Goal: Navigation & Orientation: Find specific page/section

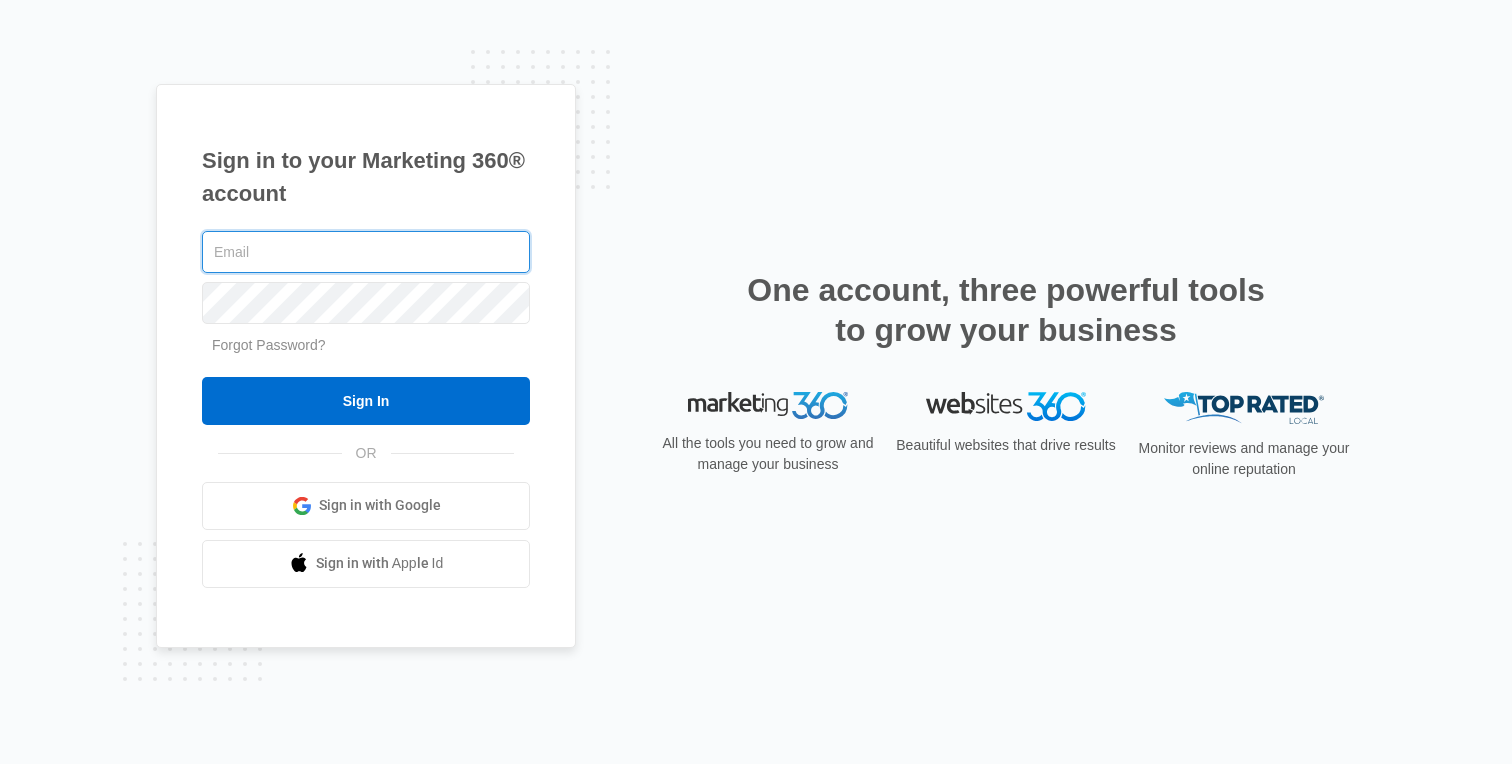
paste input "[PERSON_NAME][EMAIL_ADDRESS][DOMAIN_NAME]"
type input "[PERSON_NAME][EMAIL_ADDRESS][DOMAIN_NAME]"
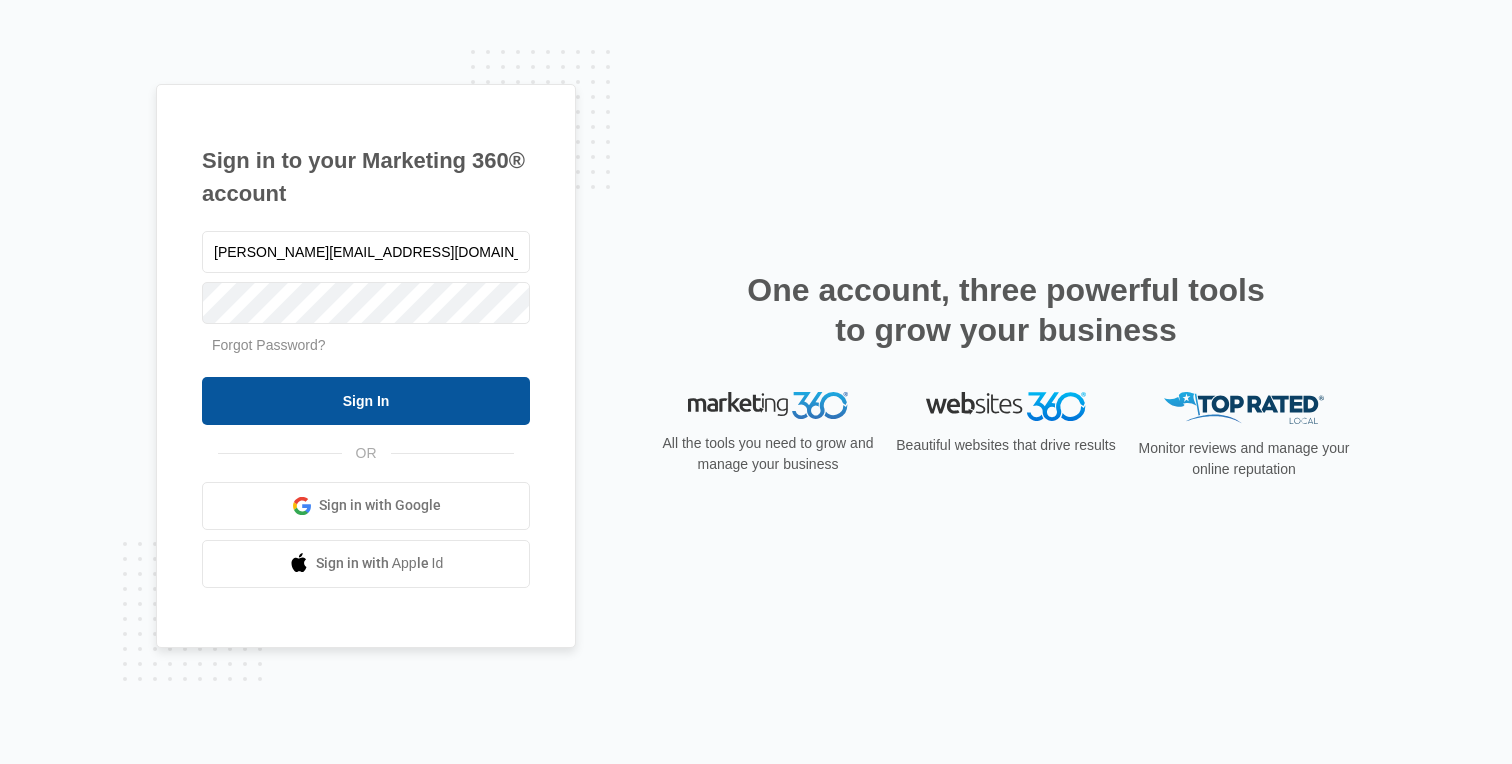
click at [386, 400] on input "Sign In" at bounding box center [366, 401] width 328 height 48
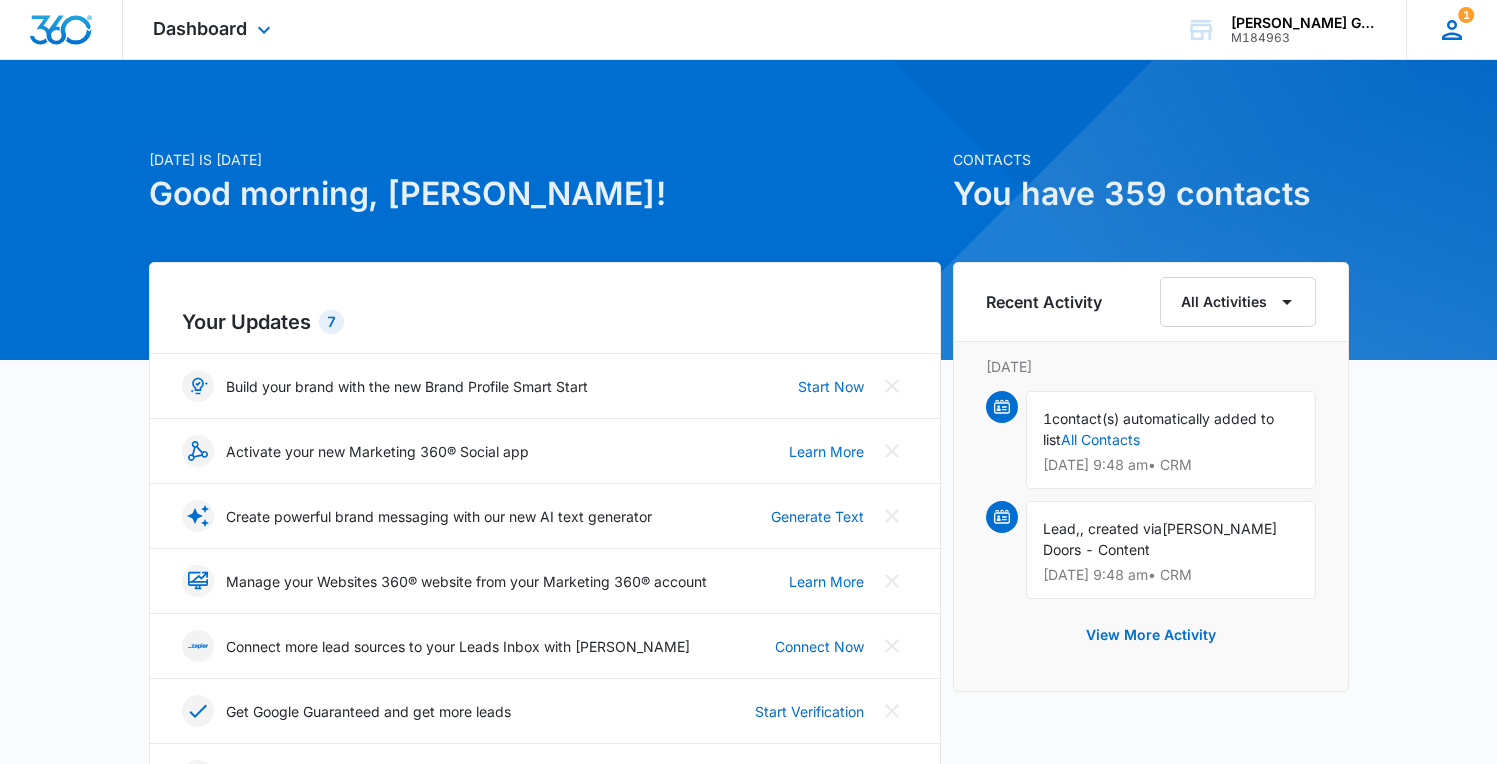
click at [1446, 35] on icon at bounding box center [1452, 30] width 20 height 20
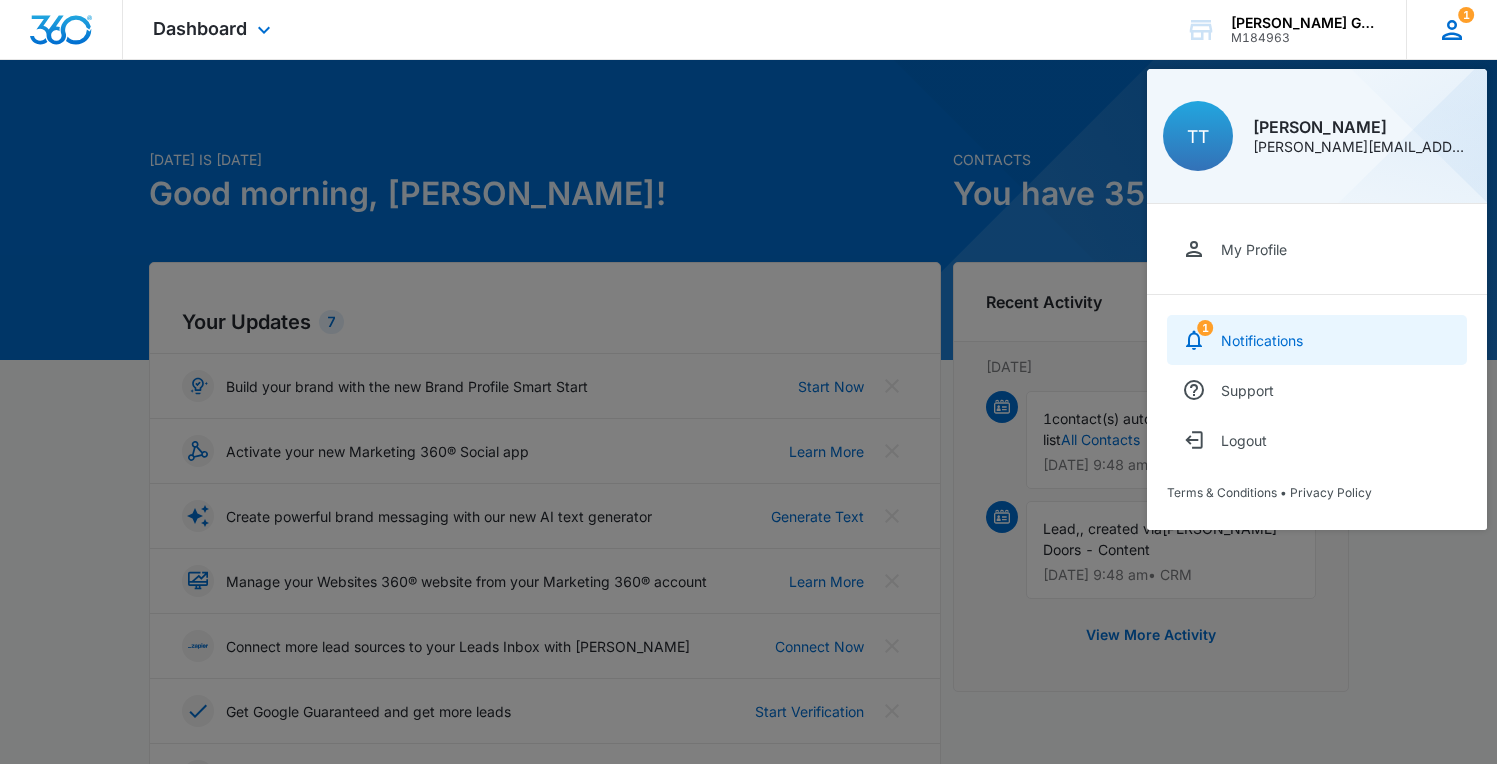
click at [1255, 342] on div "Notifications" at bounding box center [1262, 340] width 82 height 17
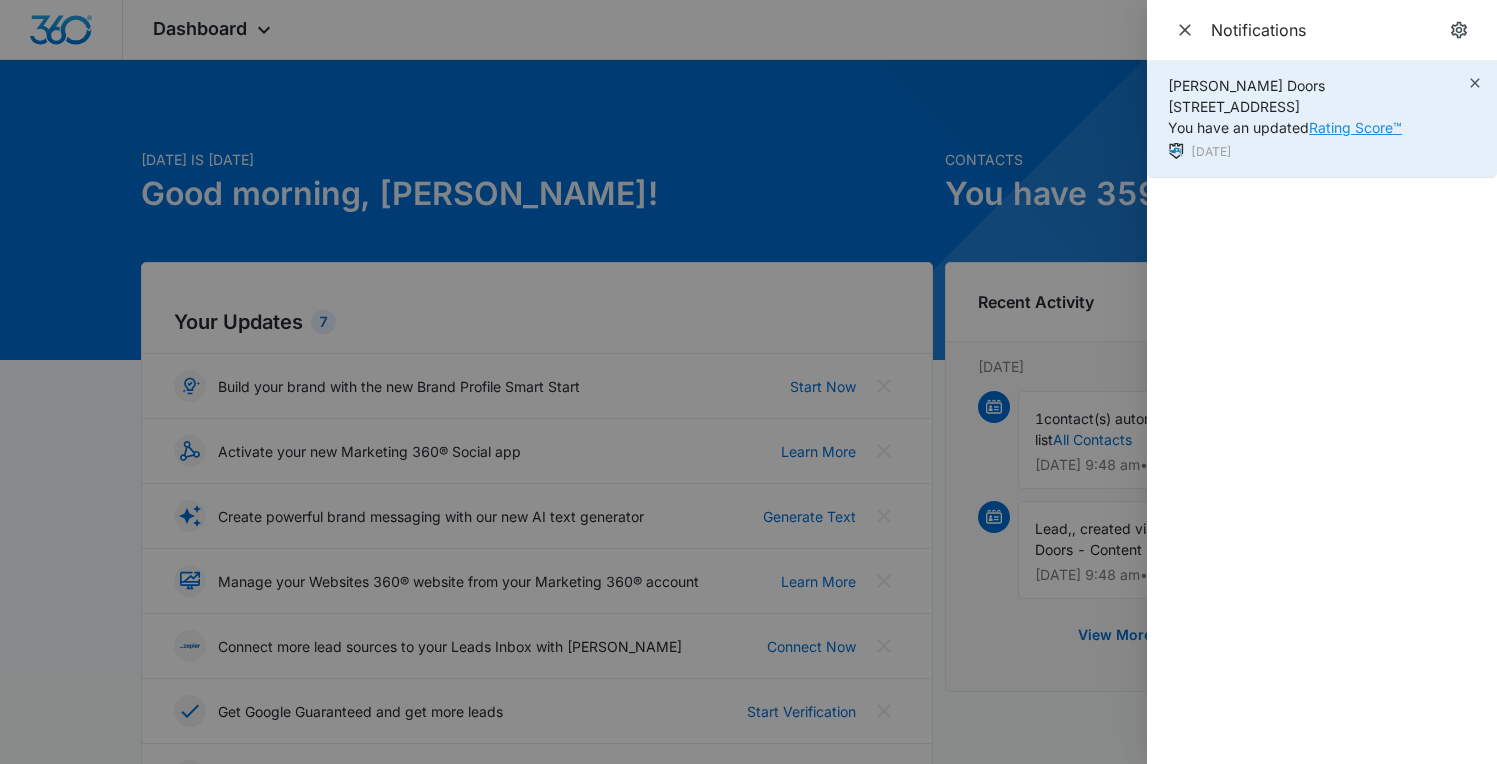
click at [1368, 125] on link "Rating Score™" at bounding box center [1355, 127] width 93 height 17
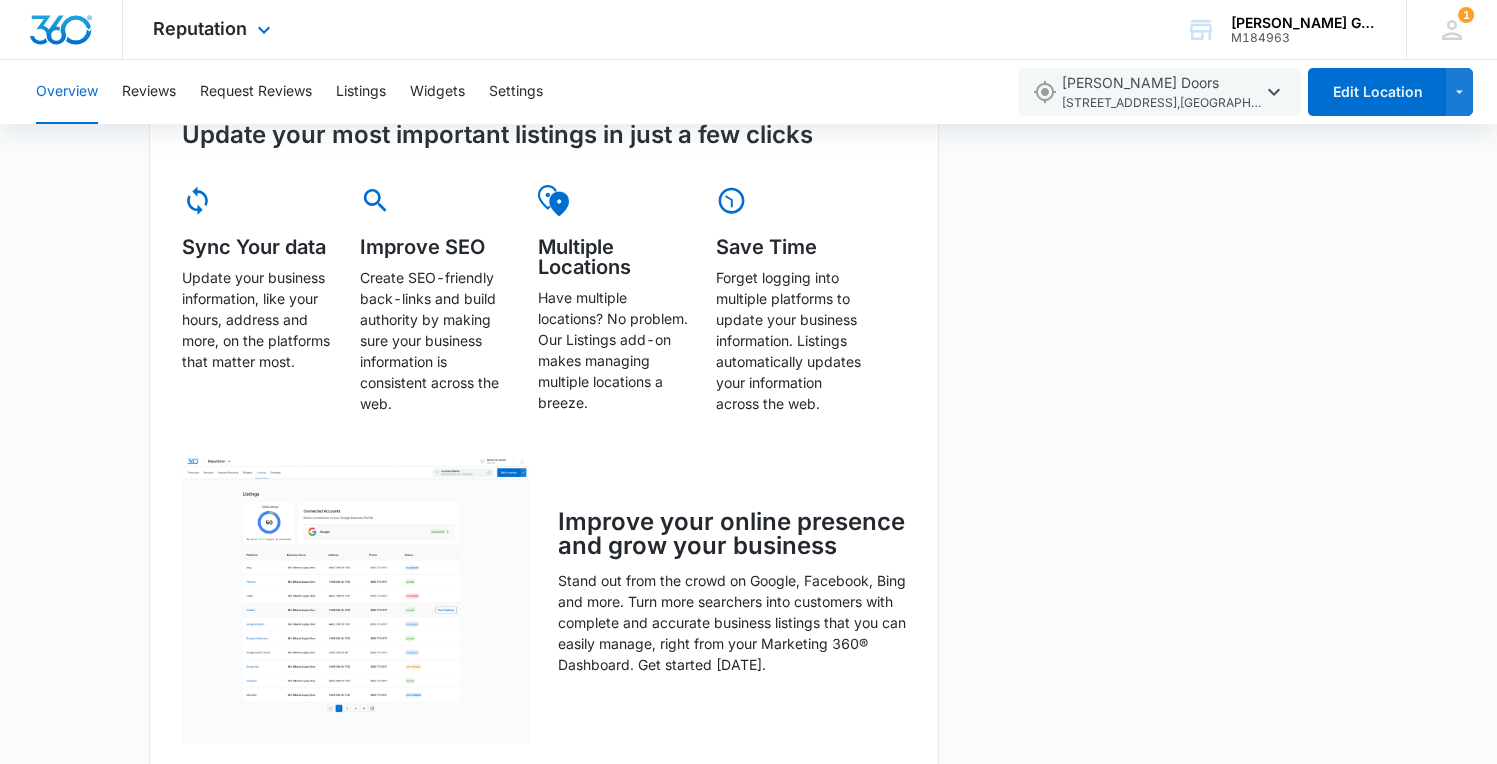
scroll to position [979, 0]
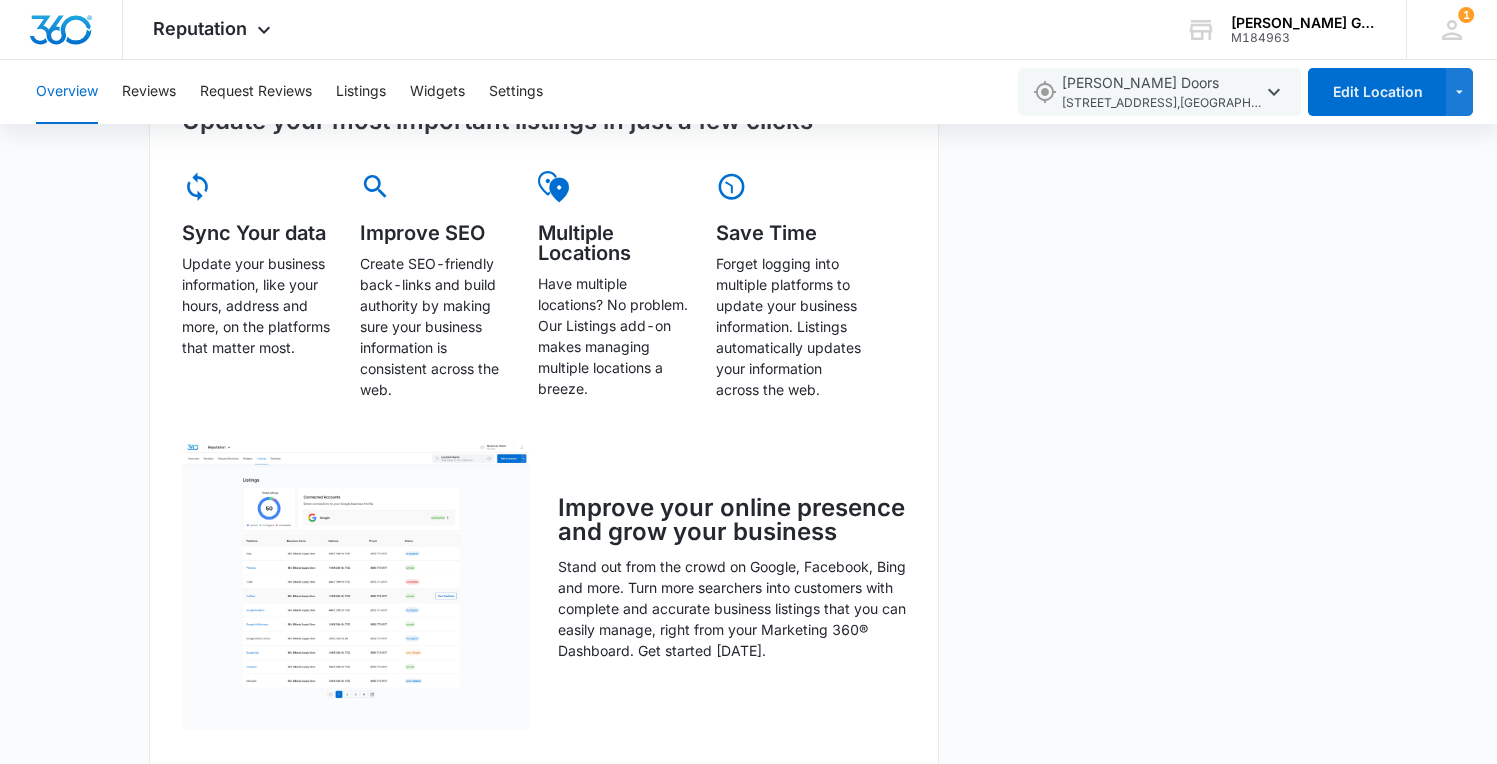
click at [1428, 332] on div "Overview Total Reviews Filters [DATE] - [DATE] 85 [DATE] Oct [DATE] May [DATE] …" at bounding box center [748, 218] width 1497 height 2018
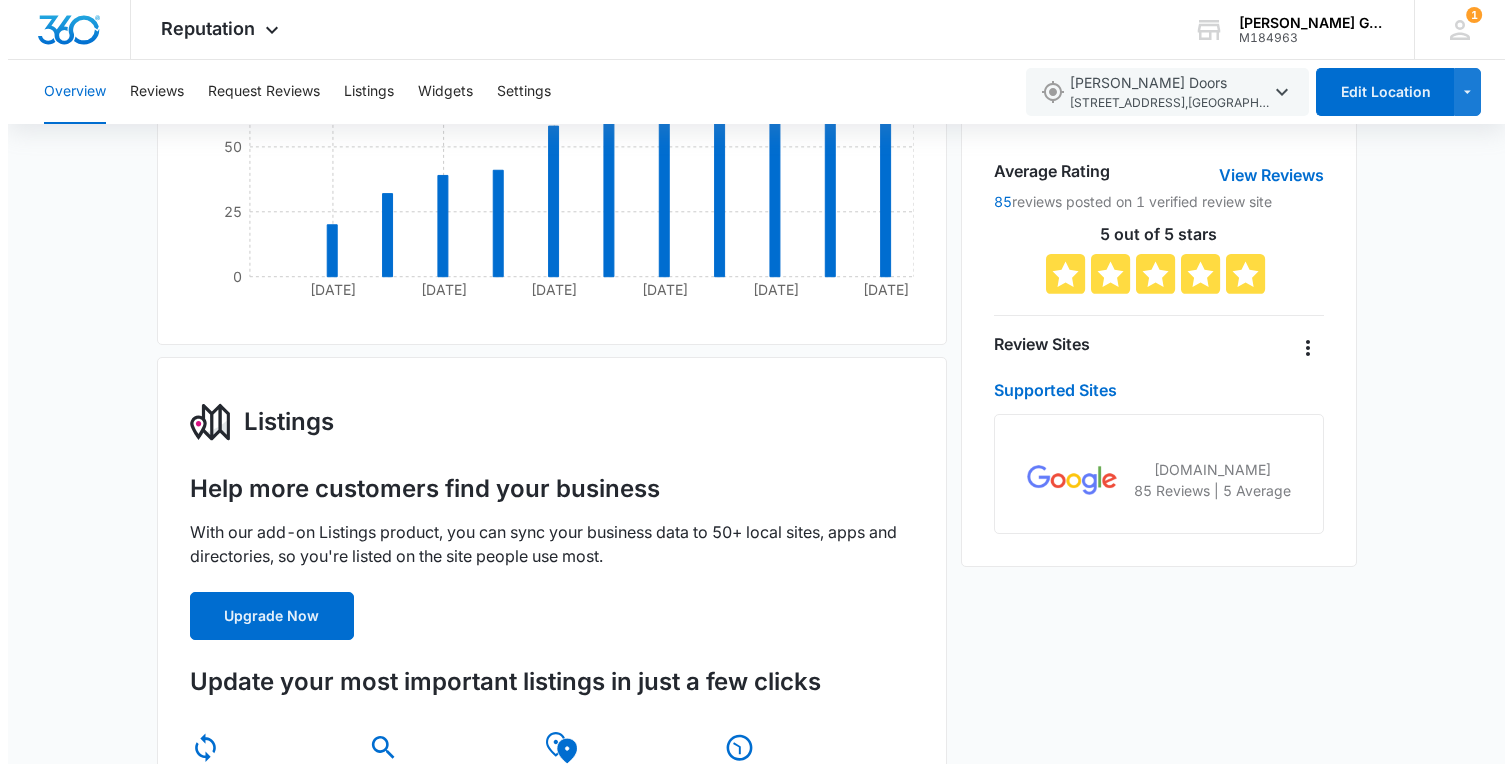
scroll to position [0, 0]
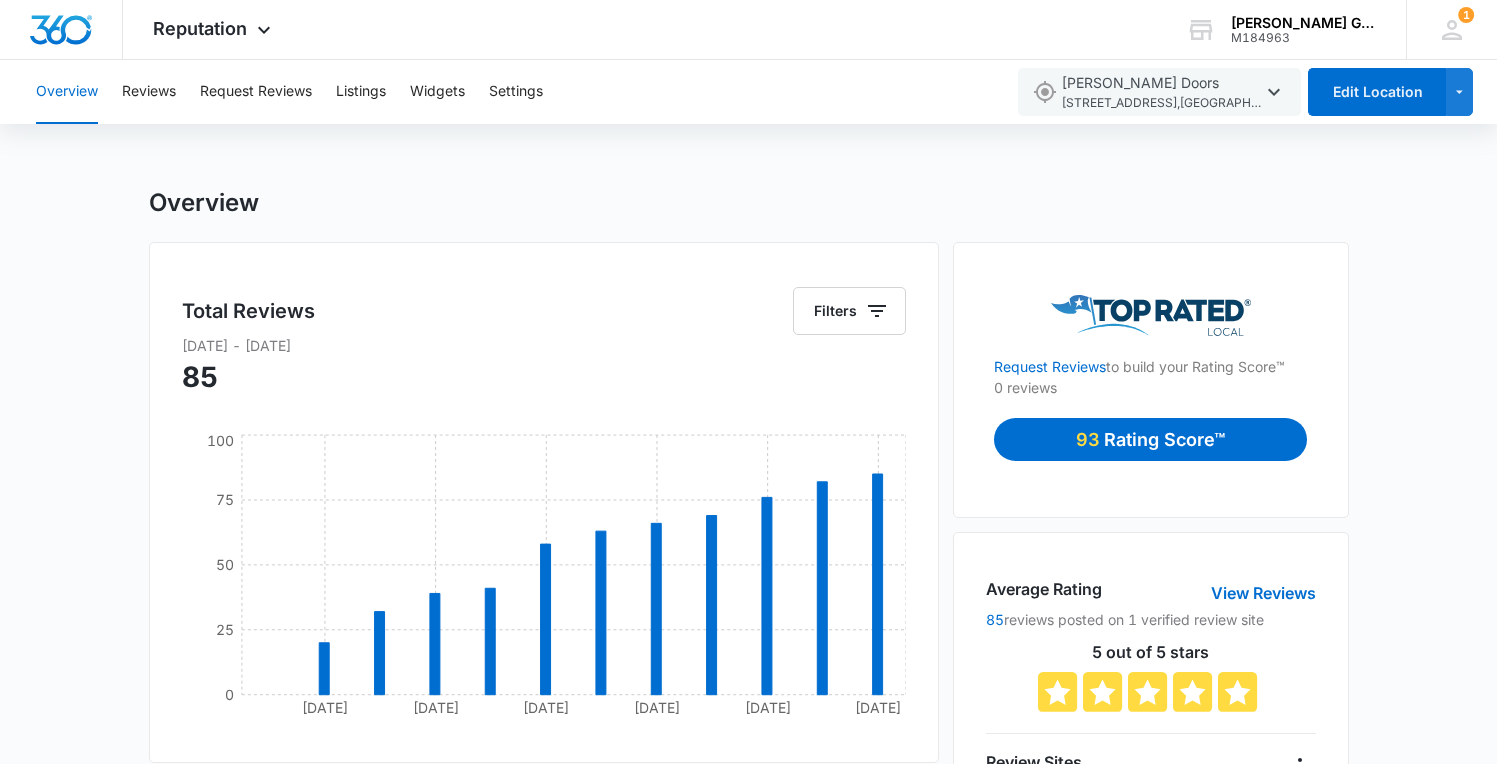
click at [341, 198] on div "Overview" at bounding box center [749, 203] width 1200 height 30
click at [285, 95] on button "Request Reviews" at bounding box center [256, 92] width 112 height 64
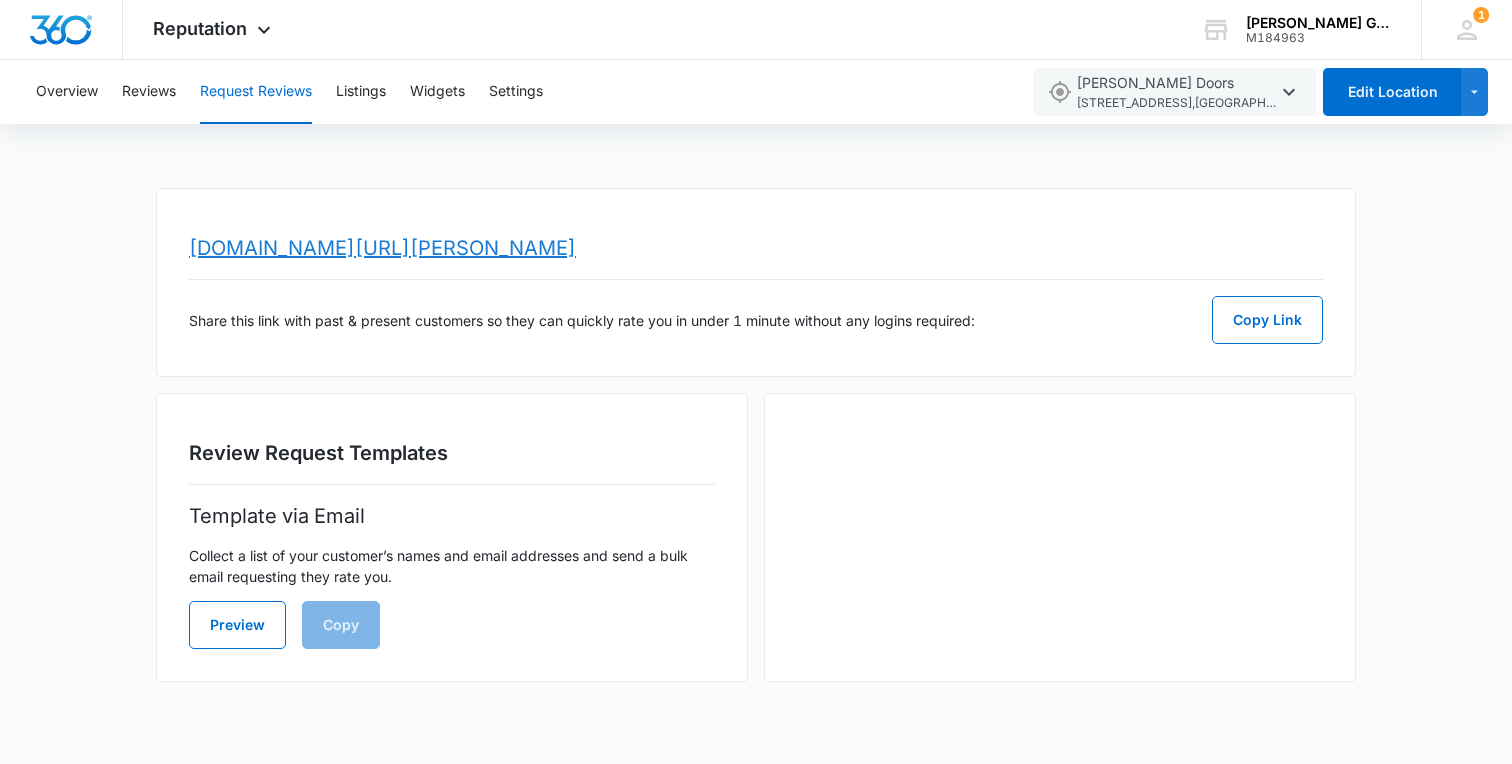
click at [436, 246] on link "[DOMAIN_NAME][URL][PERSON_NAME]" at bounding box center [382, 248] width 387 height 24
click at [409, 167] on div "Overview Reviews Request Reviews Listings Widgets Settings [PERSON_NAME] Garage…" at bounding box center [756, 383] width 1512 height 646
click at [206, 18] on span "Reputation" at bounding box center [200, 28] width 94 height 21
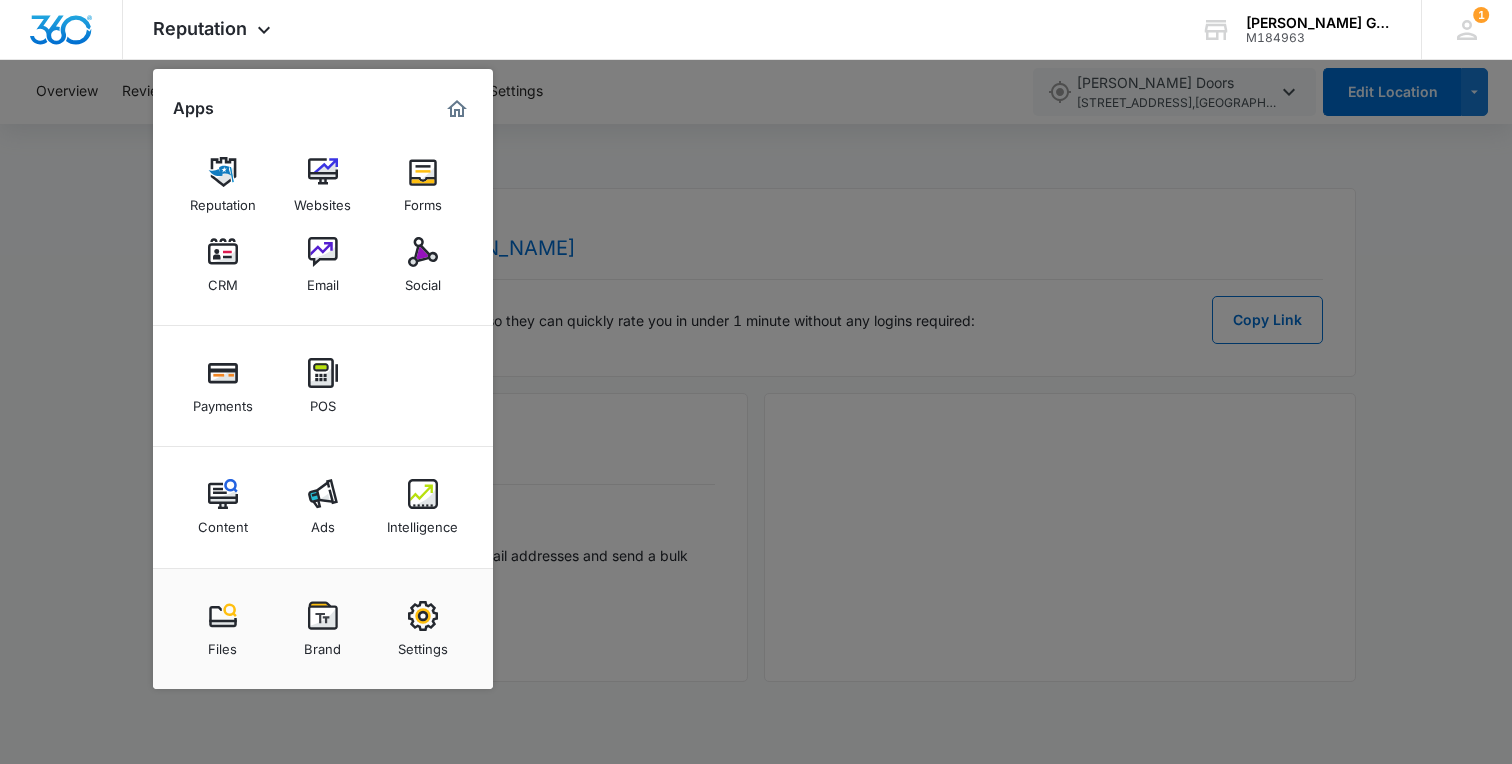
click at [903, 143] on div at bounding box center [756, 382] width 1512 height 764
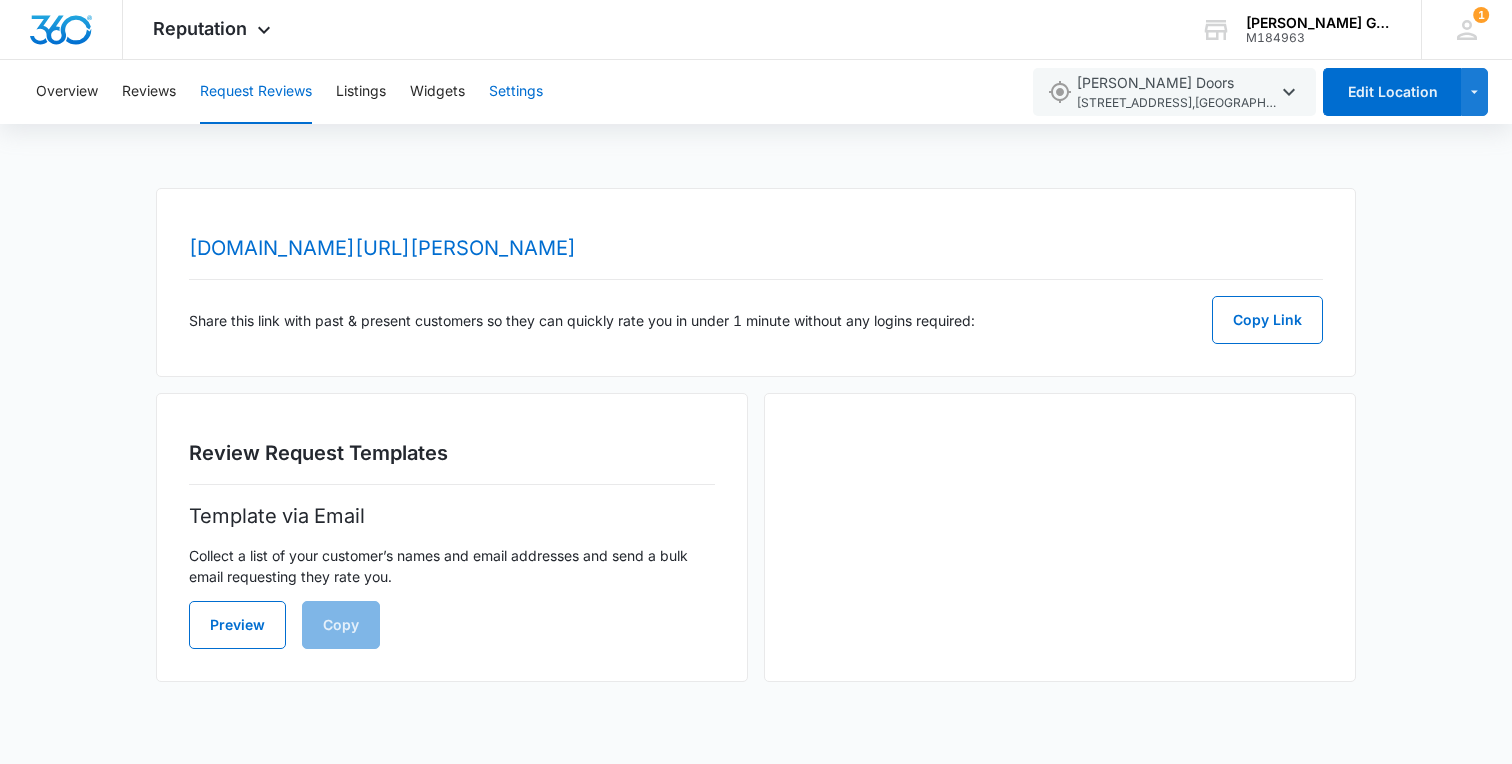
click at [509, 87] on button "Settings" at bounding box center [516, 92] width 54 height 64
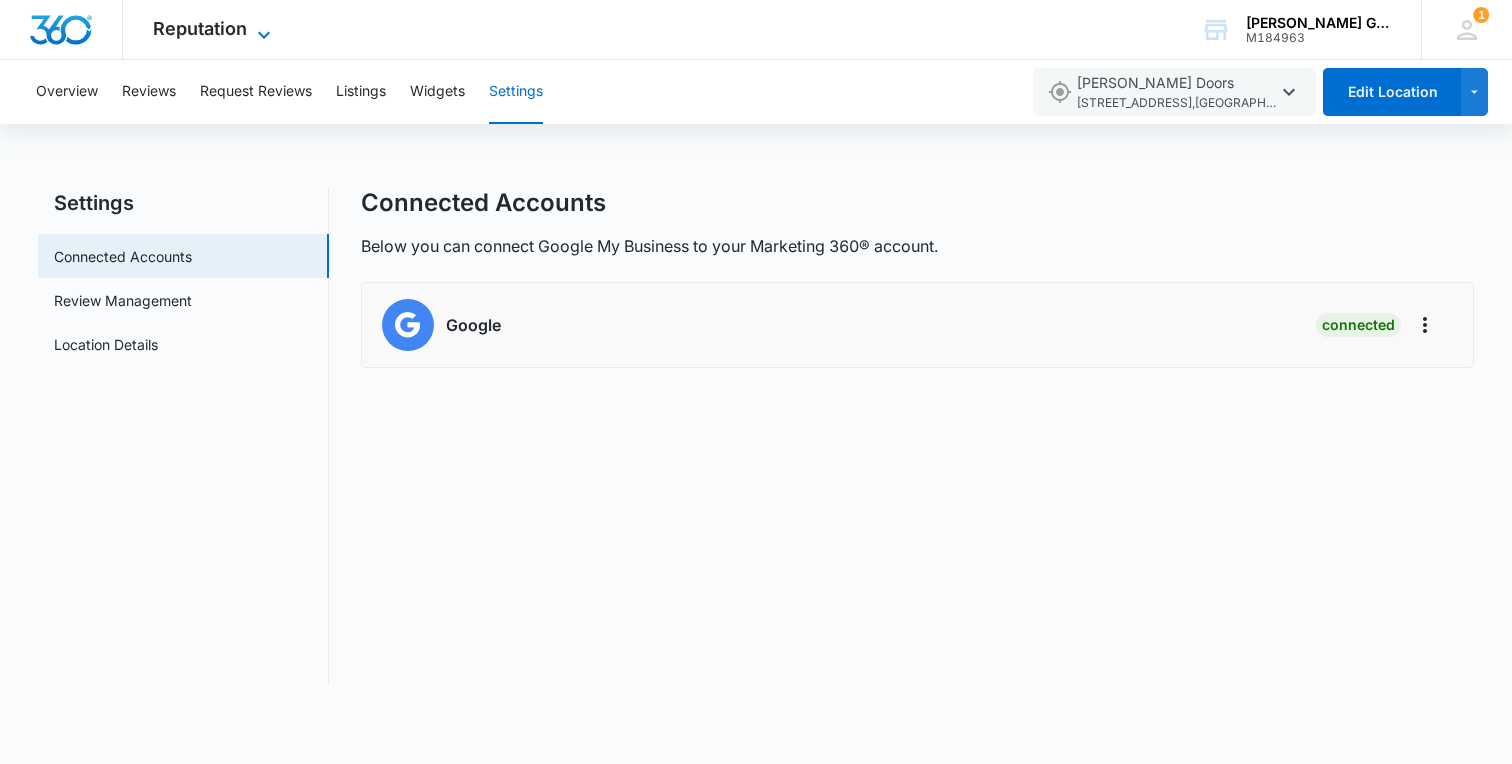
click at [210, 25] on span "Reputation" at bounding box center [200, 28] width 94 height 21
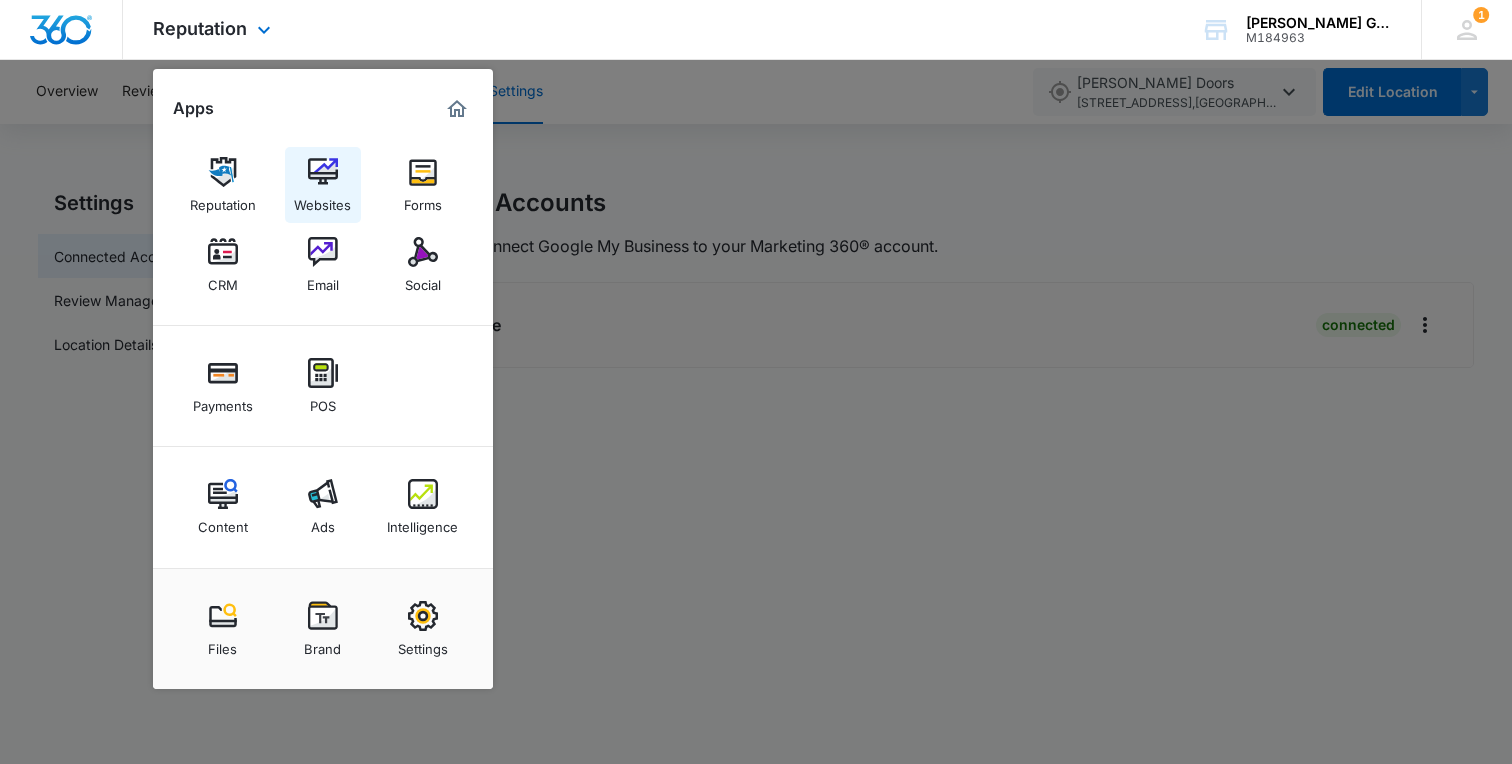
click at [319, 174] on img at bounding box center [323, 172] width 30 height 30
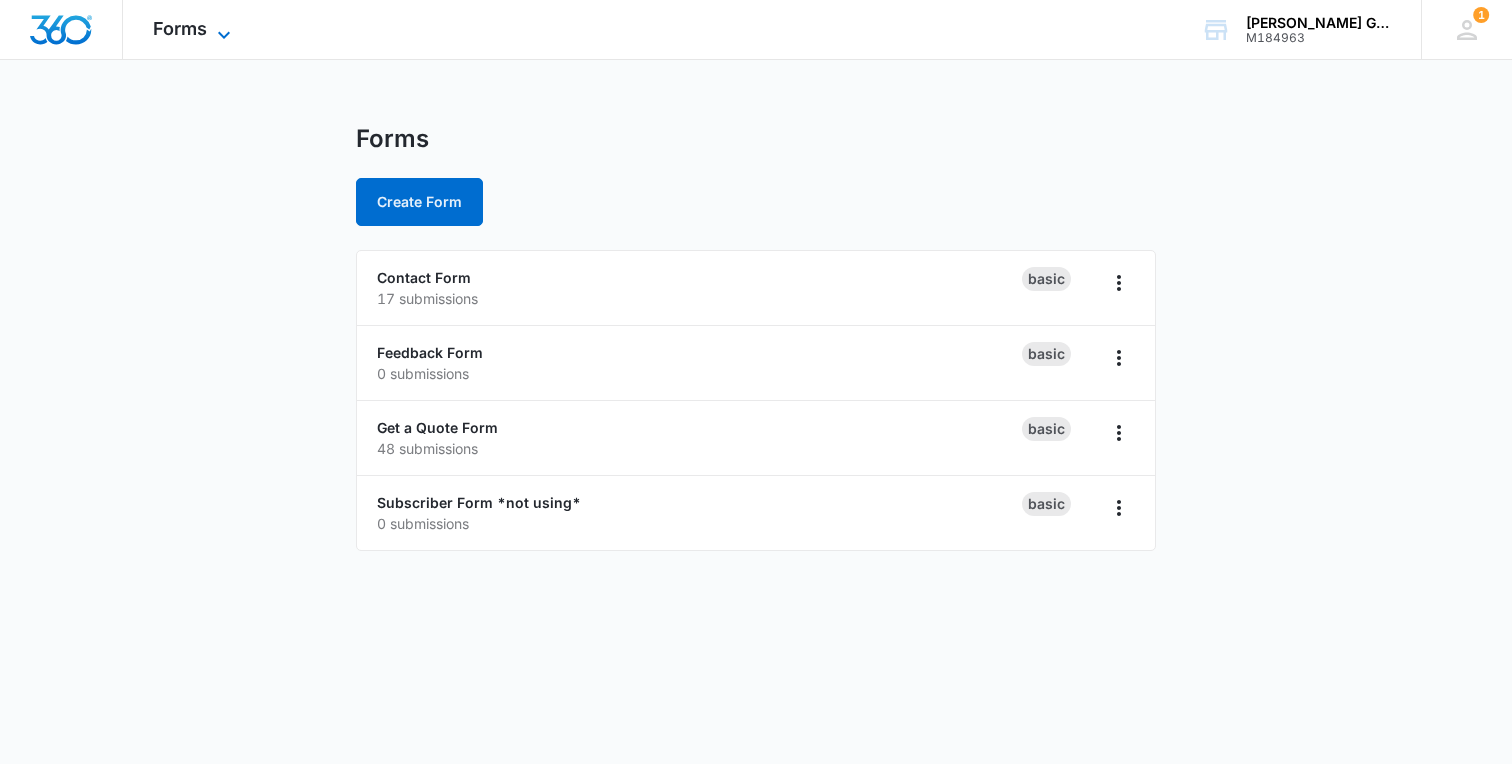
click at [177, 32] on span "Forms" at bounding box center [180, 28] width 54 height 21
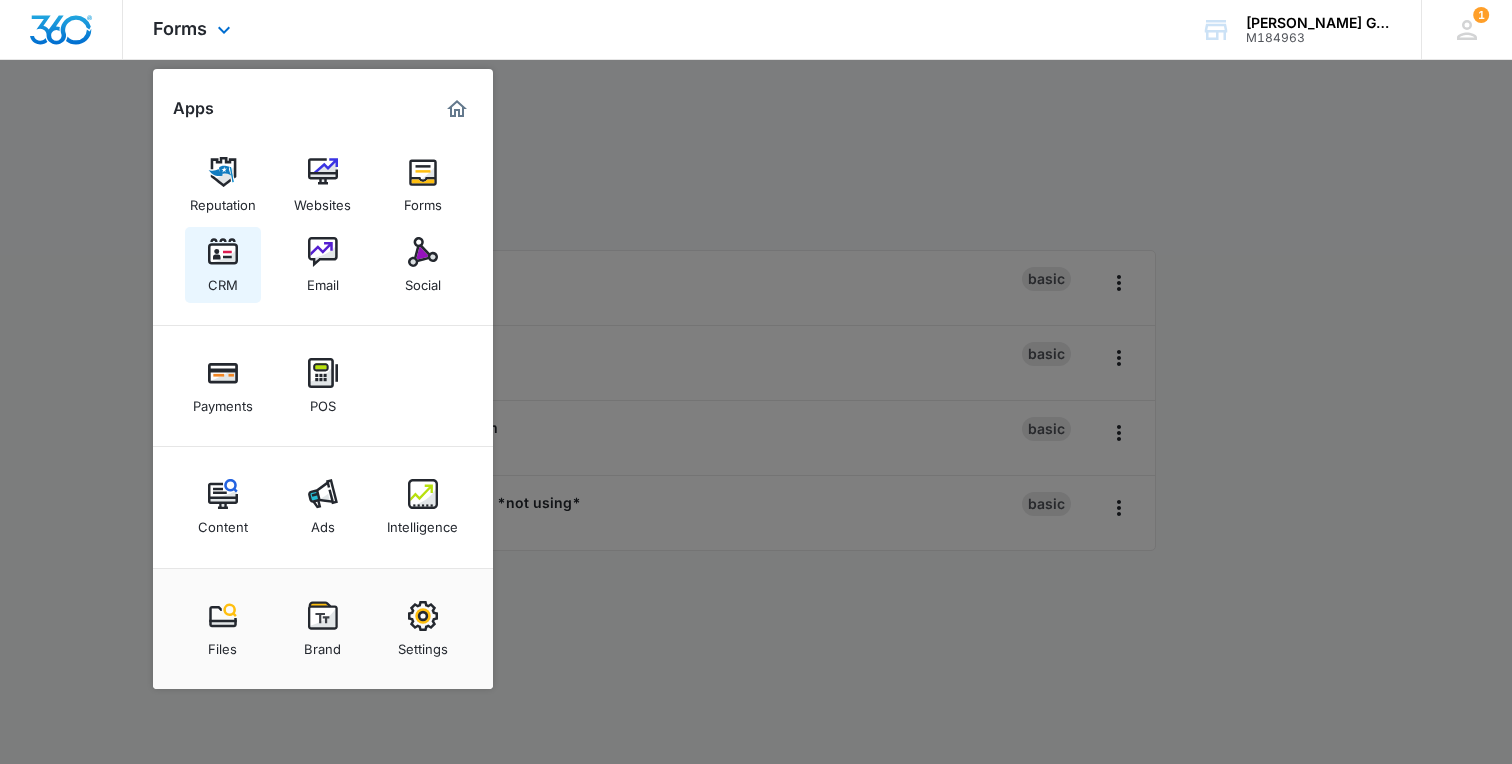
click at [220, 258] on img at bounding box center [223, 252] width 30 height 30
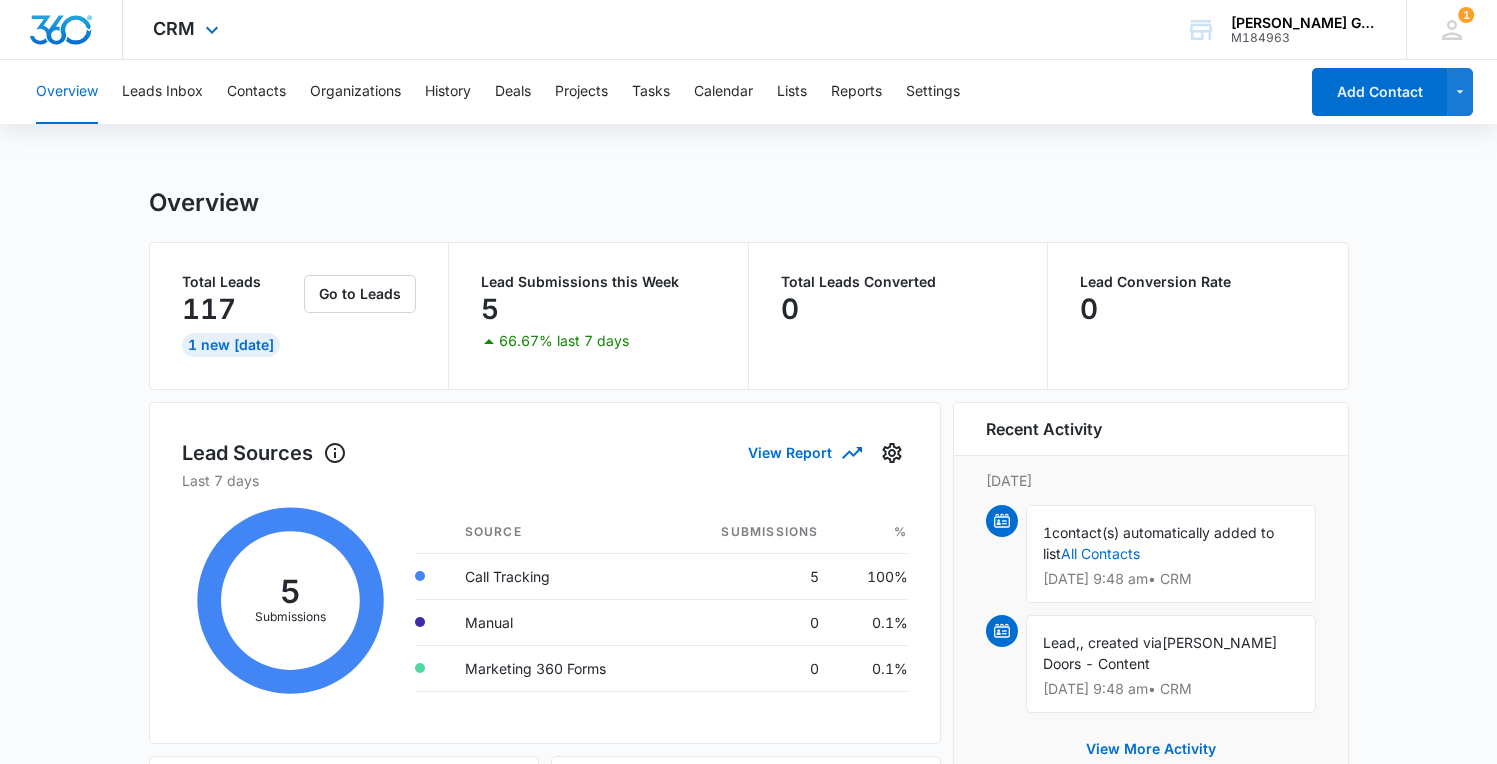
click at [196, 28] on div "CRM Apps Reputation Websites Forms CRM Email Social Payments POS Content Ads In…" at bounding box center [188, 29] width 131 height 59
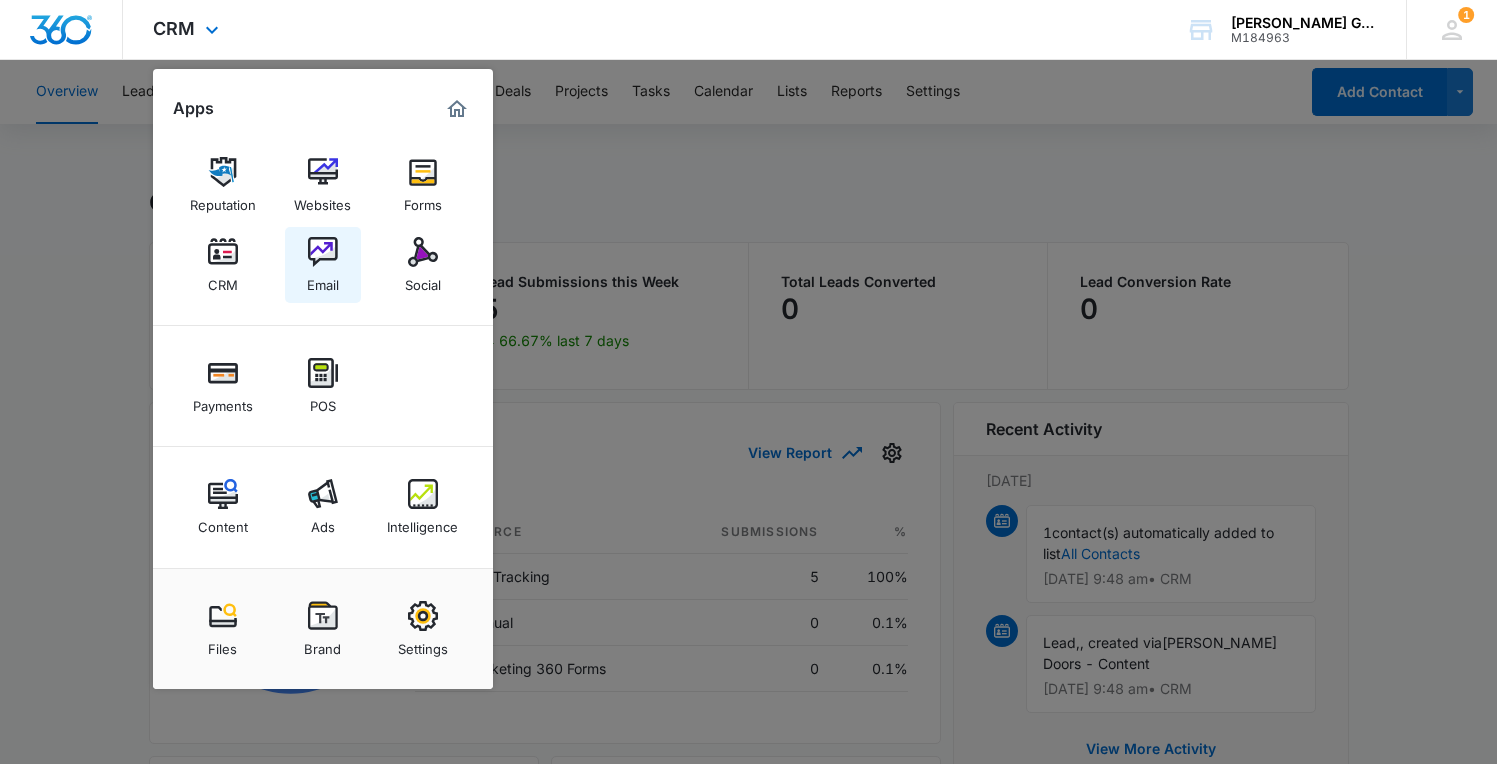
click at [326, 261] on img at bounding box center [323, 252] width 30 height 30
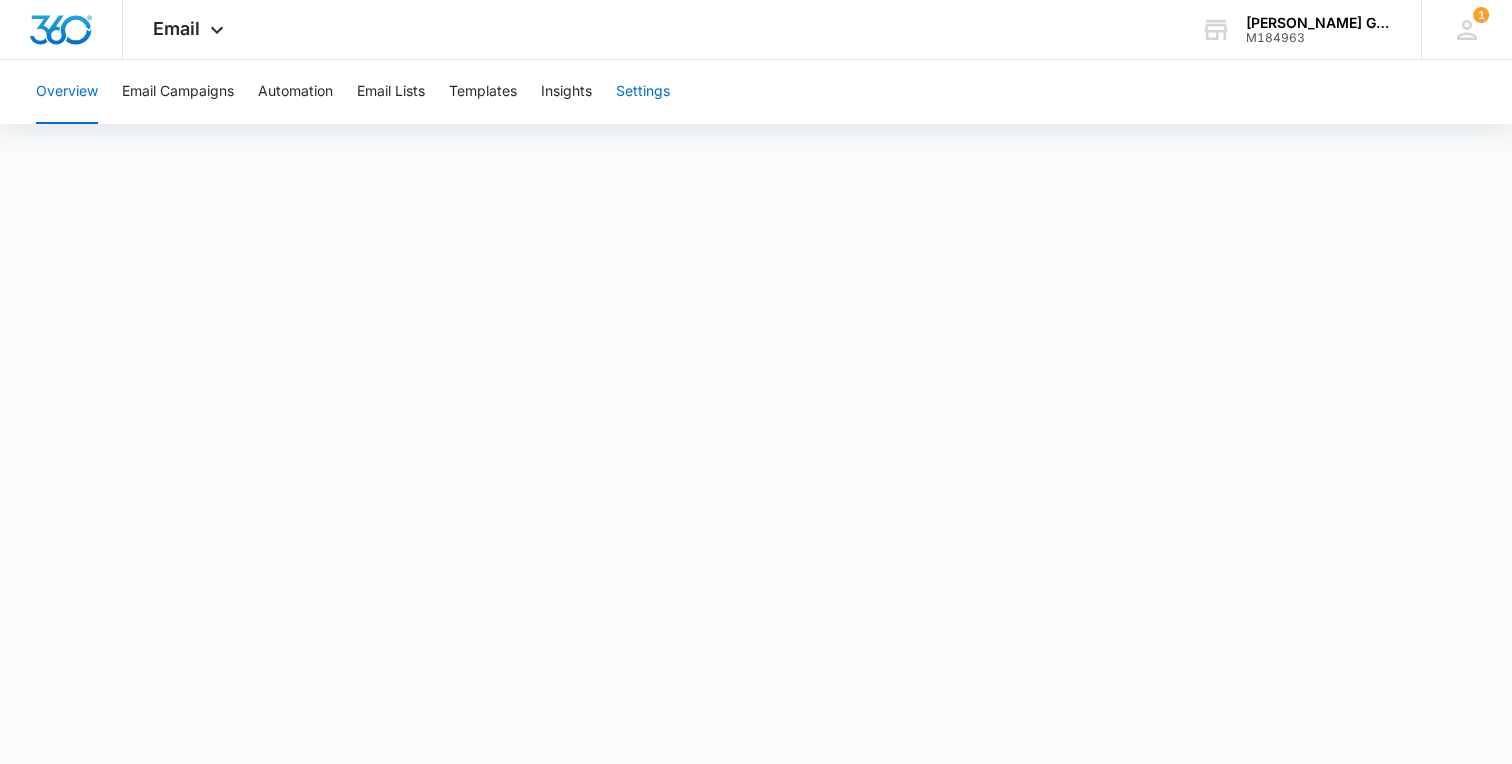
click at [646, 88] on button "Settings" at bounding box center [643, 92] width 54 height 64
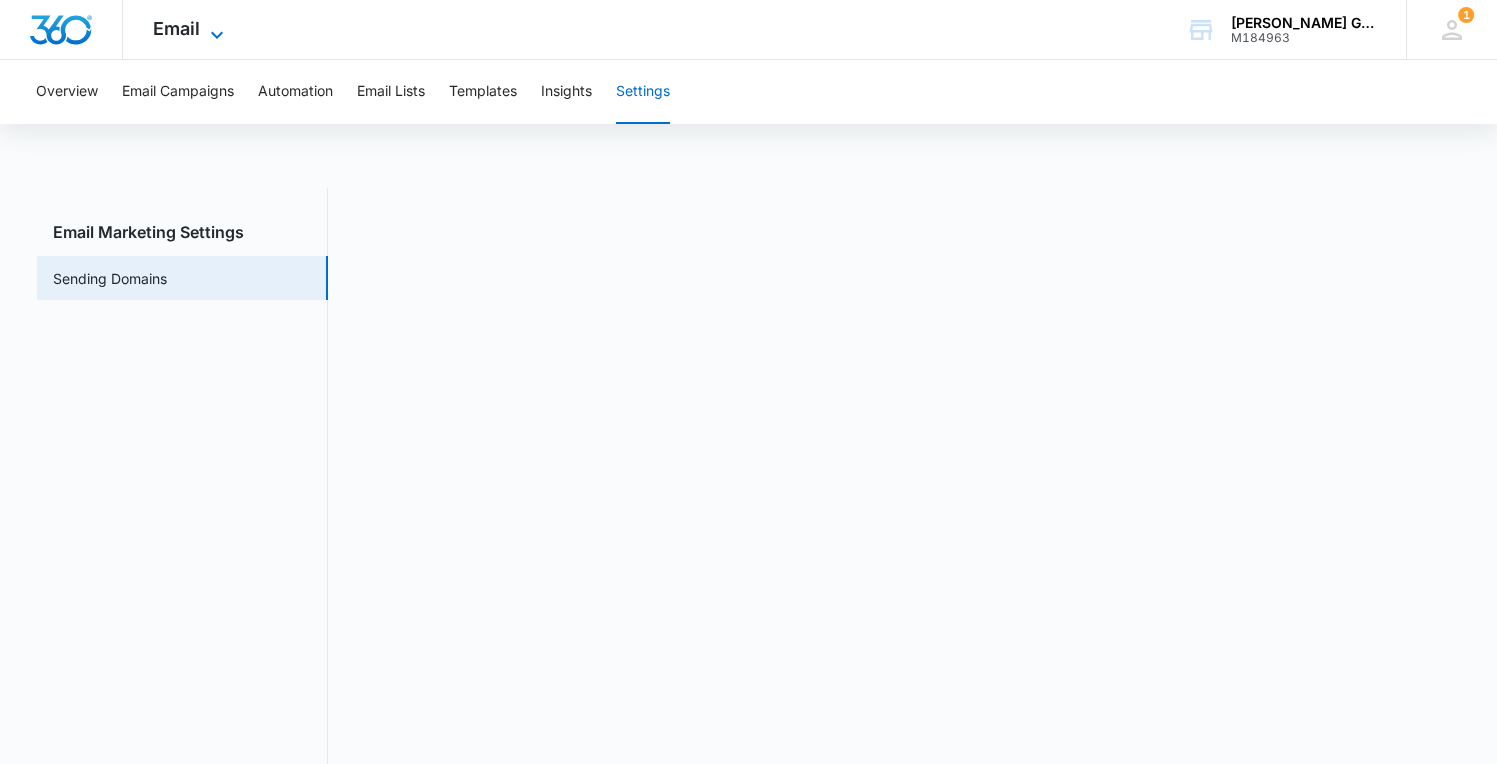
click at [181, 31] on span "Email" at bounding box center [176, 28] width 47 height 21
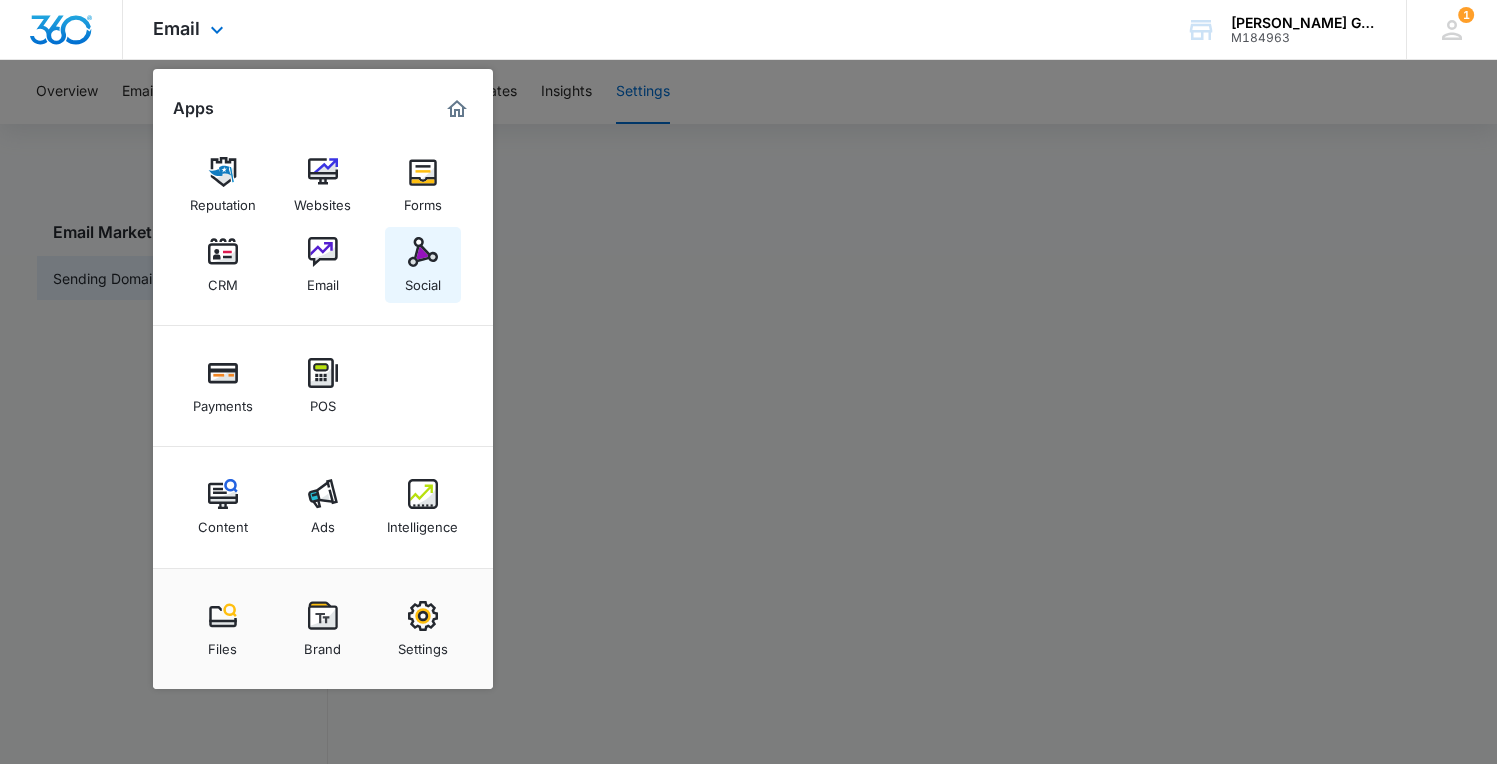
click at [431, 261] on img at bounding box center [423, 252] width 30 height 30
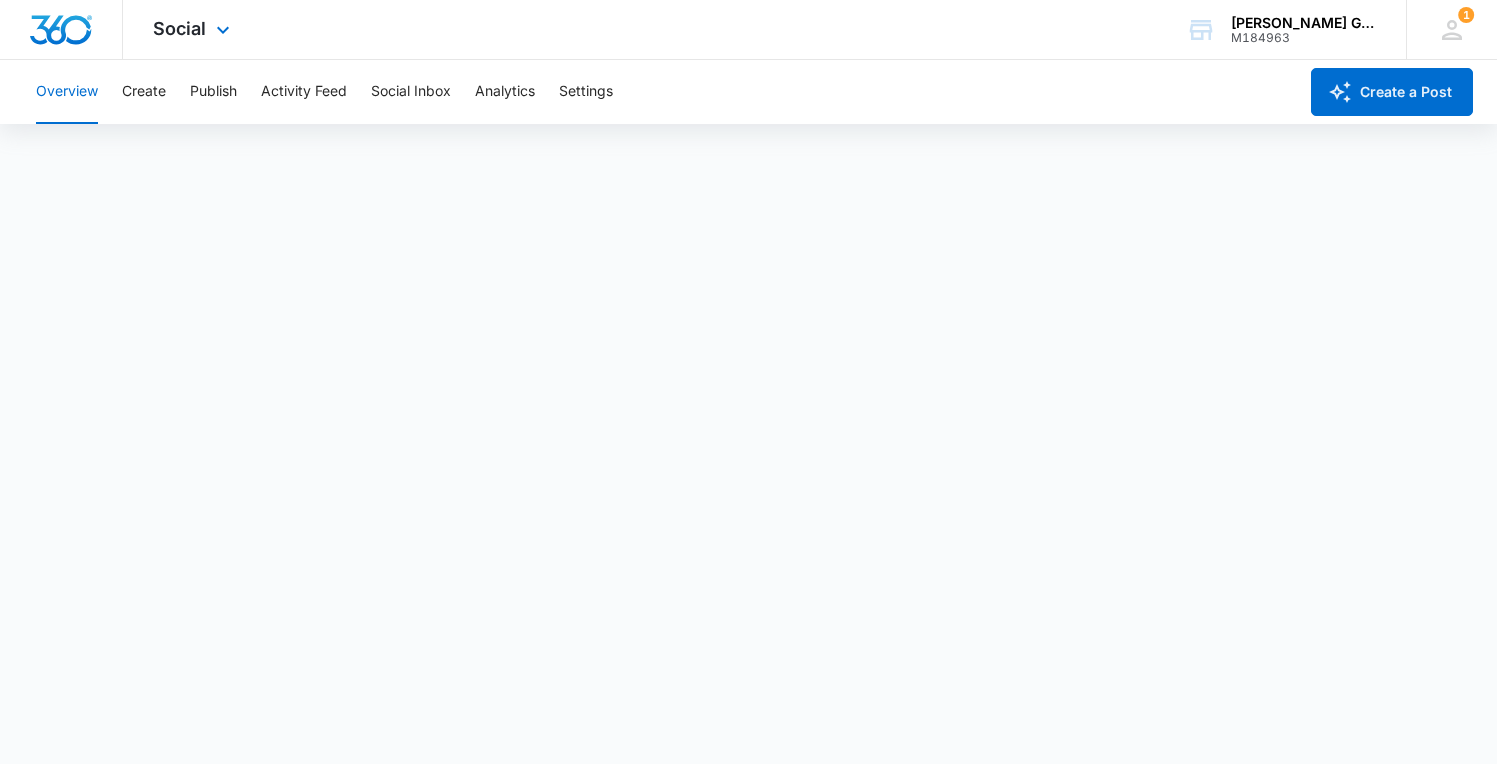
click at [208, 34] on div "Social Apps Reputation Websites Forms CRM Email Social Payments POS Content Ads…" at bounding box center [194, 29] width 142 height 59
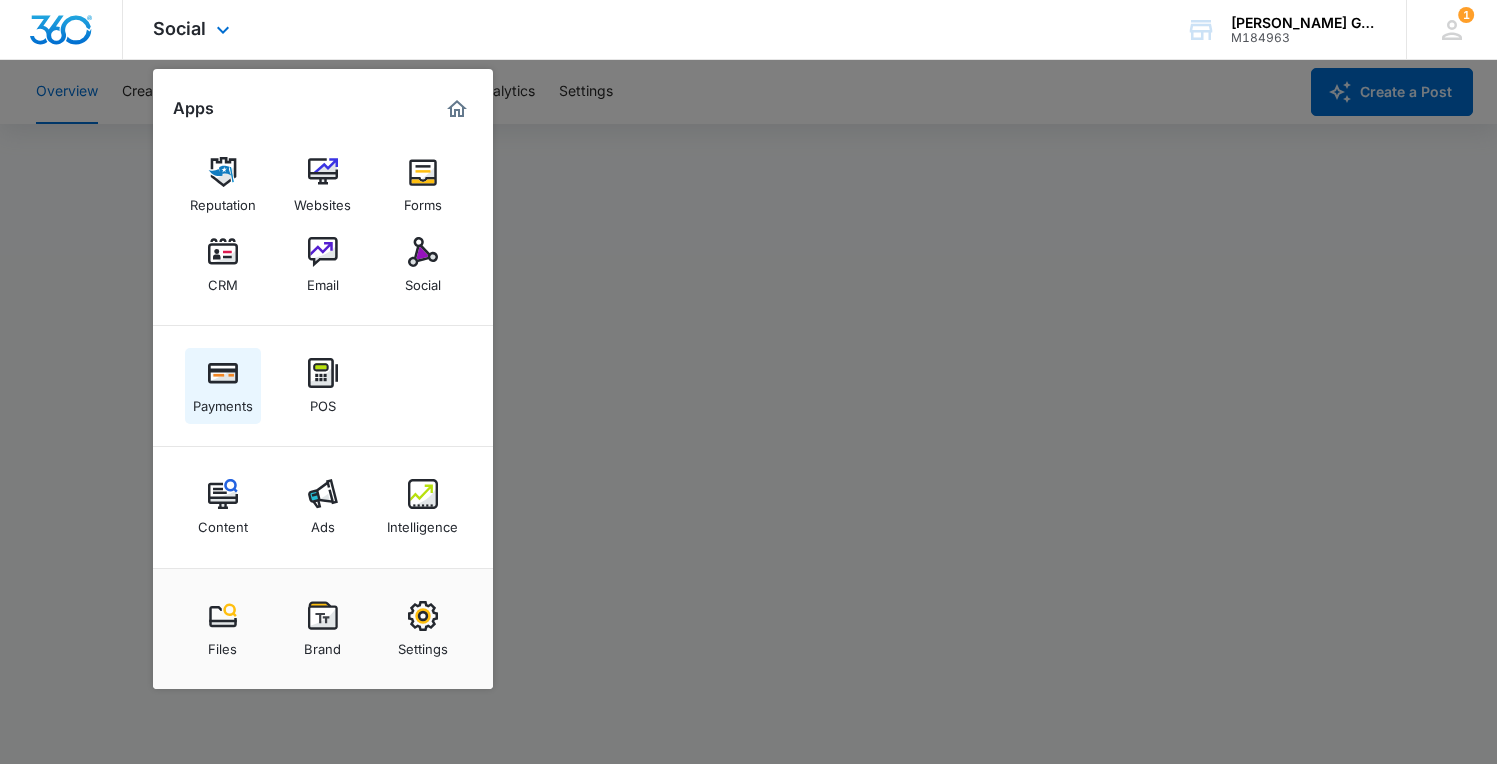
click at [215, 381] on img at bounding box center [223, 373] width 30 height 30
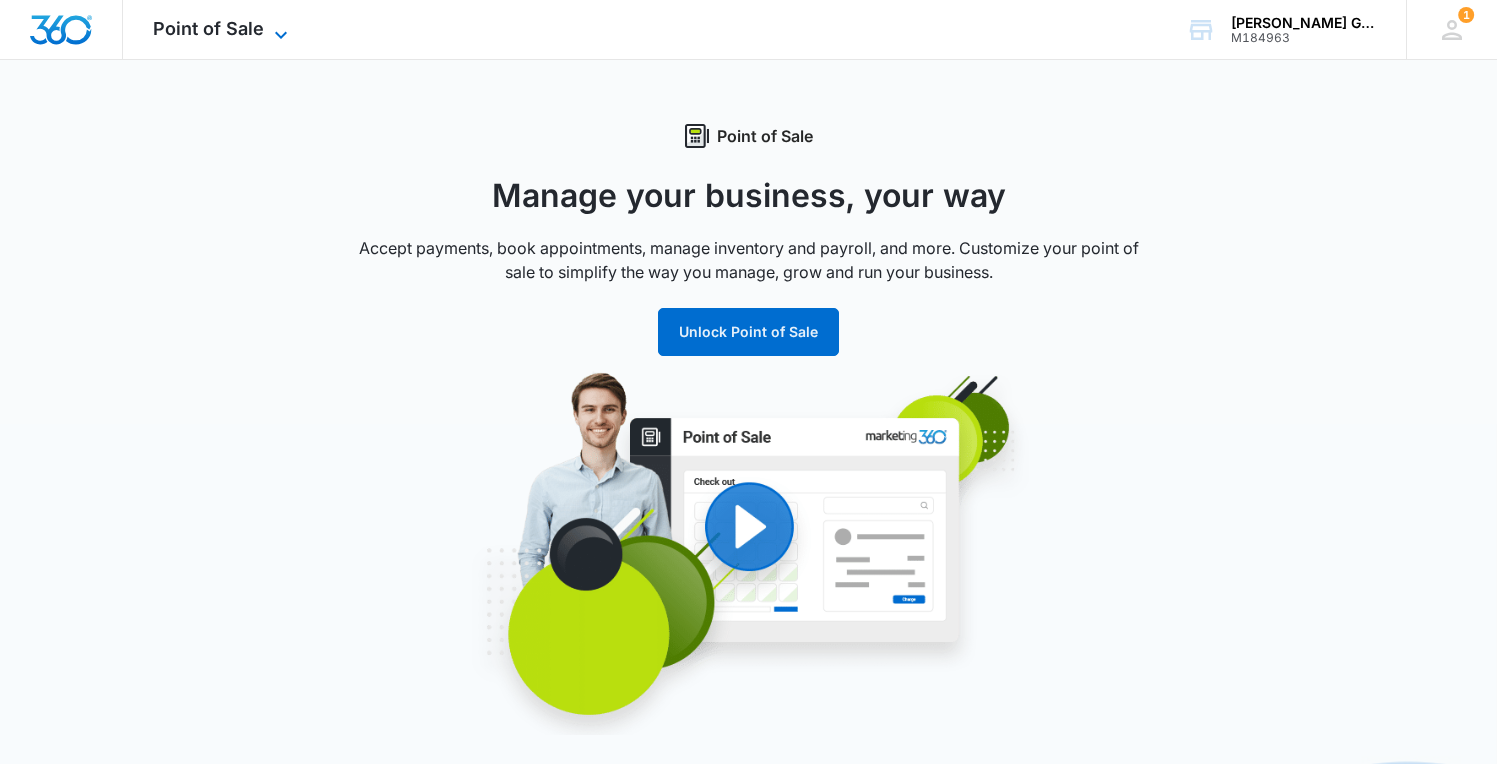
click at [252, 24] on span "Point of Sale" at bounding box center [208, 28] width 111 height 21
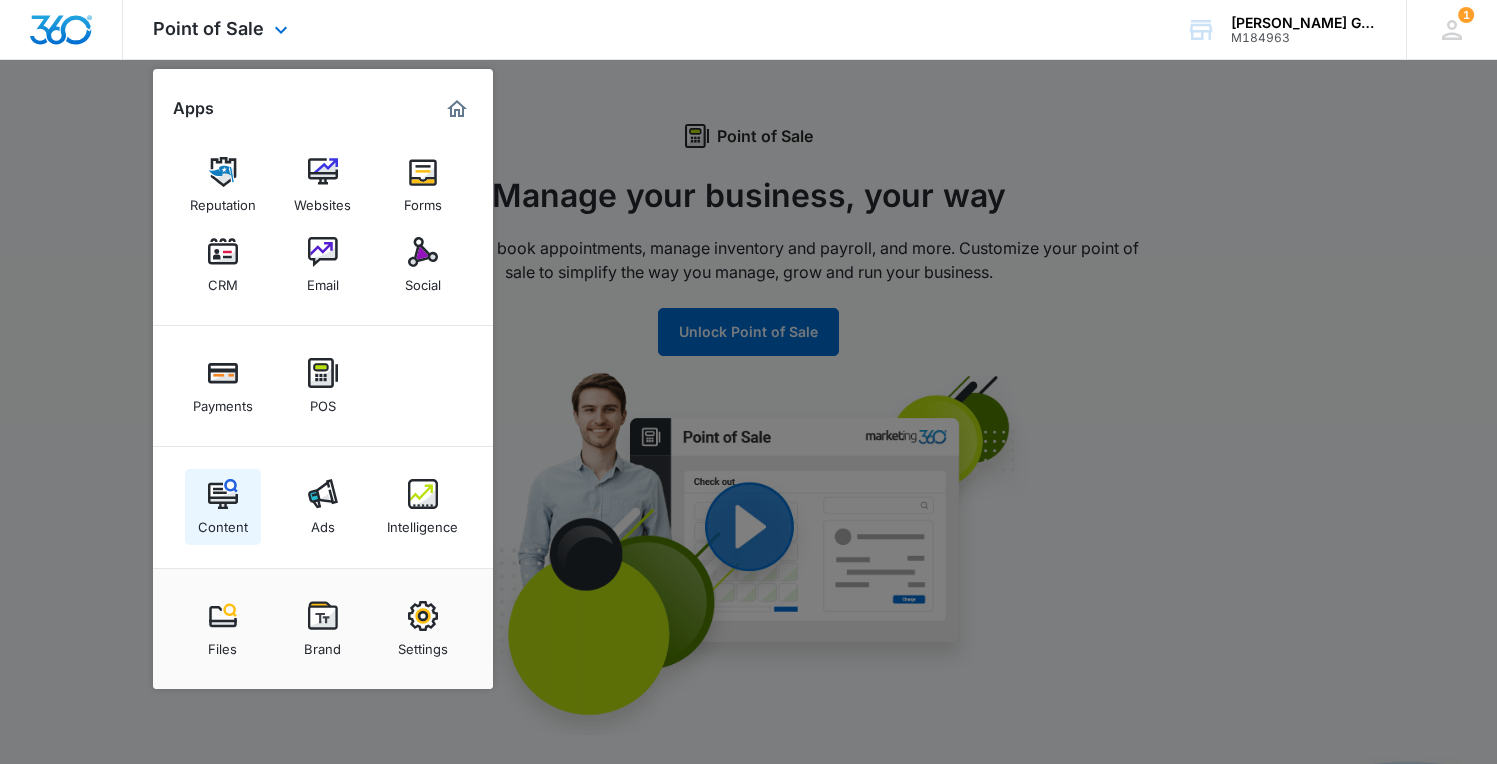
click at [203, 508] on link "Content" at bounding box center [223, 507] width 76 height 76
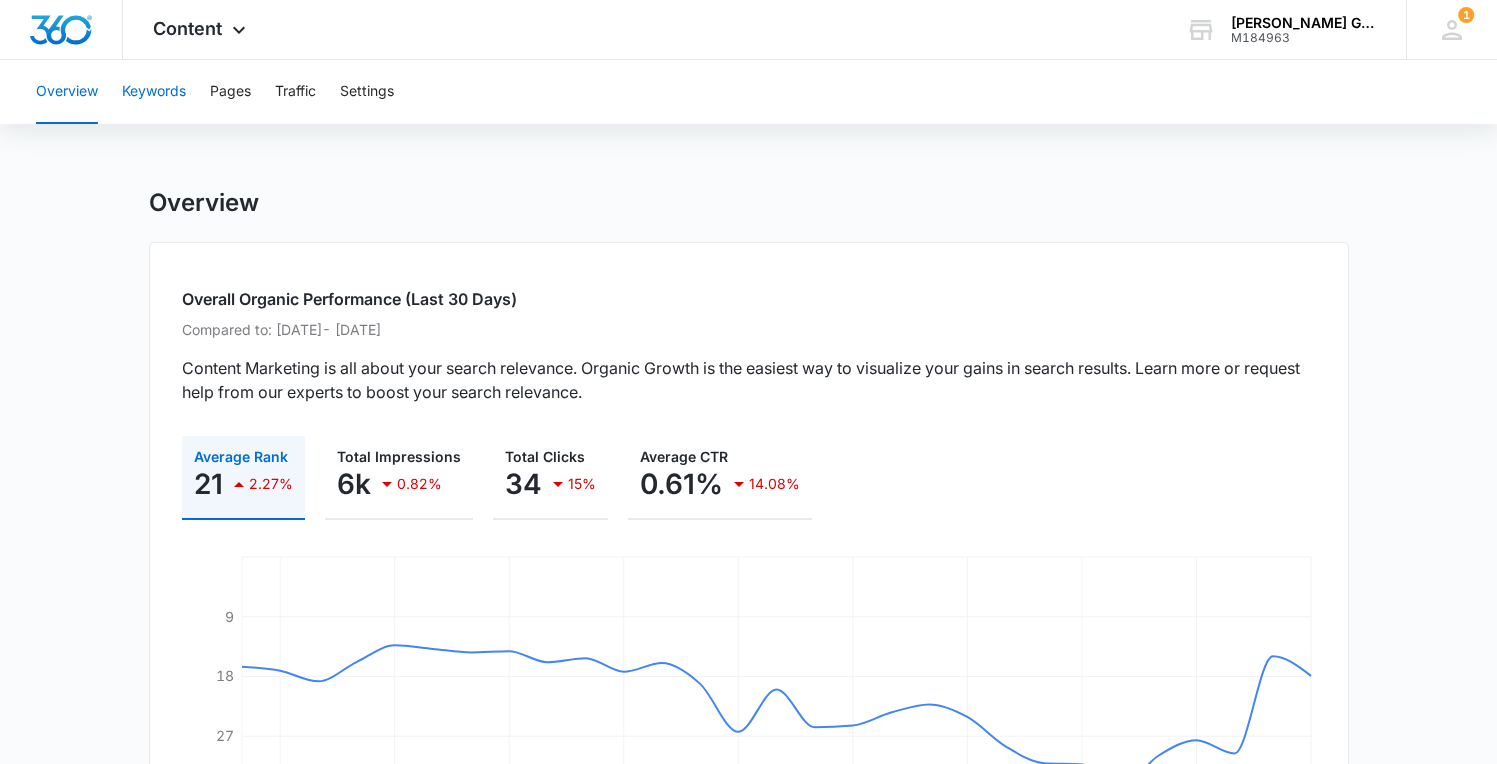
click at [172, 92] on button "Keywords" at bounding box center [154, 92] width 64 height 64
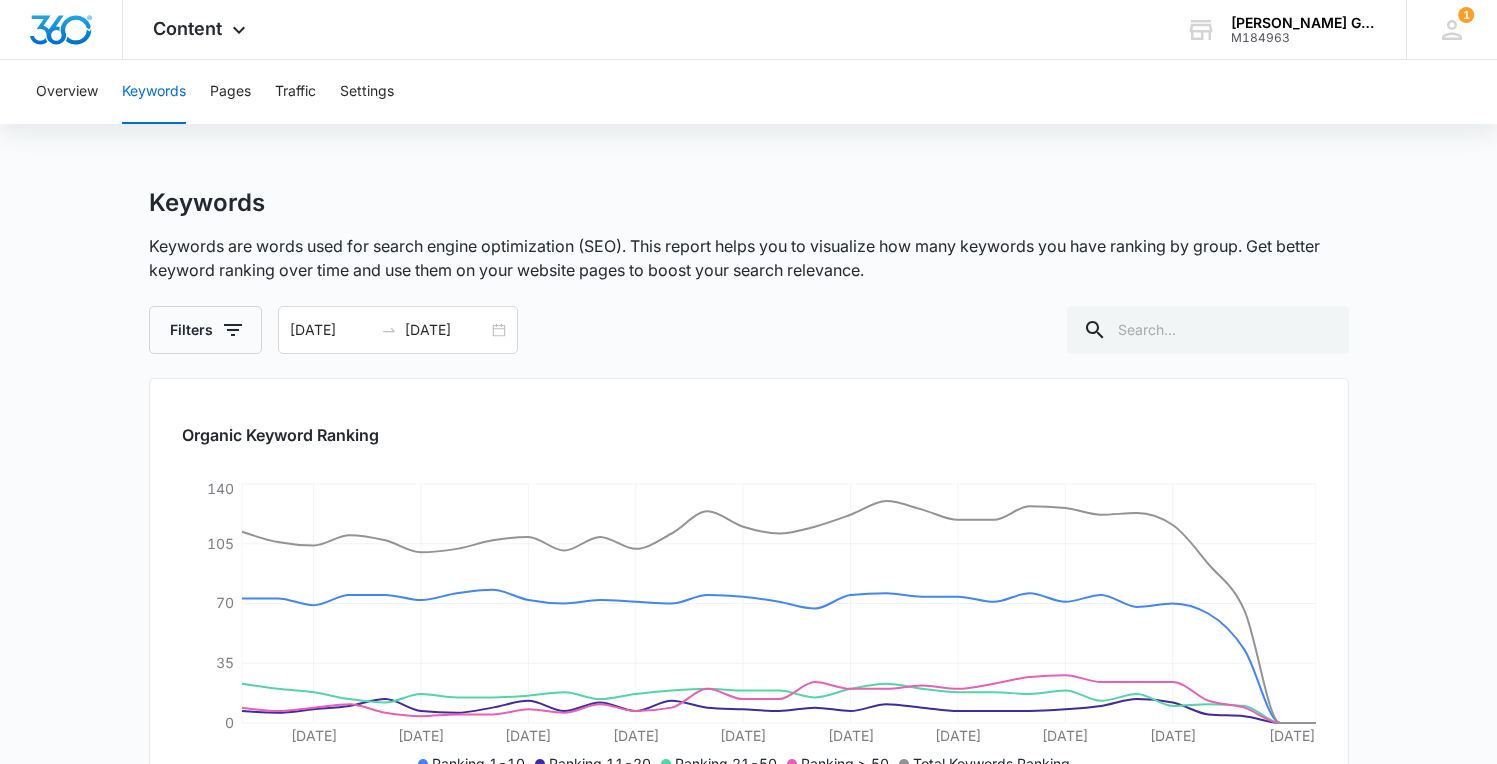
click at [206, 81] on div "Overview Keywords Pages Traffic Settings" at bounding box center [748, 92] width 1449 height 64
click at [244, 91] on button "Pages" at bounding box center [230, 92] width 41 height 64
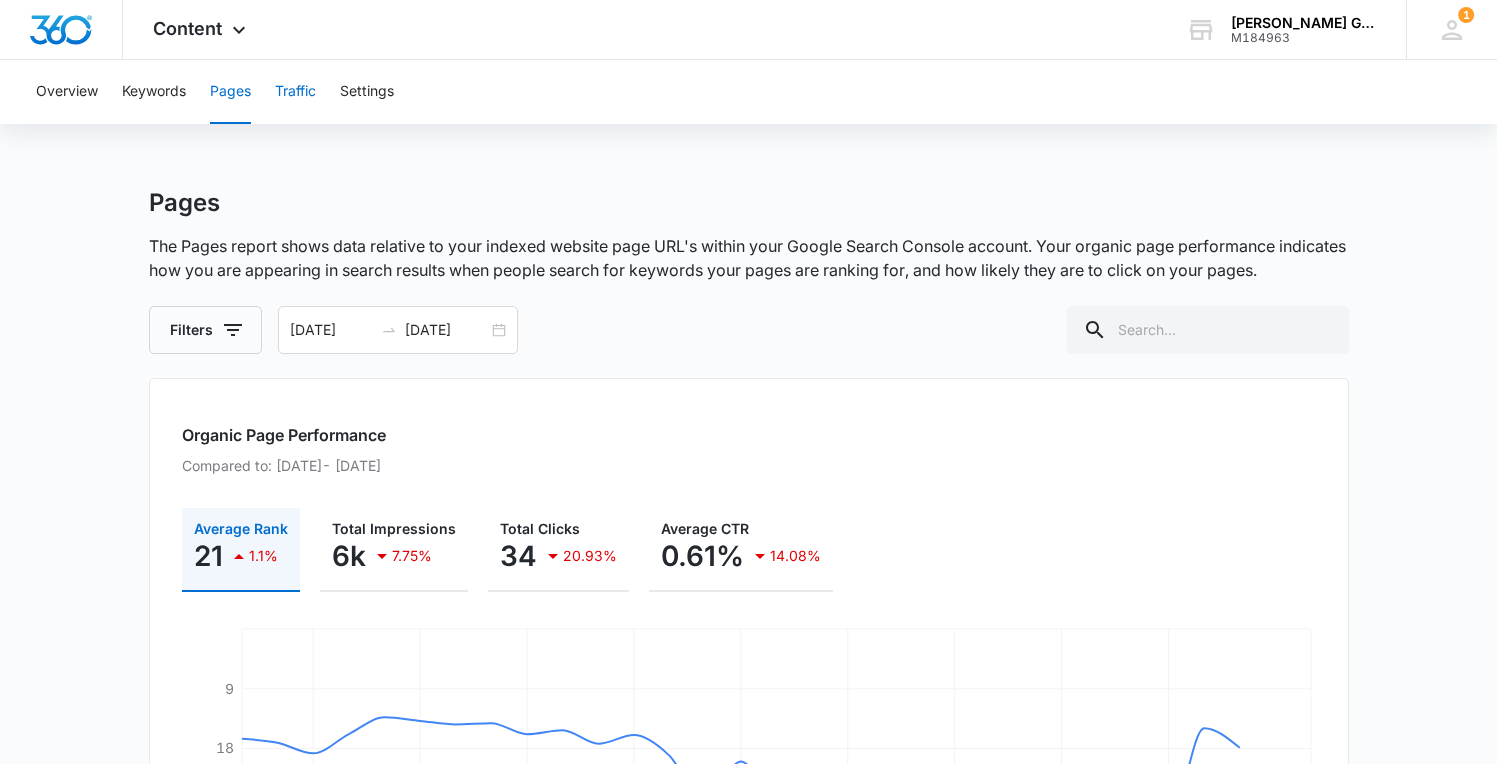
click at [296, 106] on button "Traffic" at bounding box center [295, 92] width 41 height 64
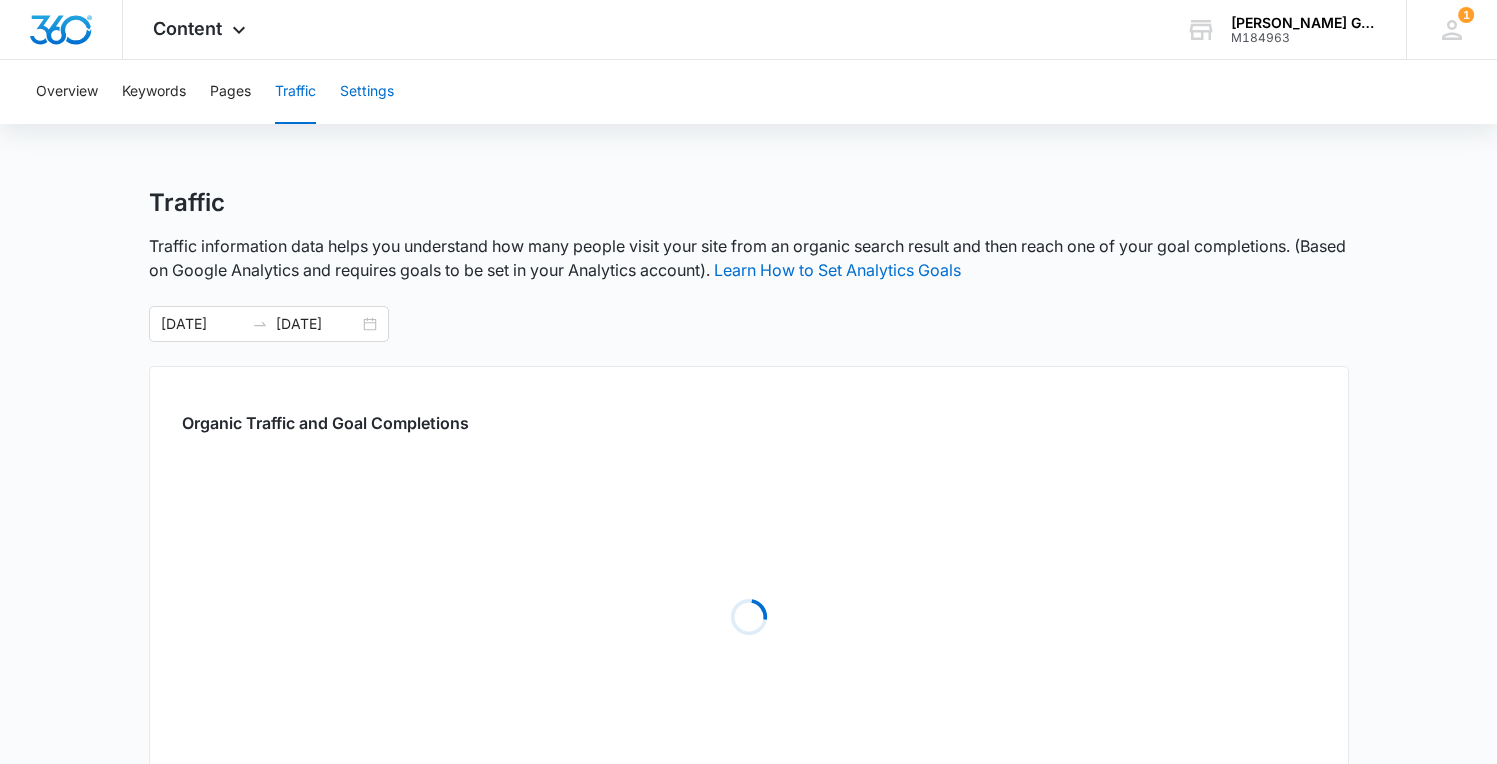
click at [357, 94] on button "Settings" at bounding box center [367, 92] width 54 height 64
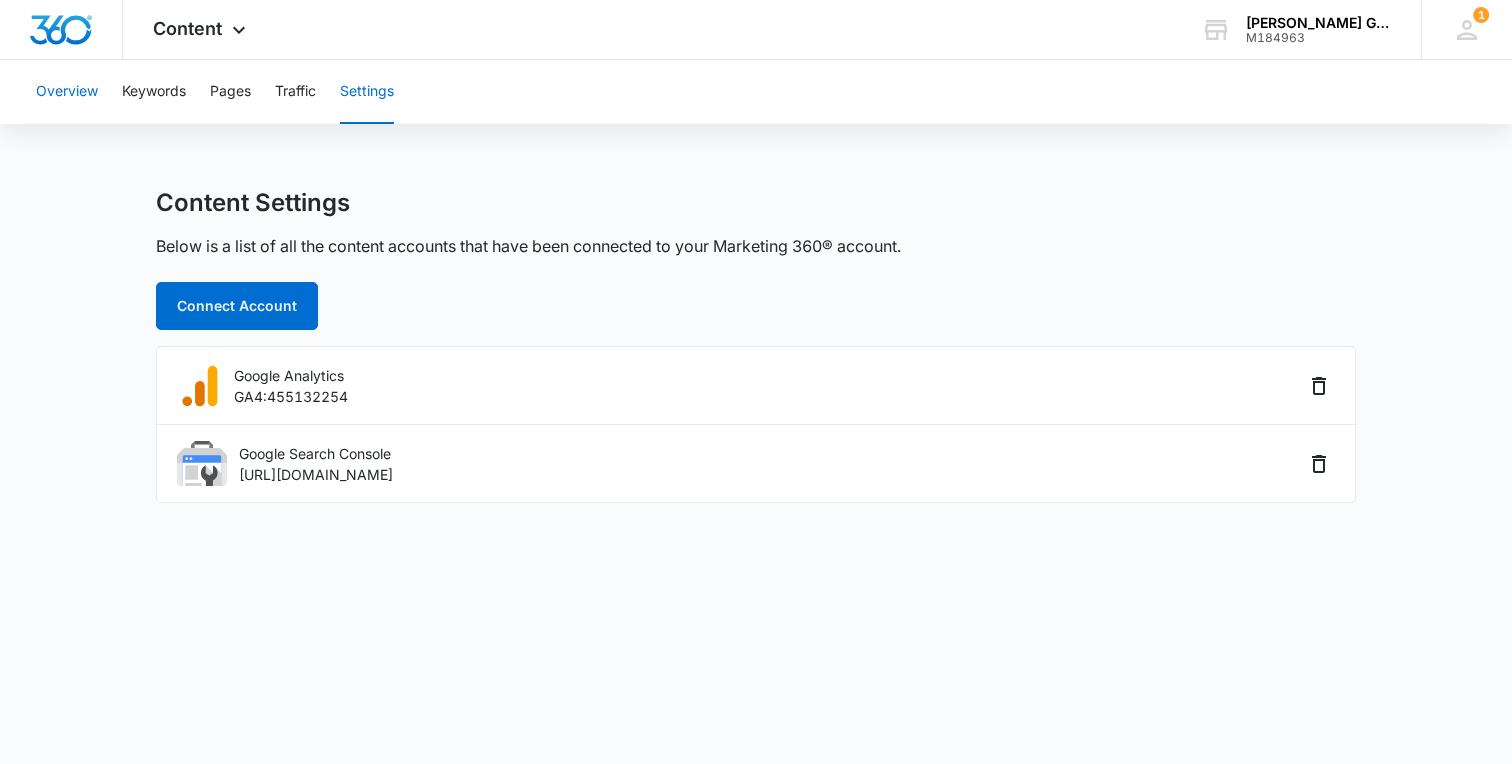
click at [76, 96] on button "Overview" at bounding box center [67, 92] width 62 height 64
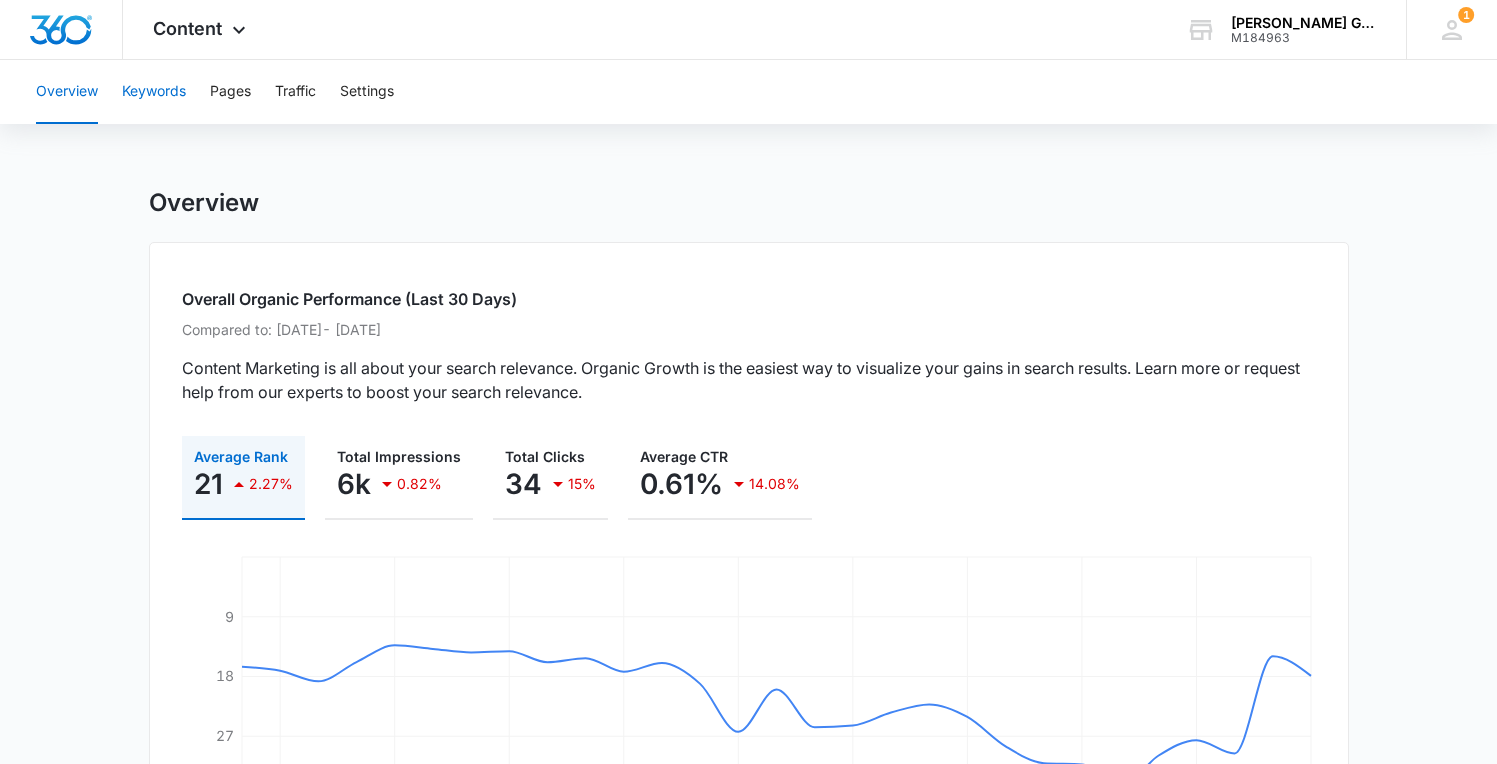
click at [163, 90] on button "Keywords" at bounding box center [154, 92] width 64 height 64
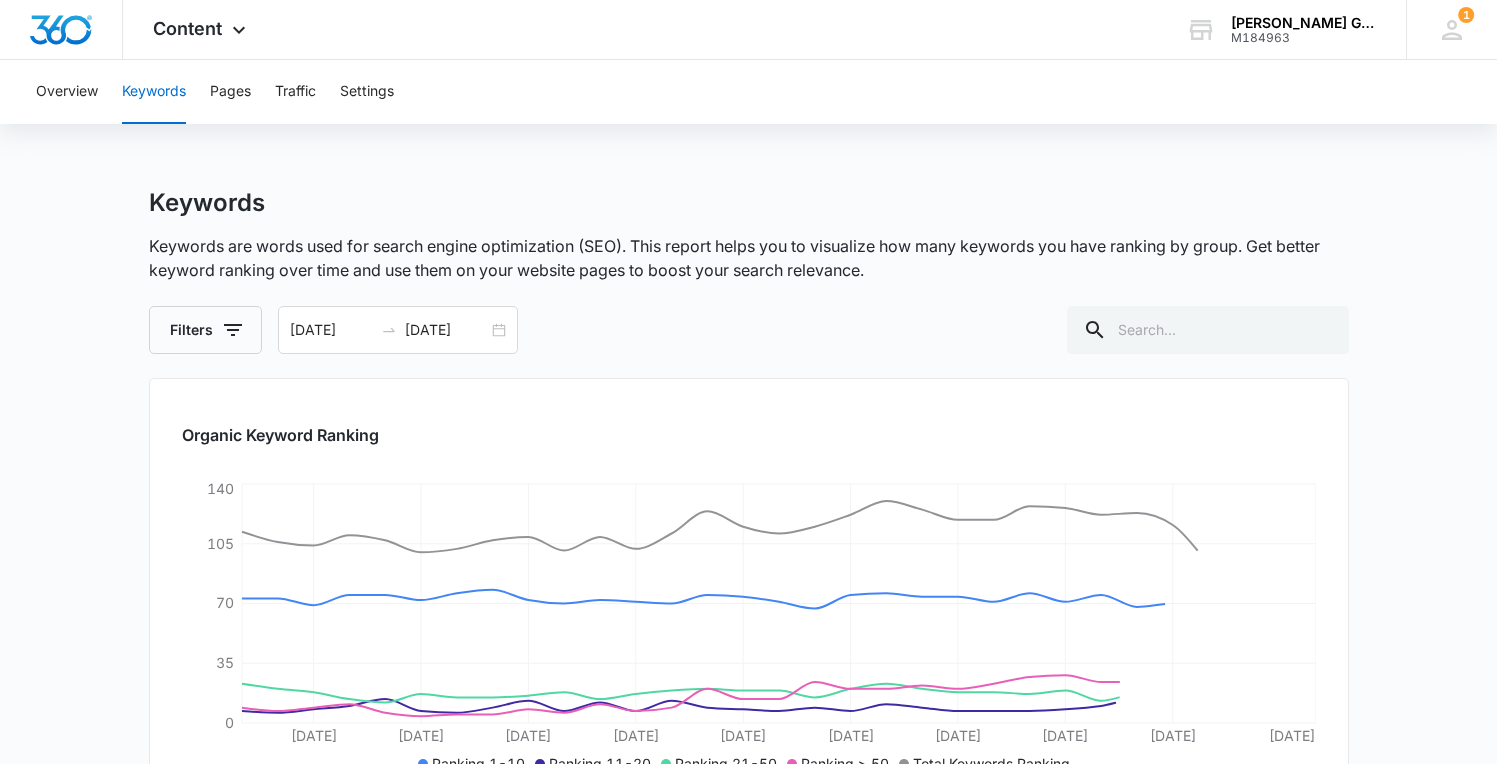
click at [253, 95] on div "Overview Keywords Pages Traffic Settings" at bounding box center [748, 92] width 1449 height 64
click at [376, 92] on button "Settings" at bounding box center [367, 92] width 54 height 64
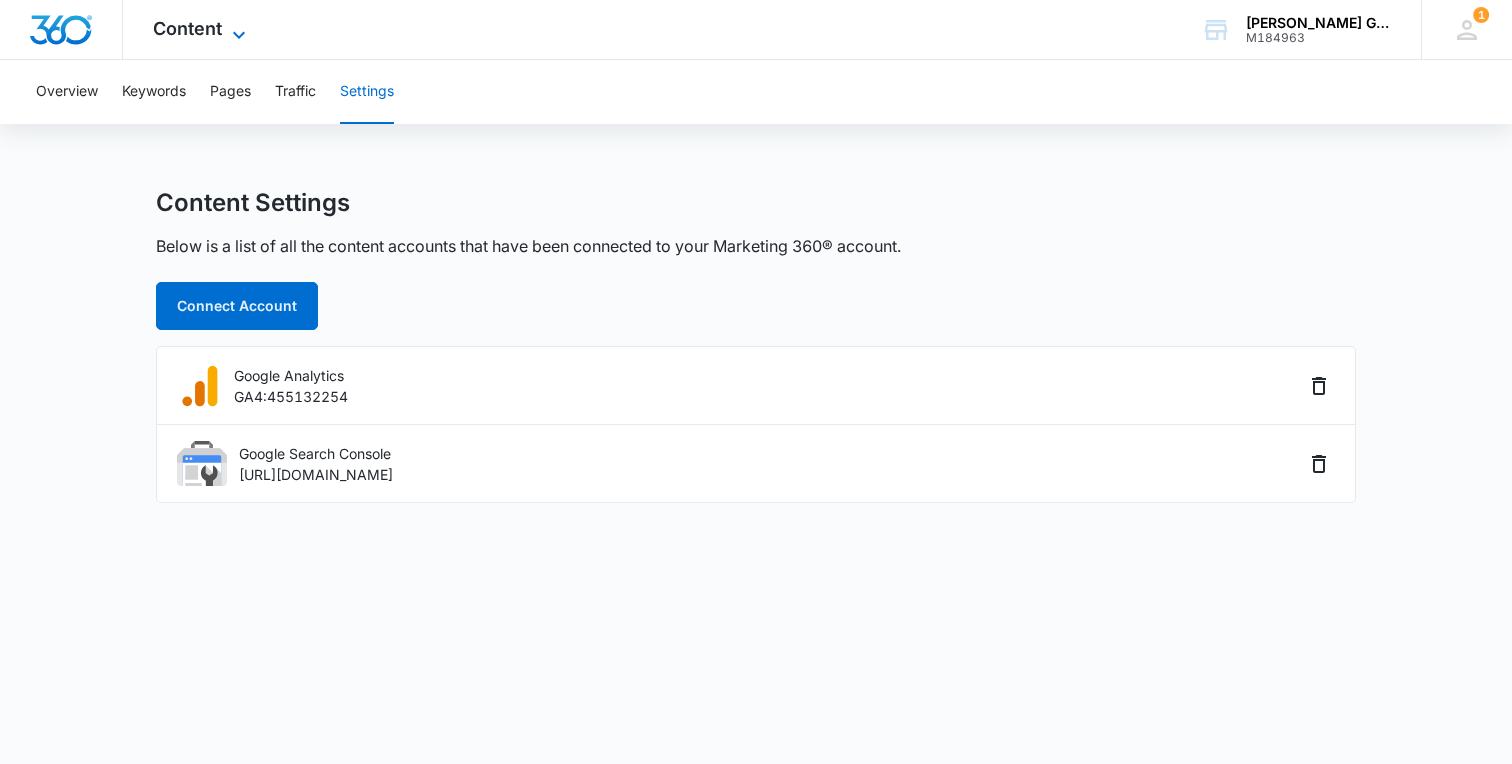
click at [227, 34] on icon at bounding box center [239, 35] width 24 height 24
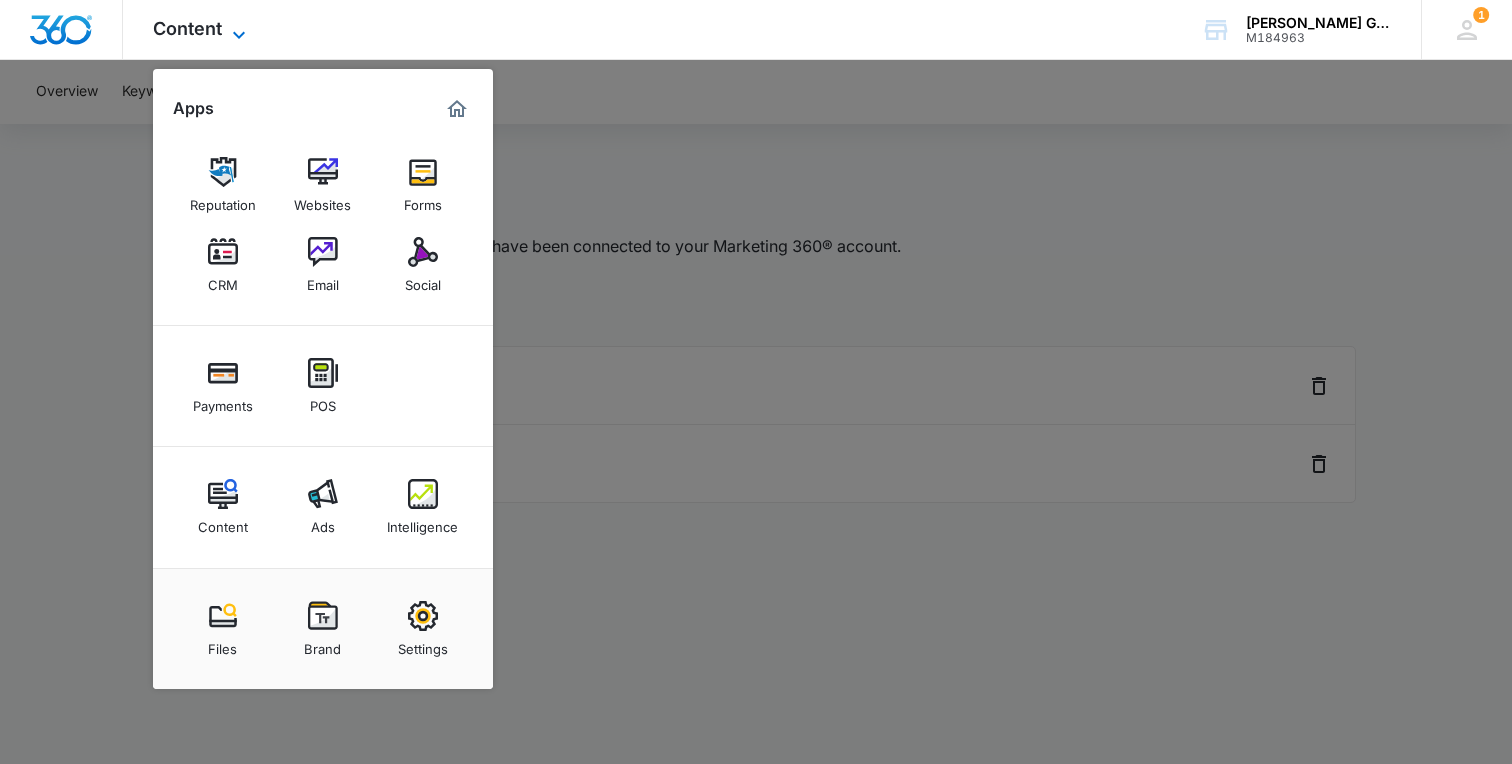
click at [227, 34] on icon at bounding box center [239, 35] width 24 height 24
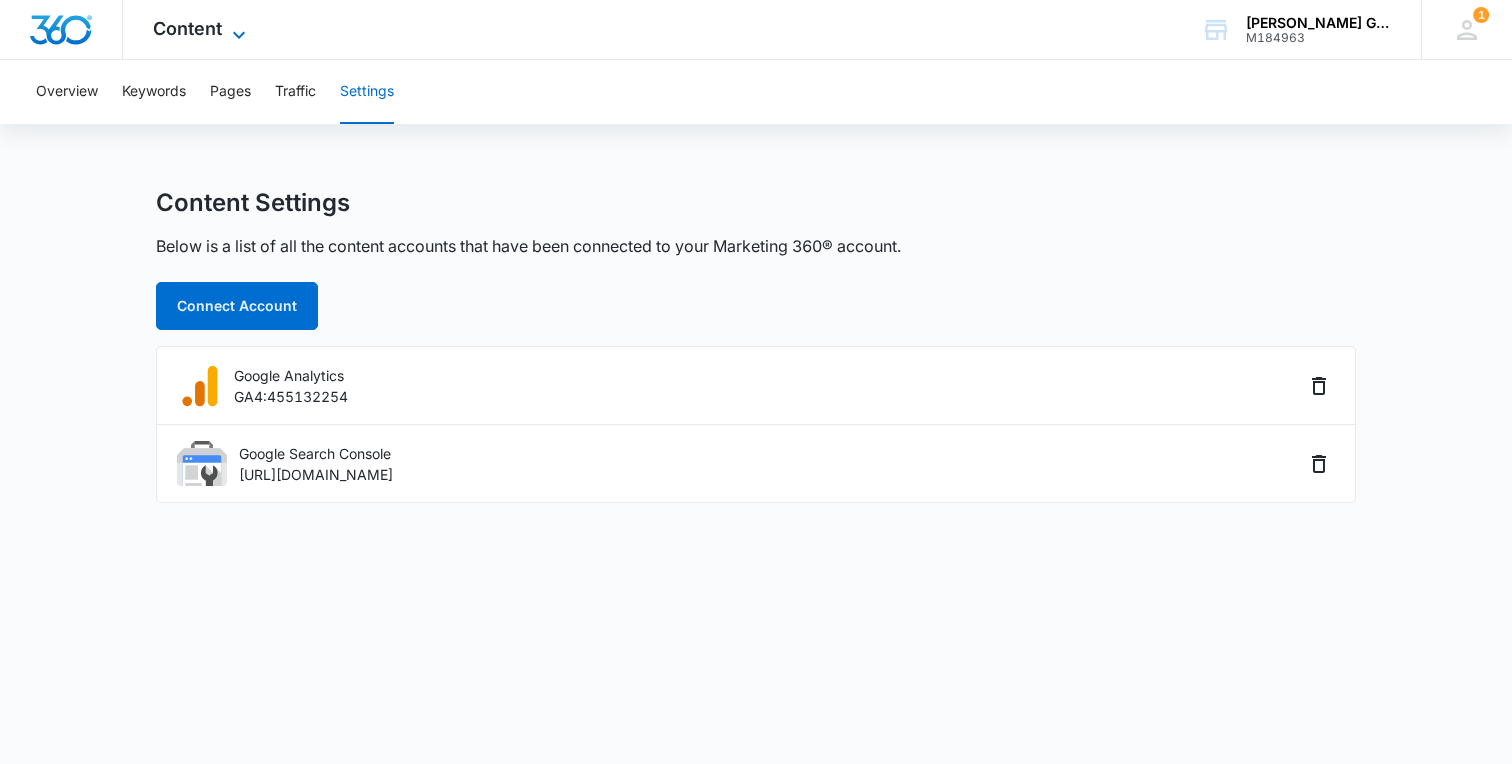
click at [211, 28] on span "Content" at bounding box center [187, 28] width 69 height 21
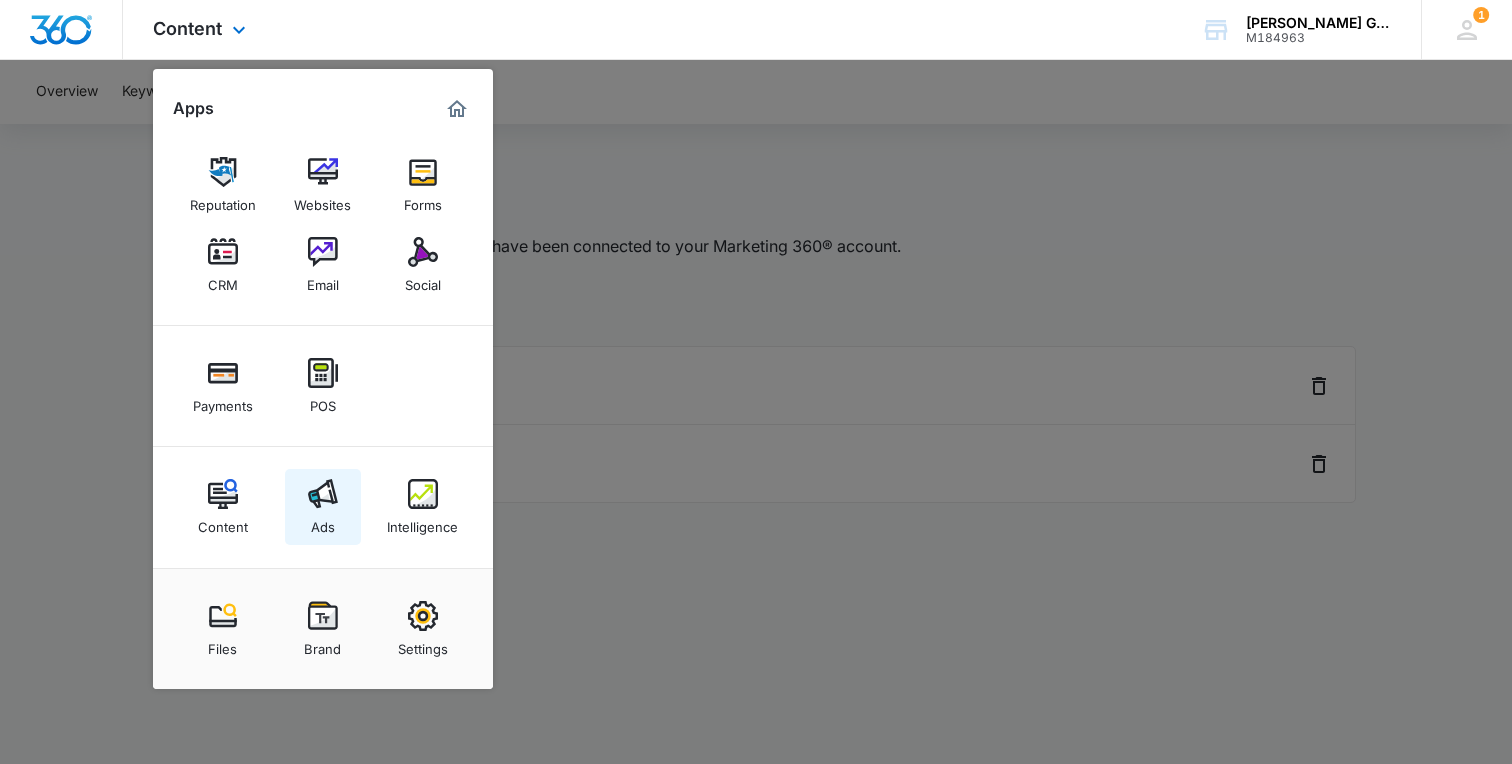
click at [295, 499] on link "Ads" at bounding box center [323, 507] width 76 height 76
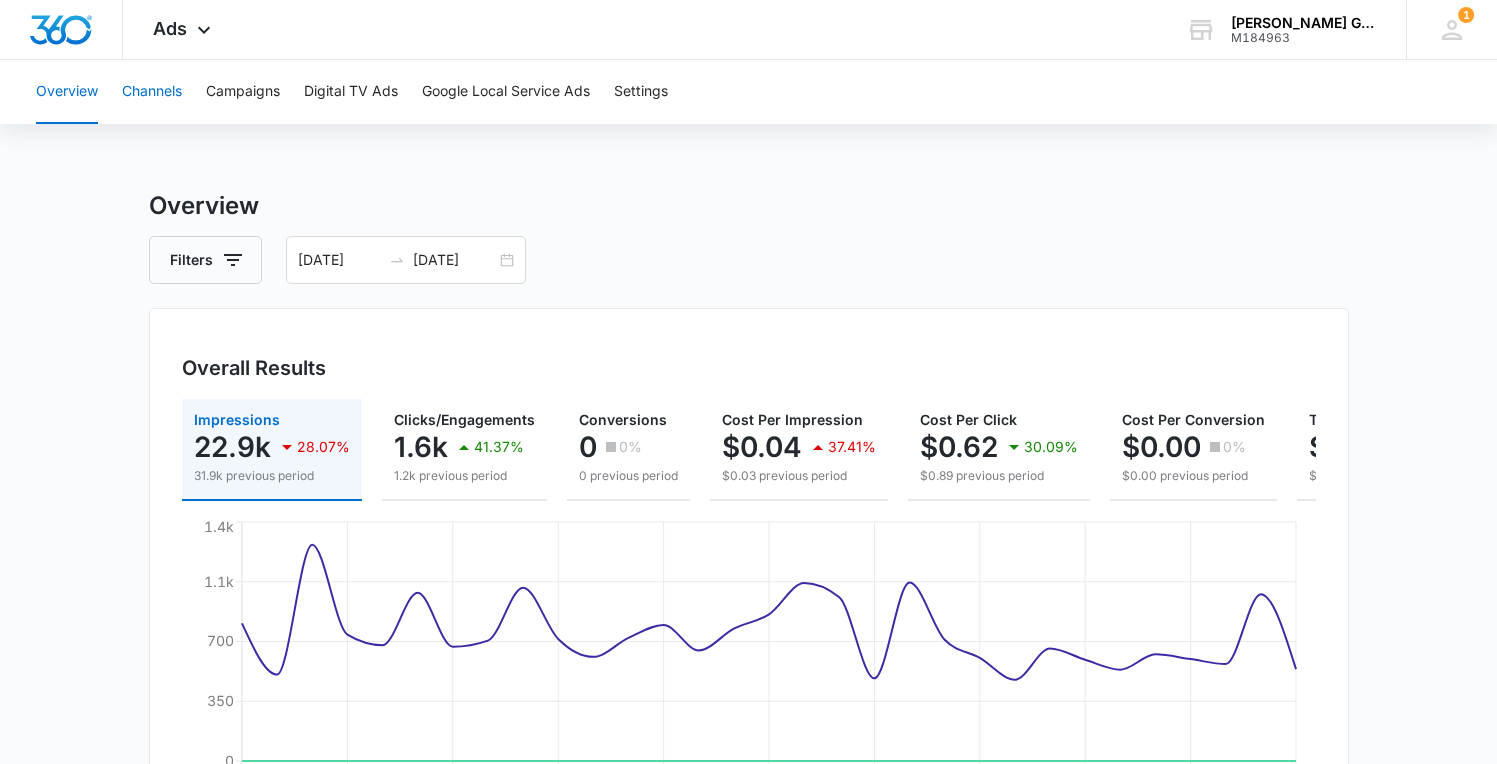
click at [150, 94] on button "Channels" at bounding box center [152, 92] width 60 height 64
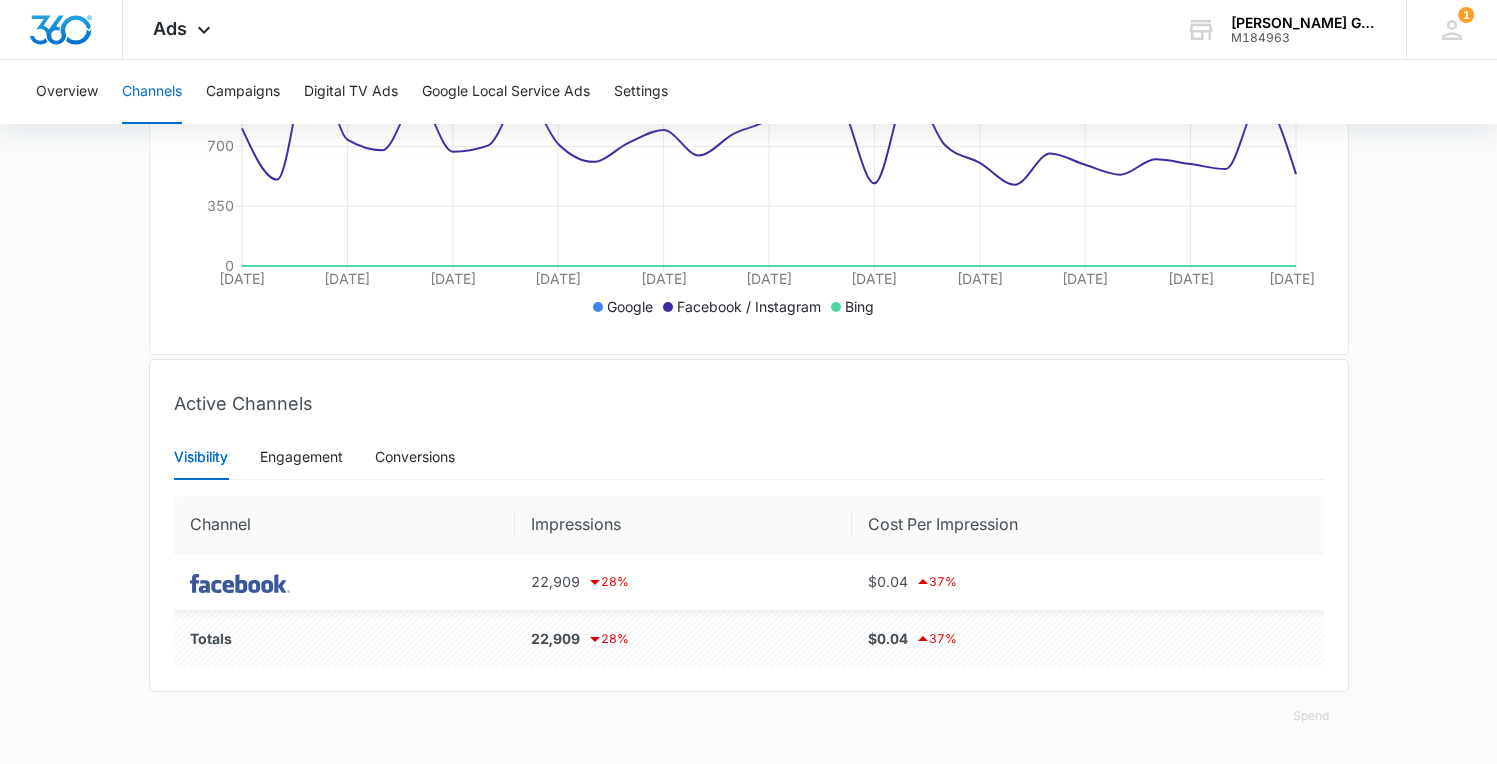
scroll to position [510, 0]
click at [286, 460] on div "Engagement" at bounding box center [301, 457] width 83 height 22
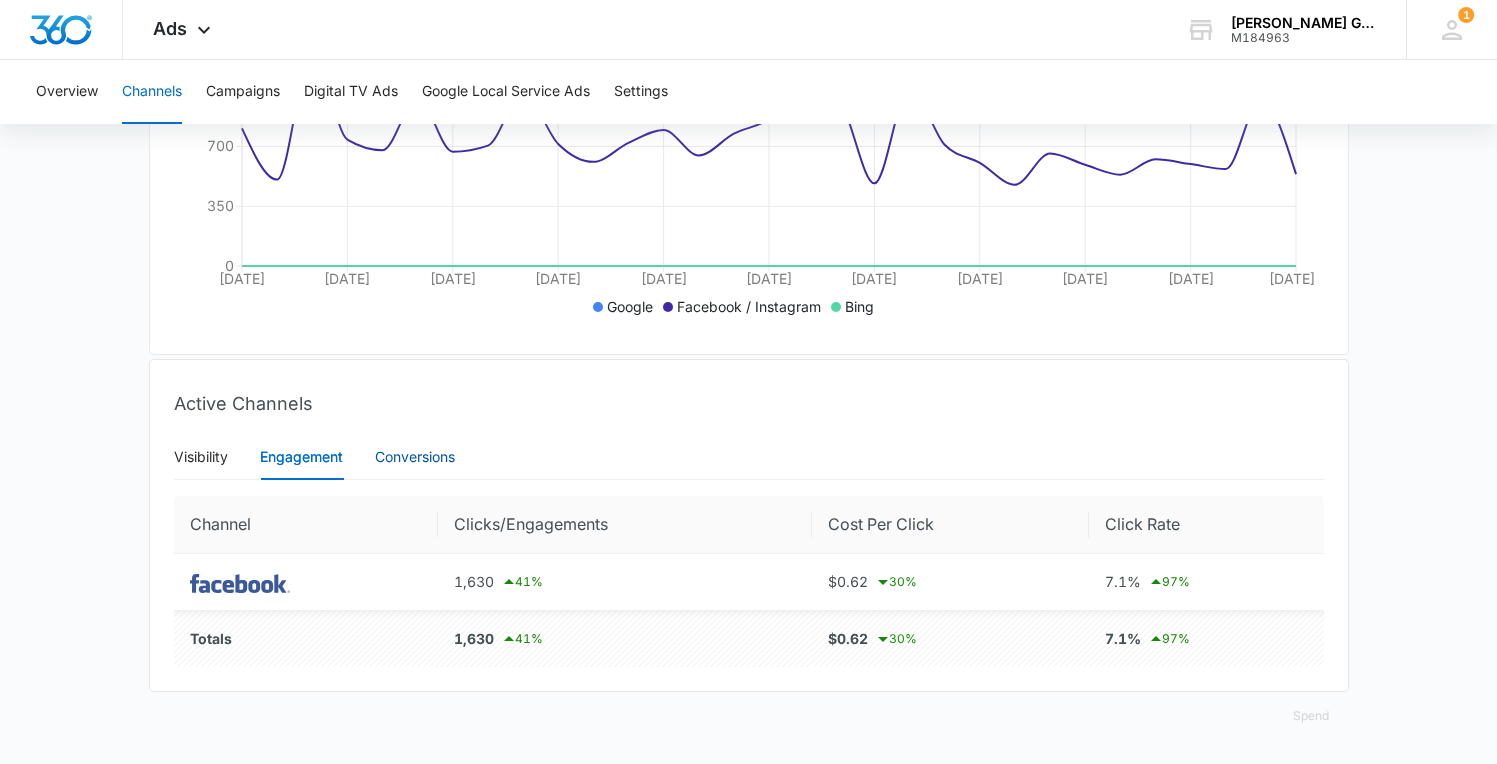
click at [398, 466] on div "Conversions" at bounding box center [415, 457] width 80 height 22
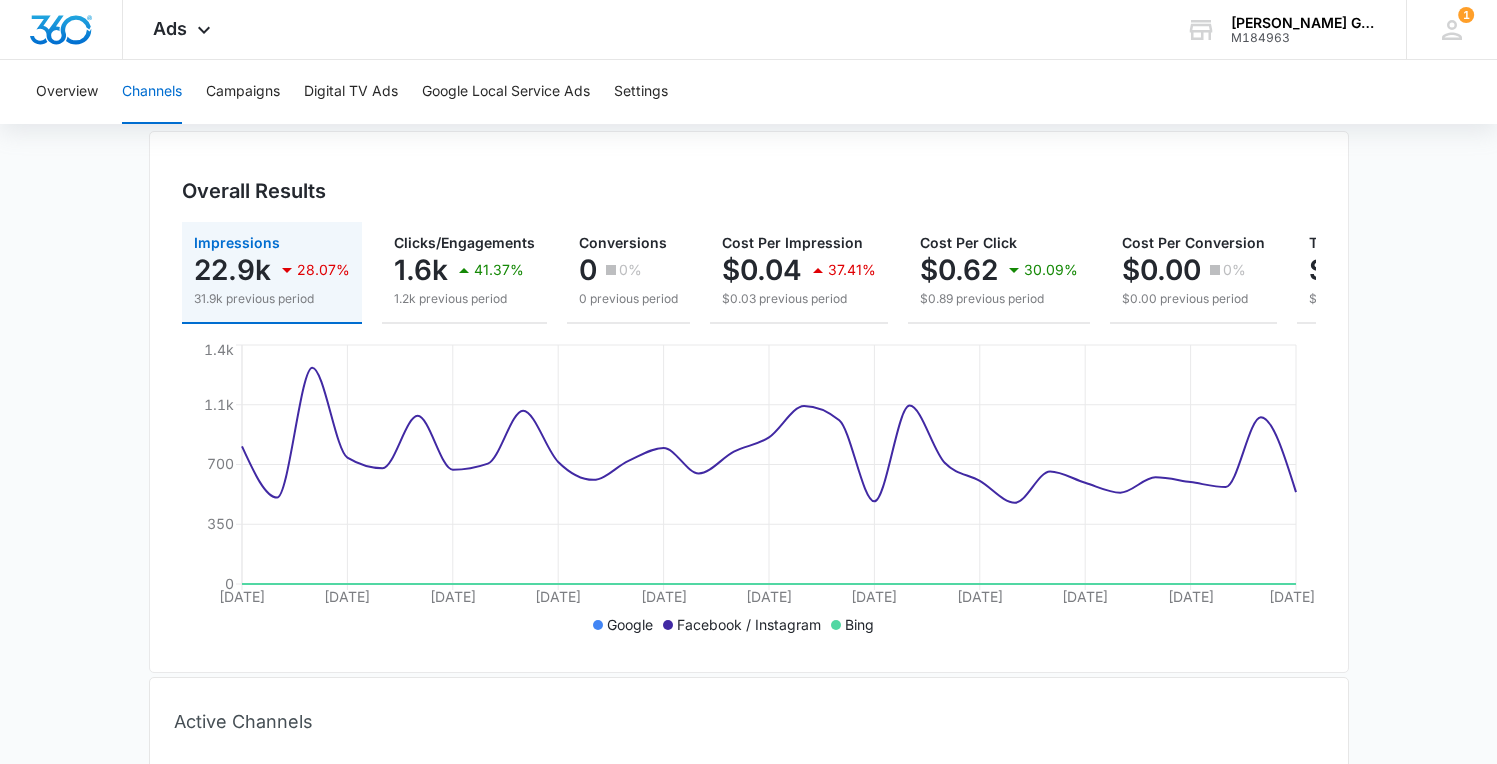
scroll to position [0, 0]
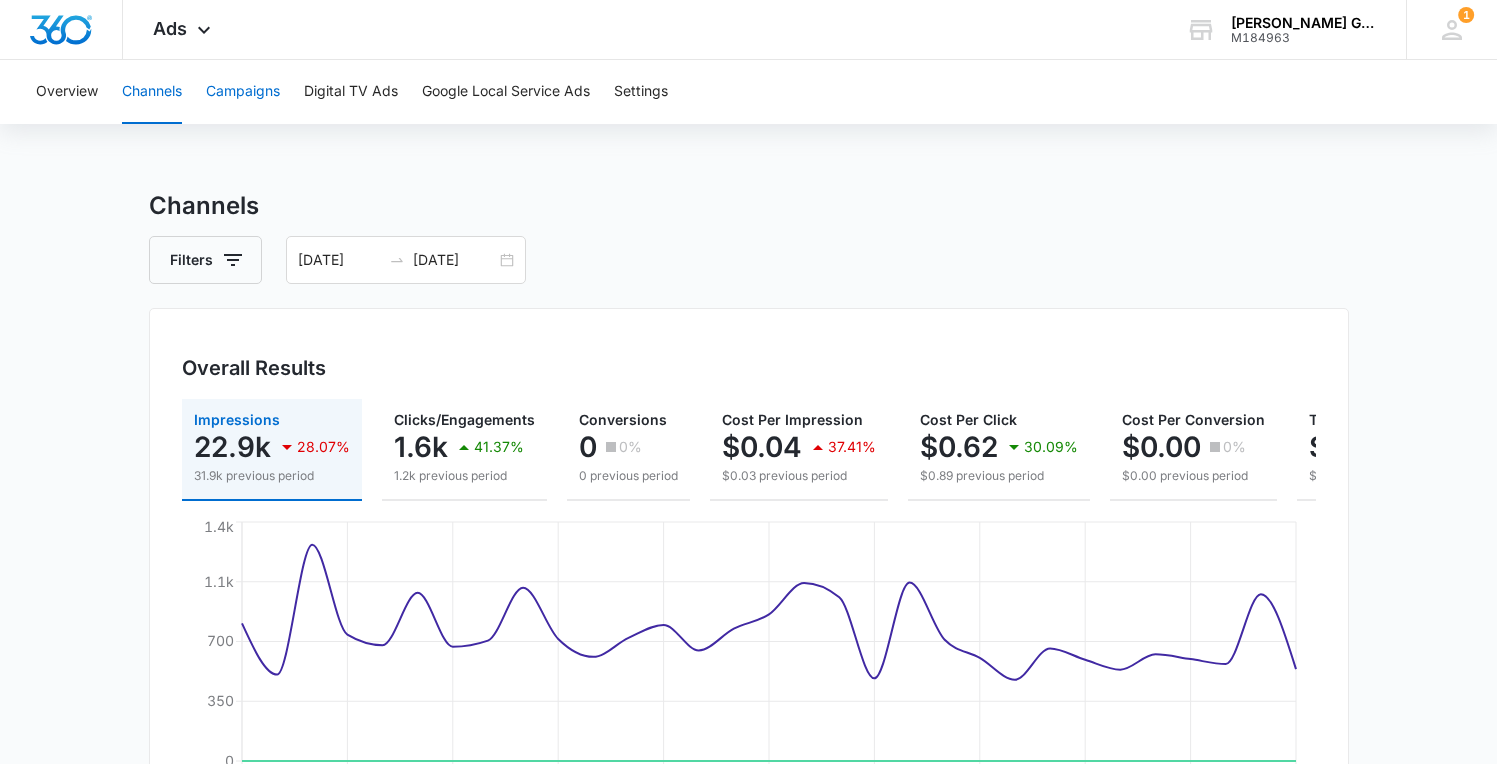
click at [246, 91] on button "Campaigns" at bounding box center [243, 92] width 74 height 64
click at [369, 89] on button "Digital TV Ads" at bounding box center [351, 92] width 94 height 64
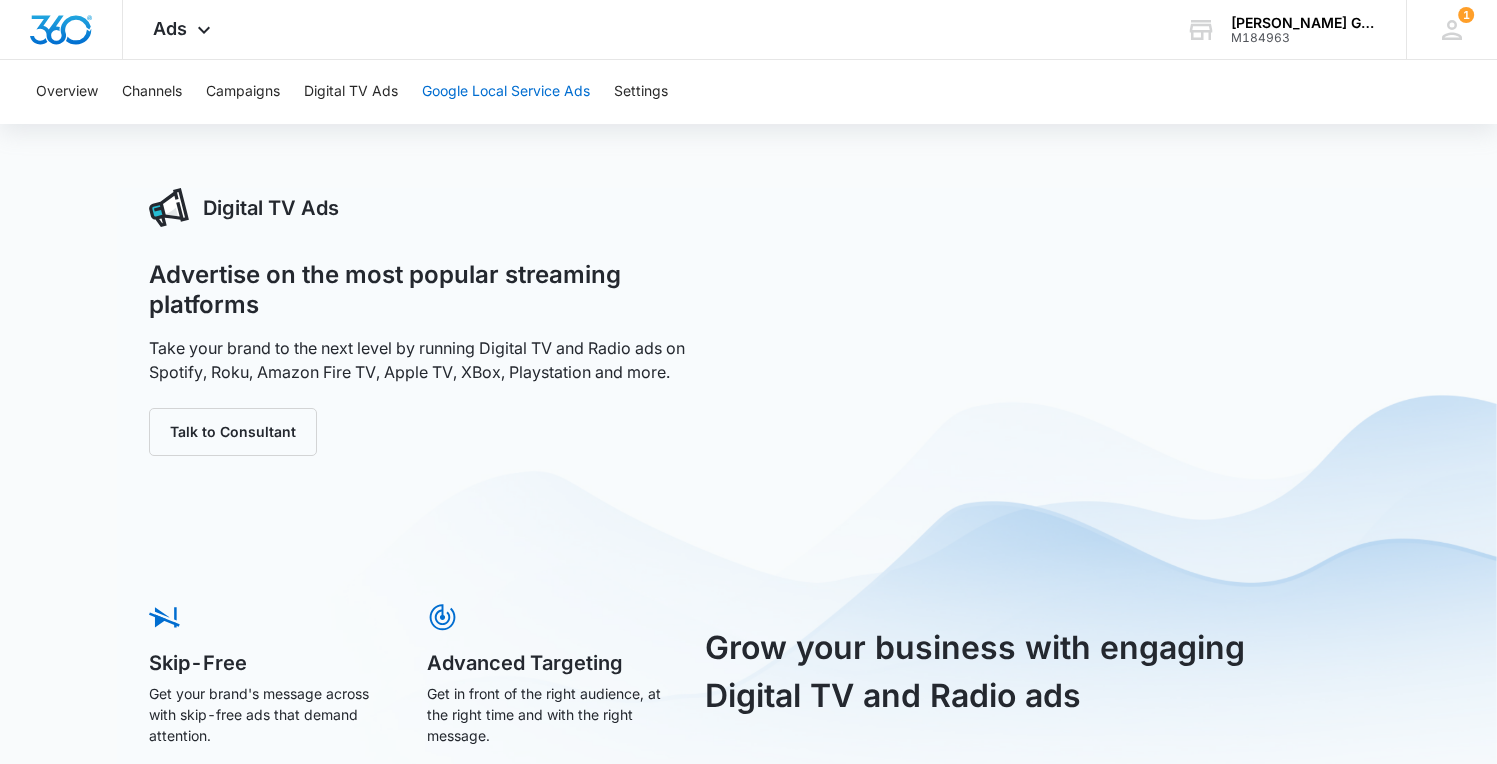
click at [467, 88] on button "Google Local Service Ads" at bounding box center [506, 92] width 168 height 64
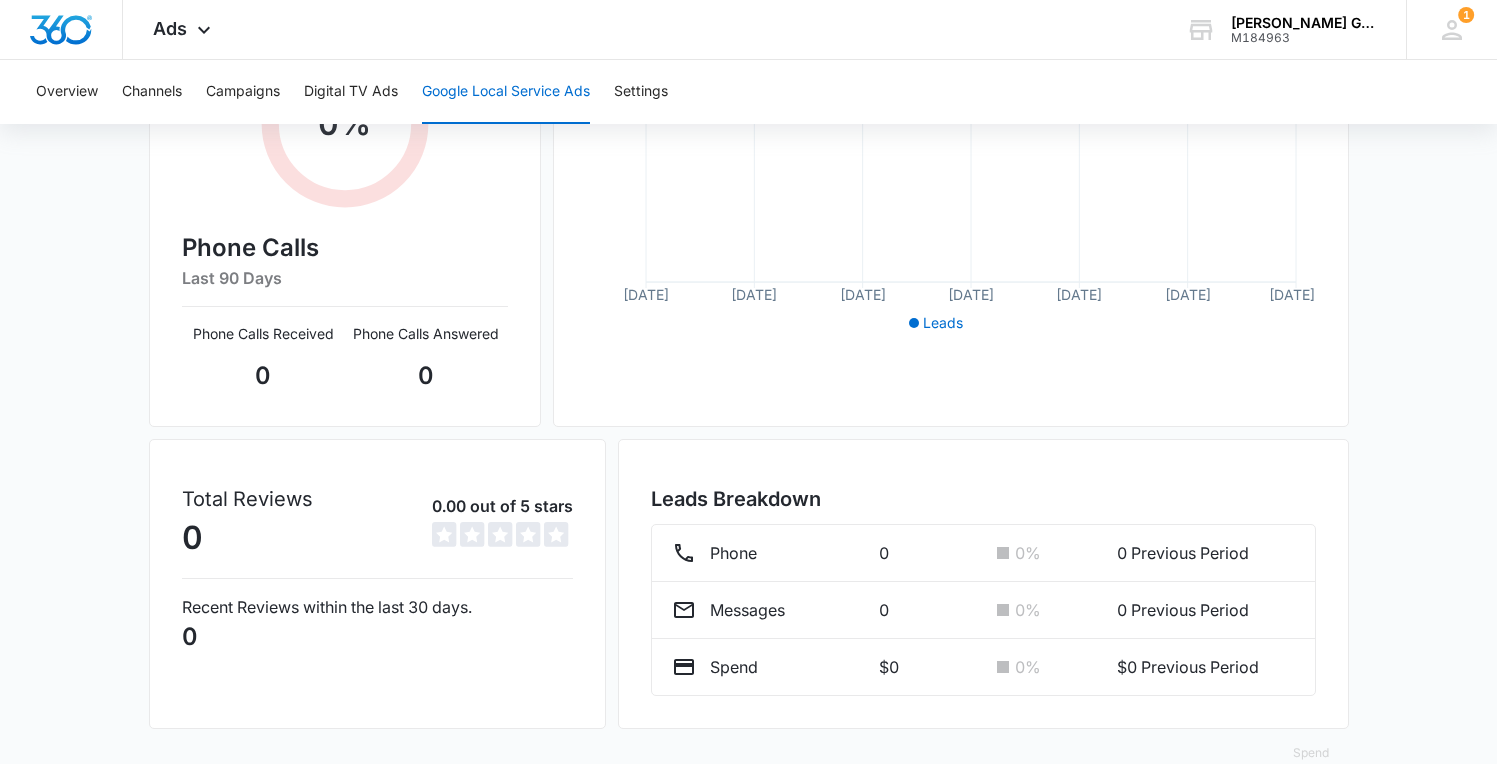
scroll to position [465, 0]
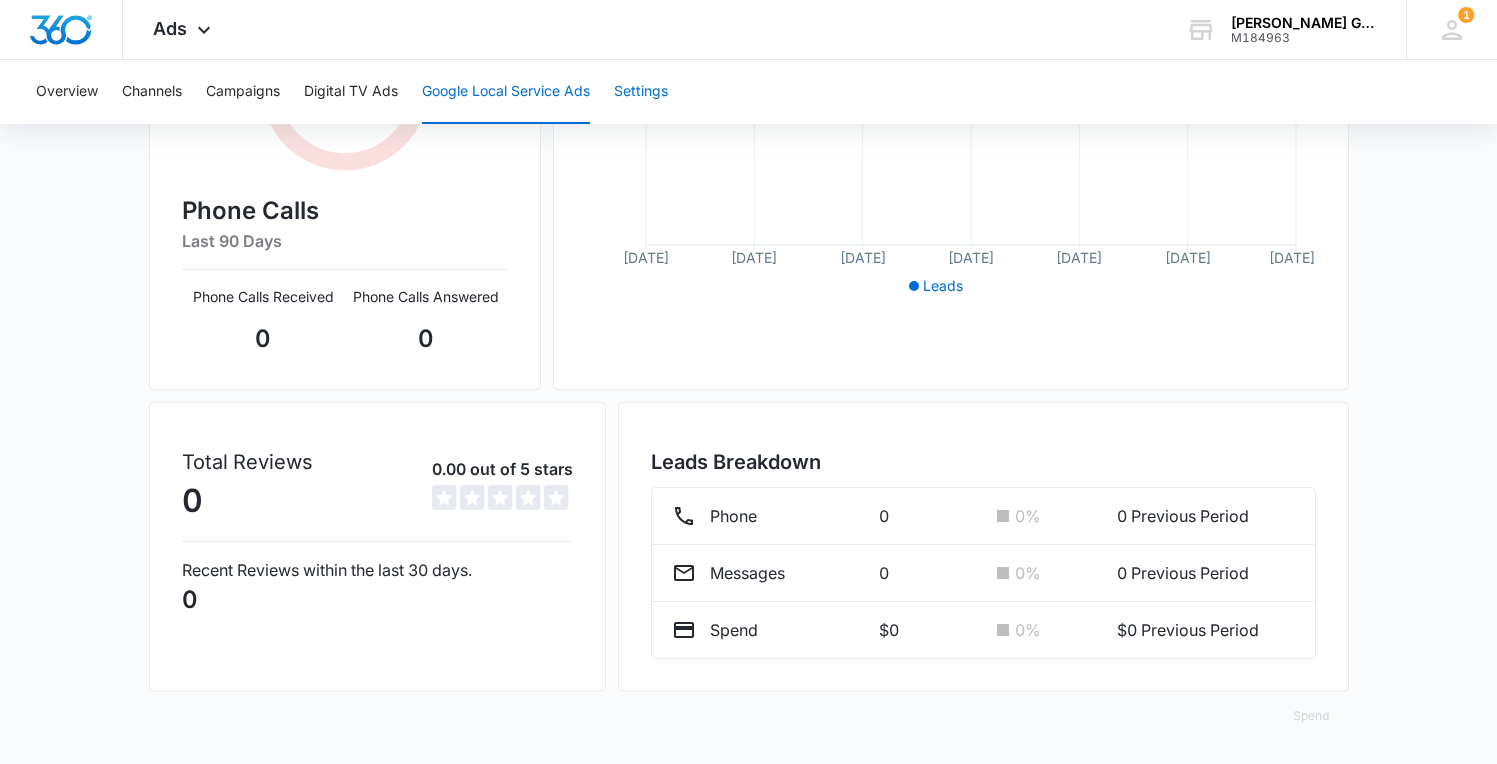
click at [662, 89] on button "Settings" at bounding box center [641, 92] width 54 height 64
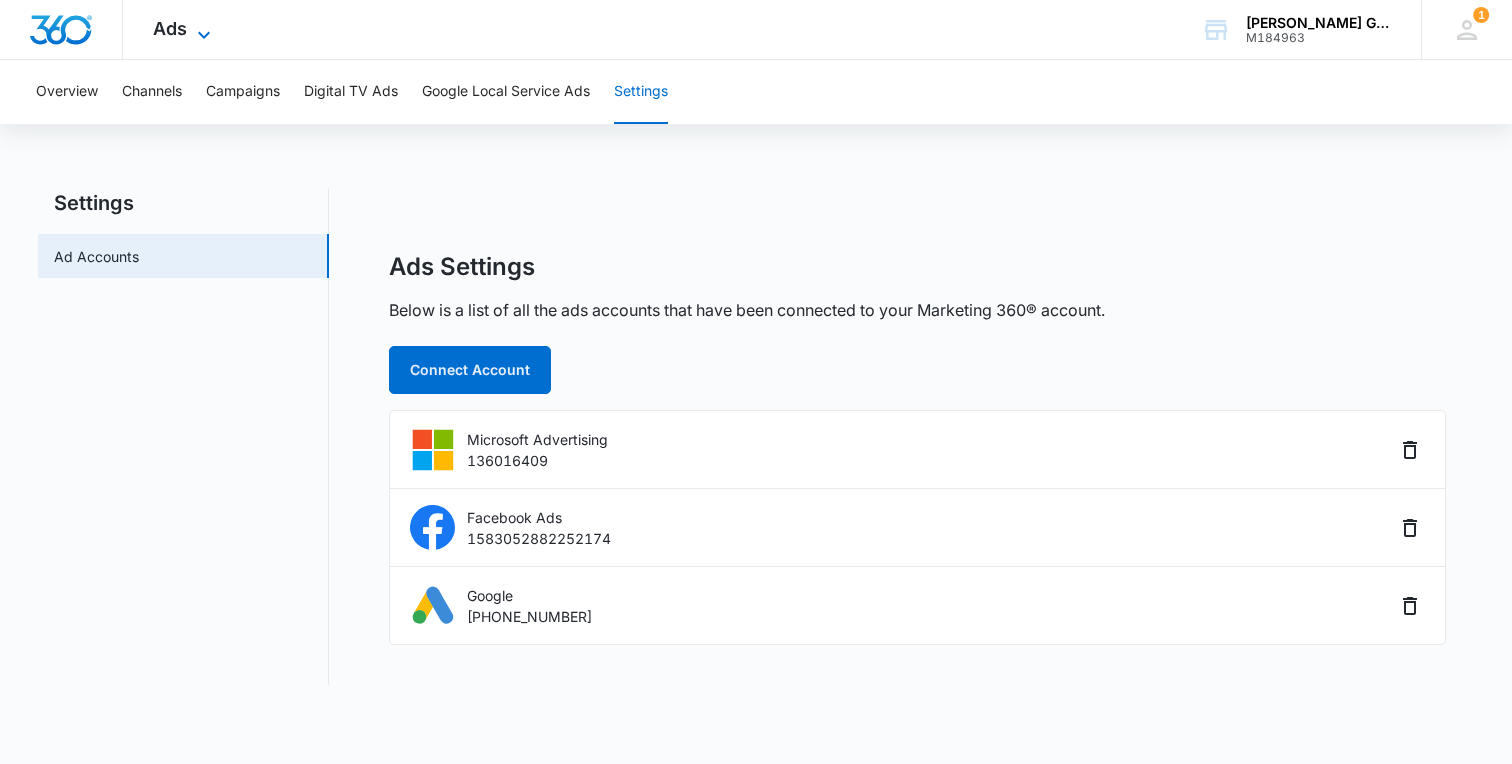
click at [182, 27] on span "Ads" at bounding box center [170, 28] width 34 height 21
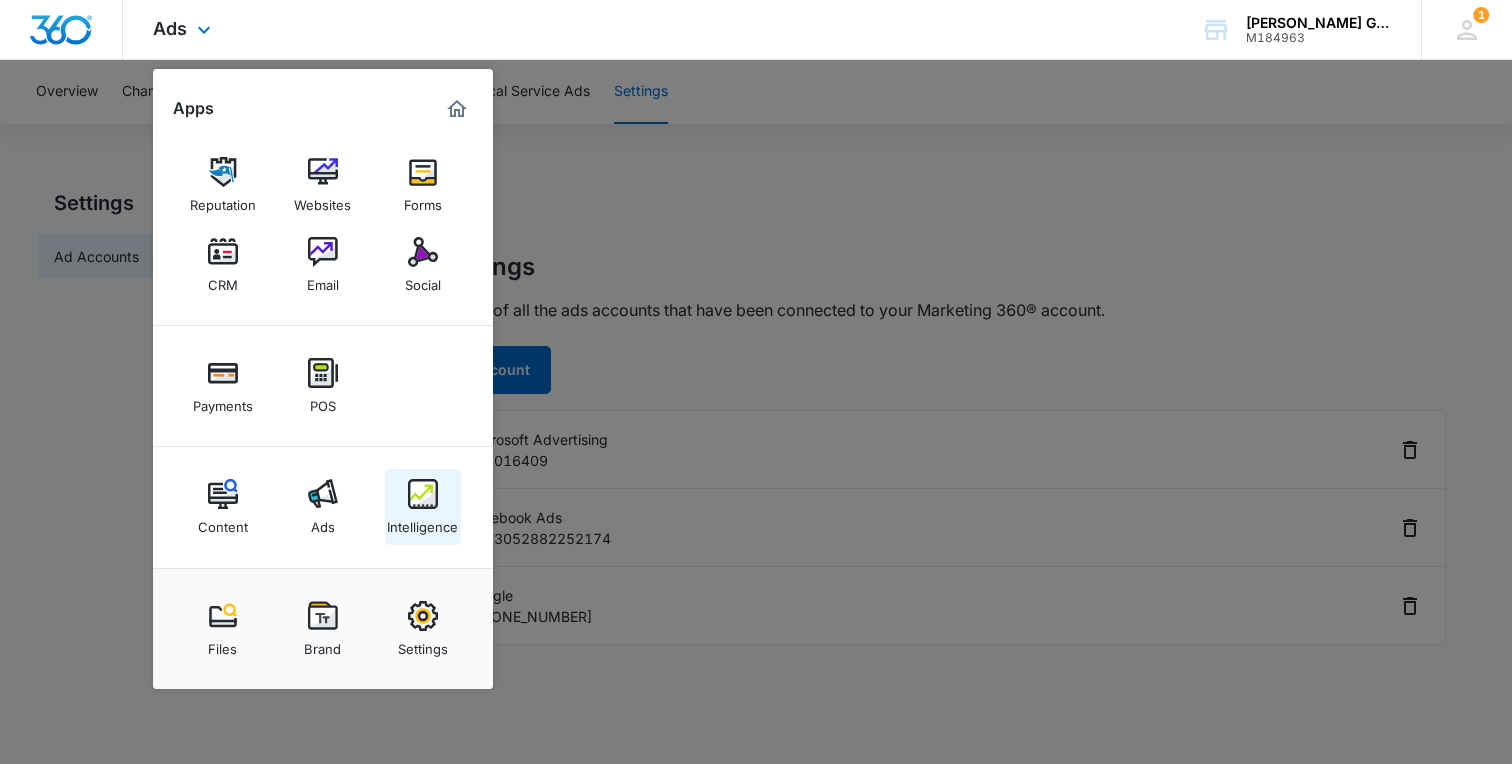
click at [419, 530] on div "Intelligence" at bounding box center [422, 522] width 71 height 26
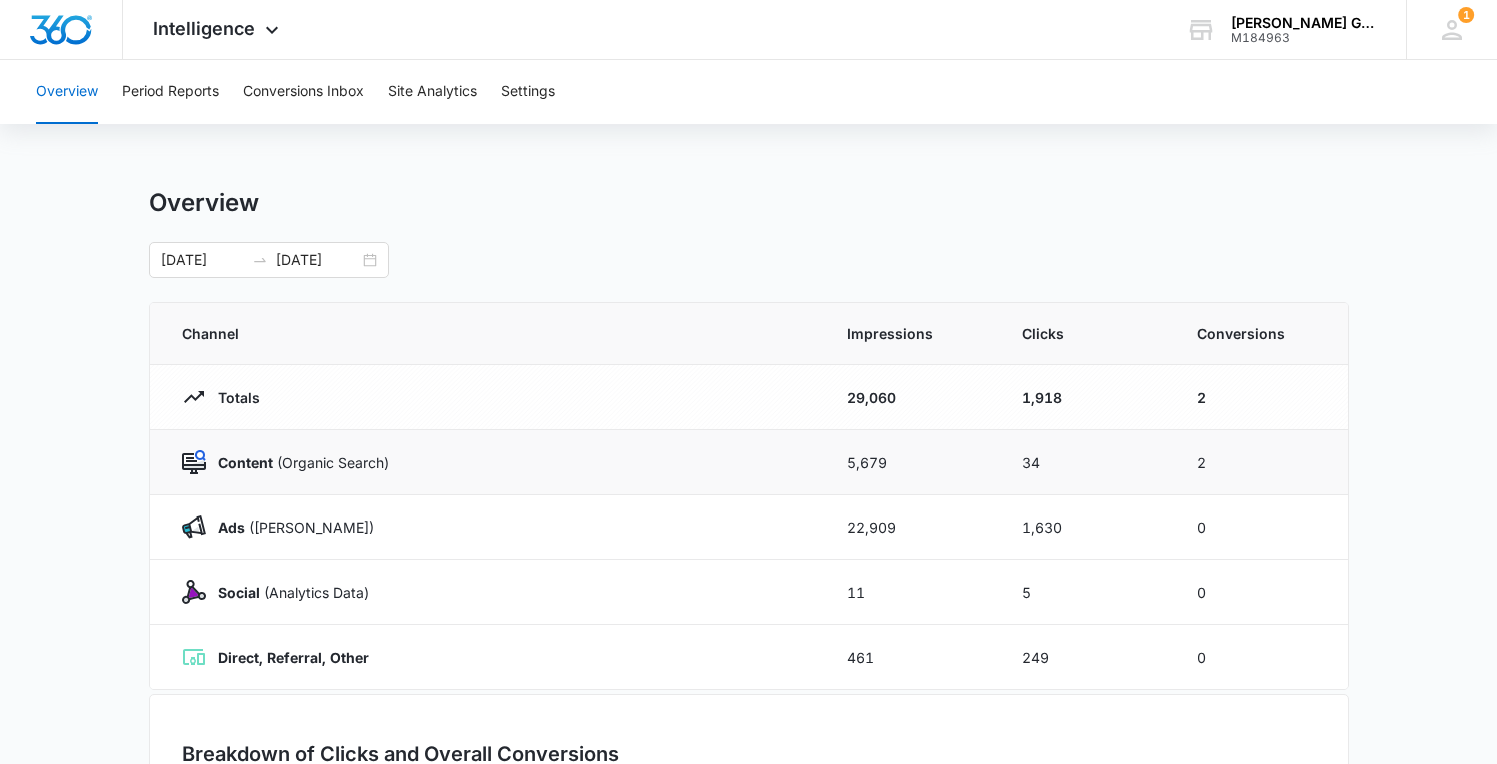
click at [359, 464] on p "Content (Organic Search)" at bounding box center [297, 462] width 183 height 21
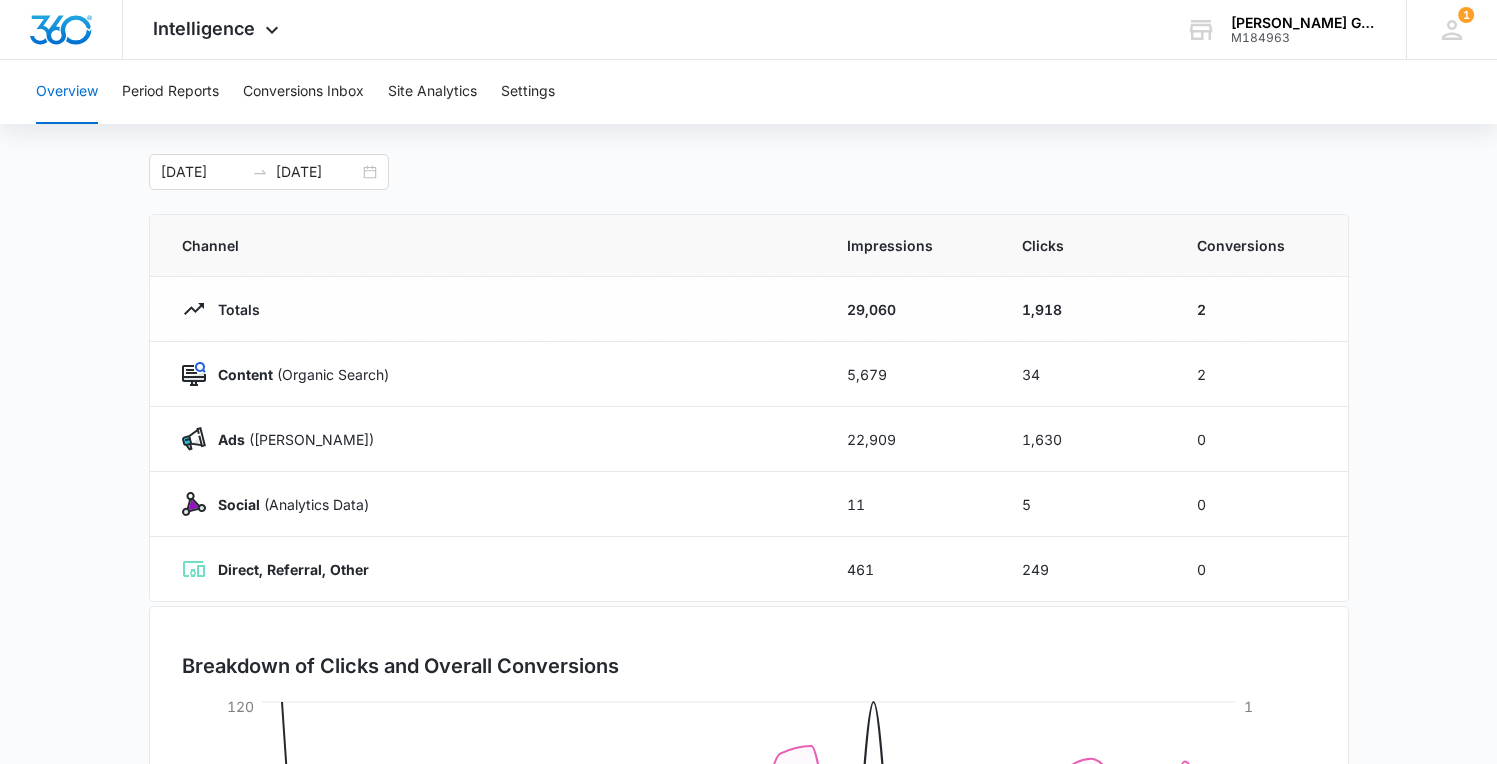
scroll to position [82, 0]
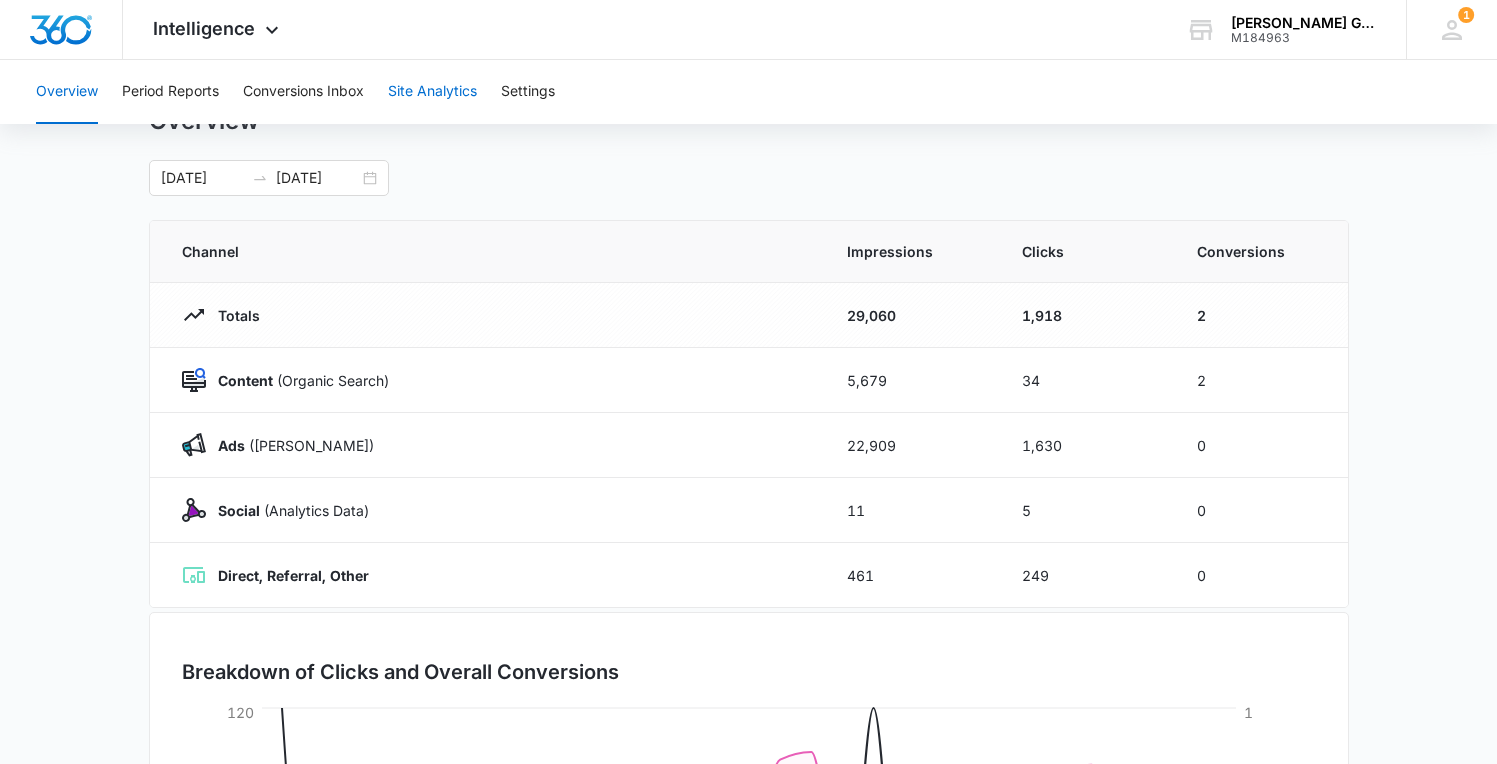
click at [442, 91] on button "Site Analytics" at bounding box center [432, 92] width 89 height 64
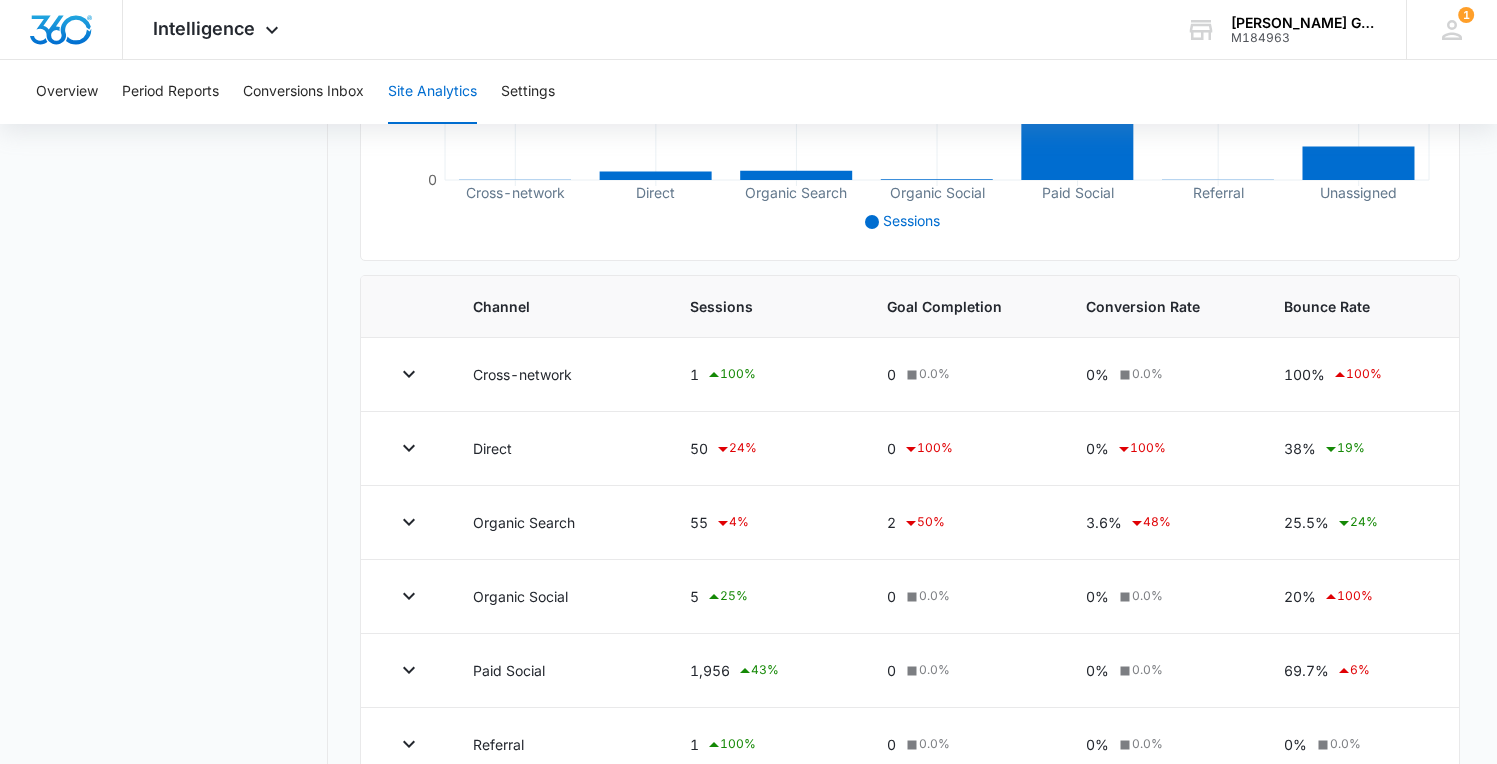
scroll to position [656, 0]
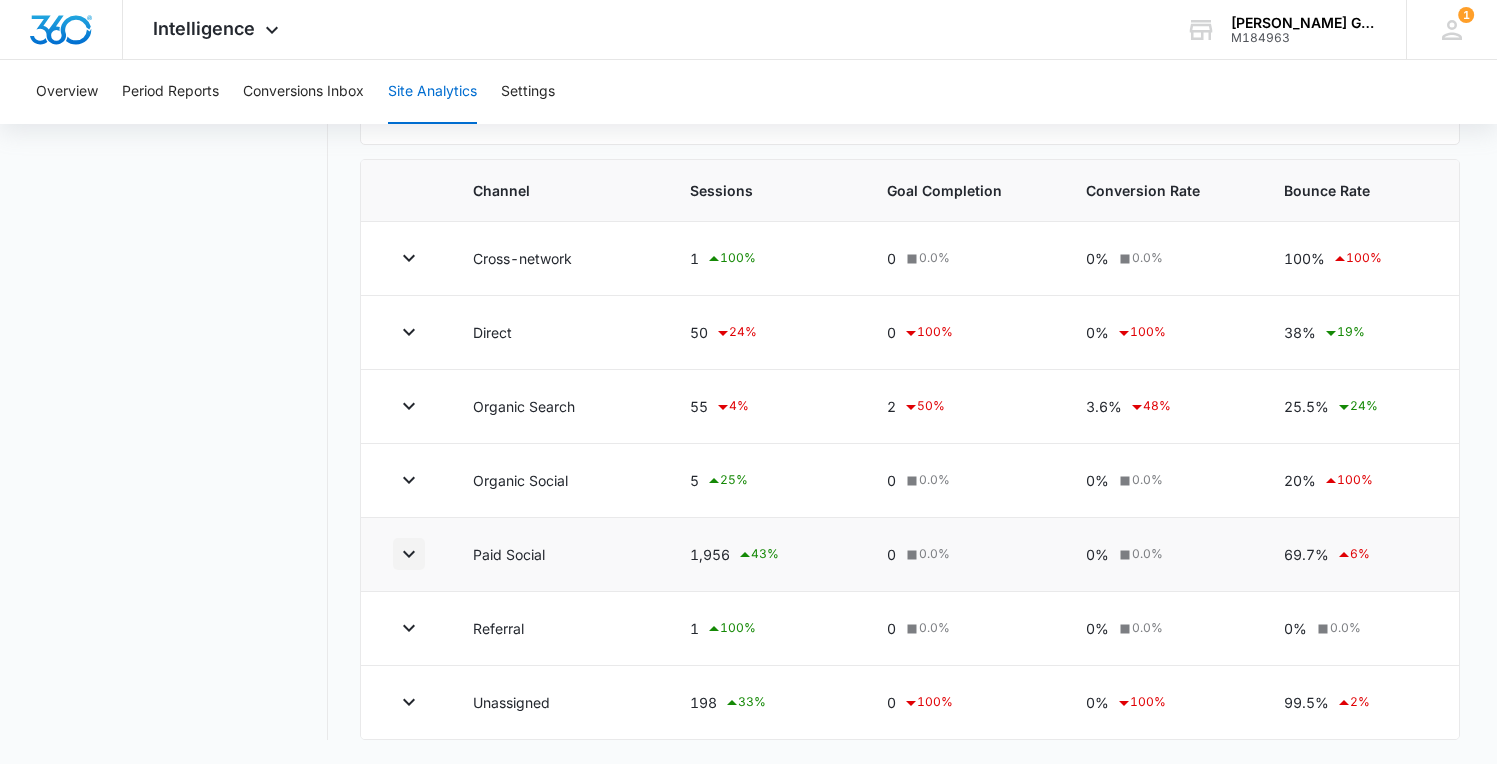
click at [415, 548] on icon "button" at bounding box center [409, 554] width 24 height 24
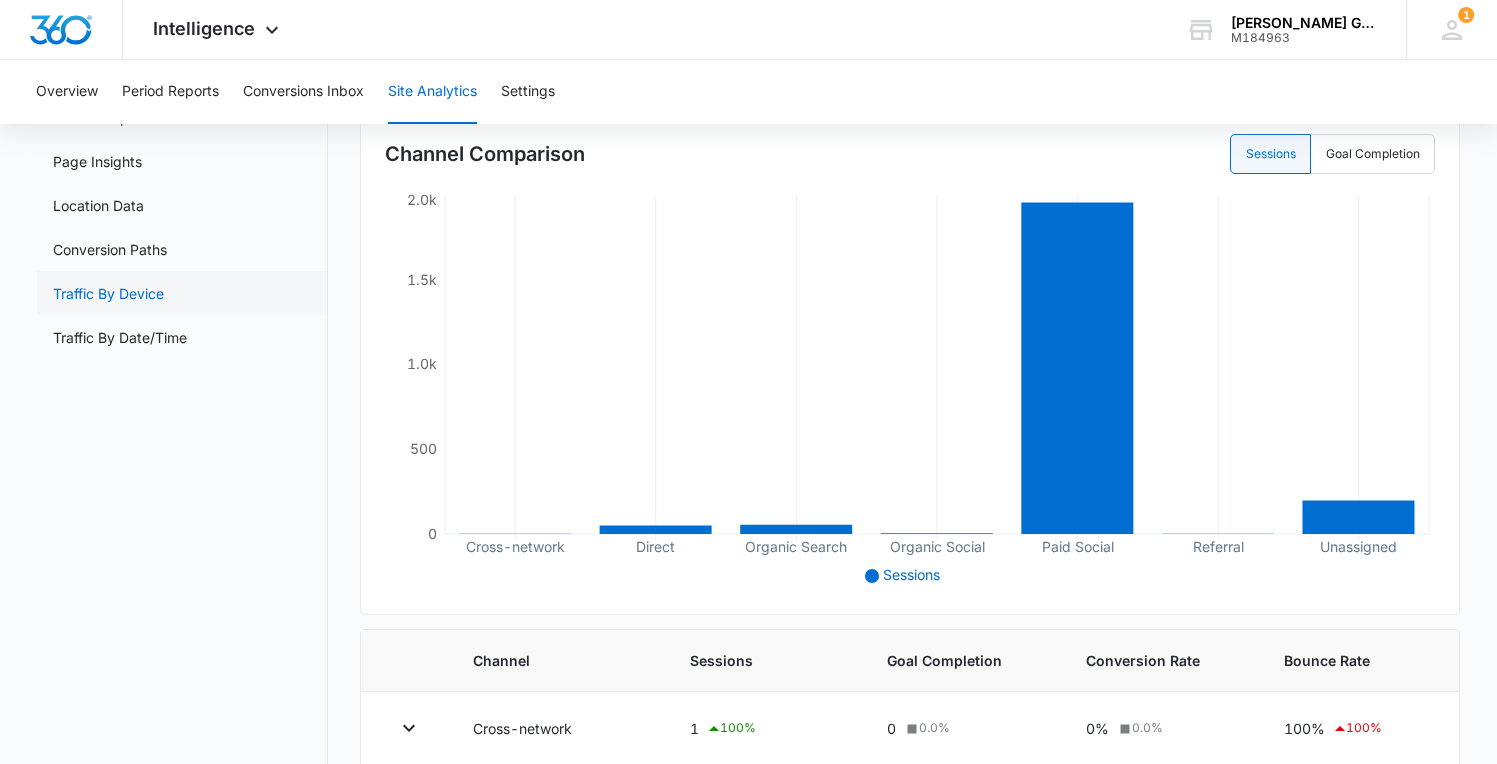
scroll to position [0, 0]
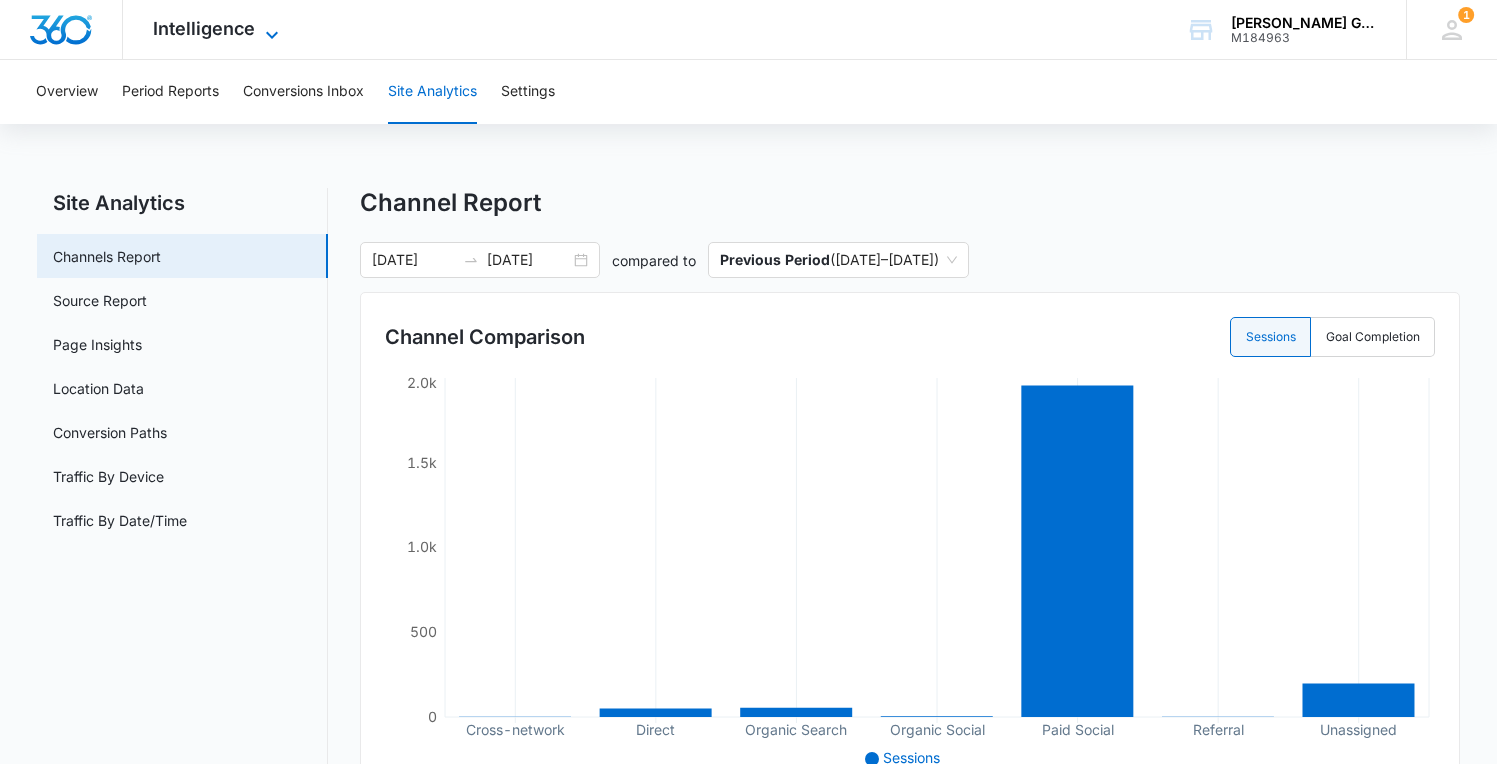
click at [196, 35] on span "Intelligence" at bounding box center [204, 28] width 102 height 21
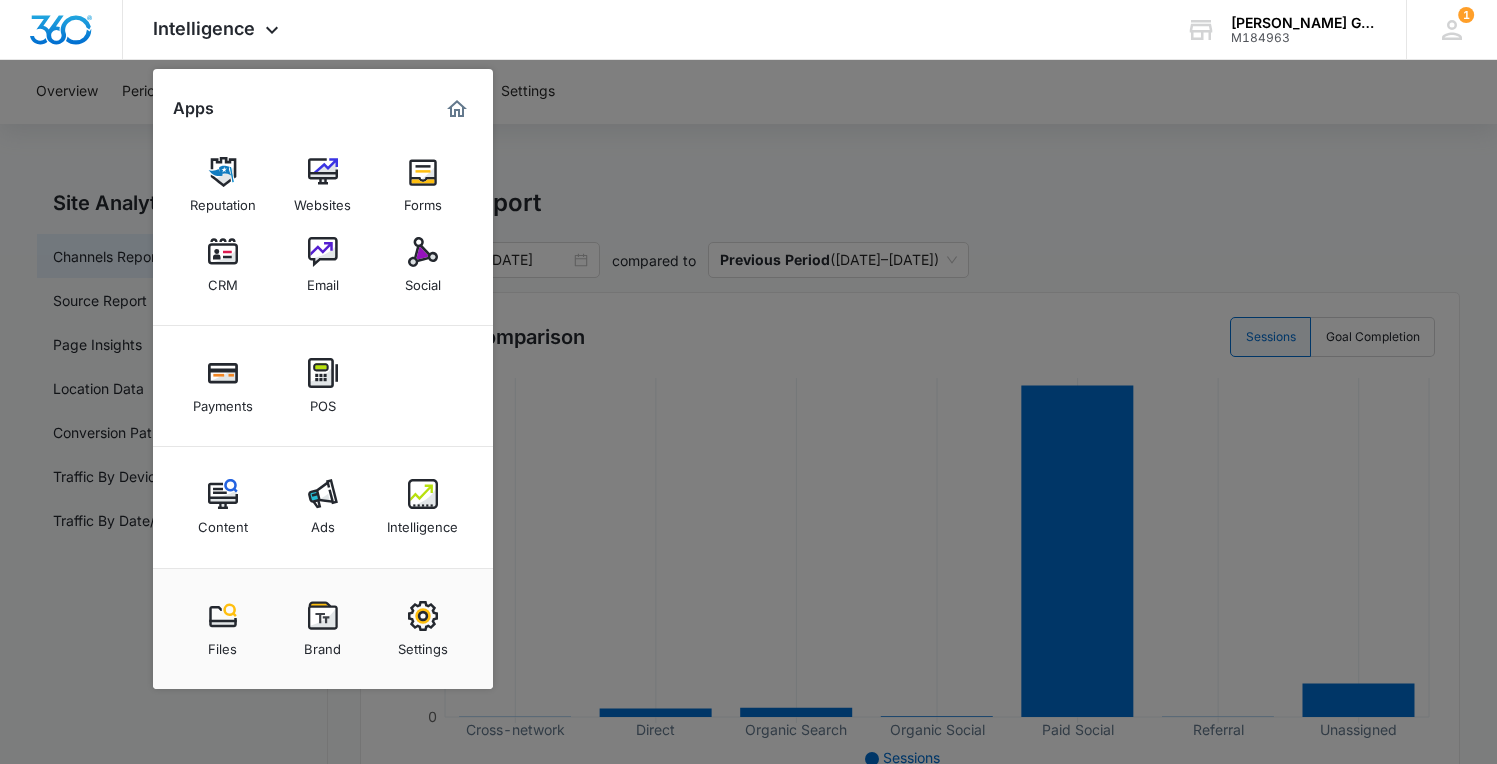
drag, startPoint x: 865, startPoint y: 97, endPoint x: 820, endPoint y: 126, distance: 53.5
click at [866, 102] on div at bounding box center [748, 382] width 1497 height 764
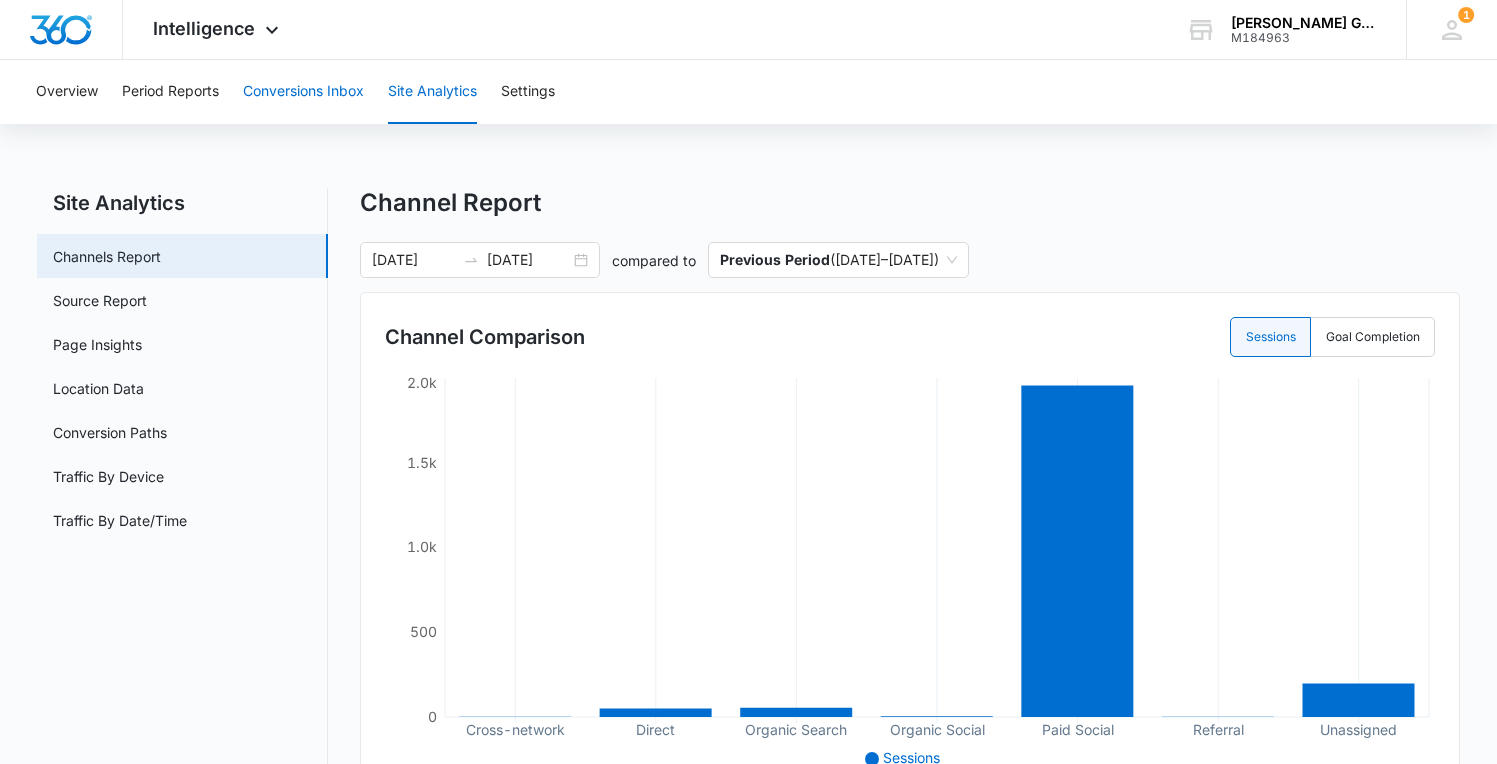
click at [328, 94] on button "Conversions Inbox" at bounding box center [303, 92] width 121 height 64
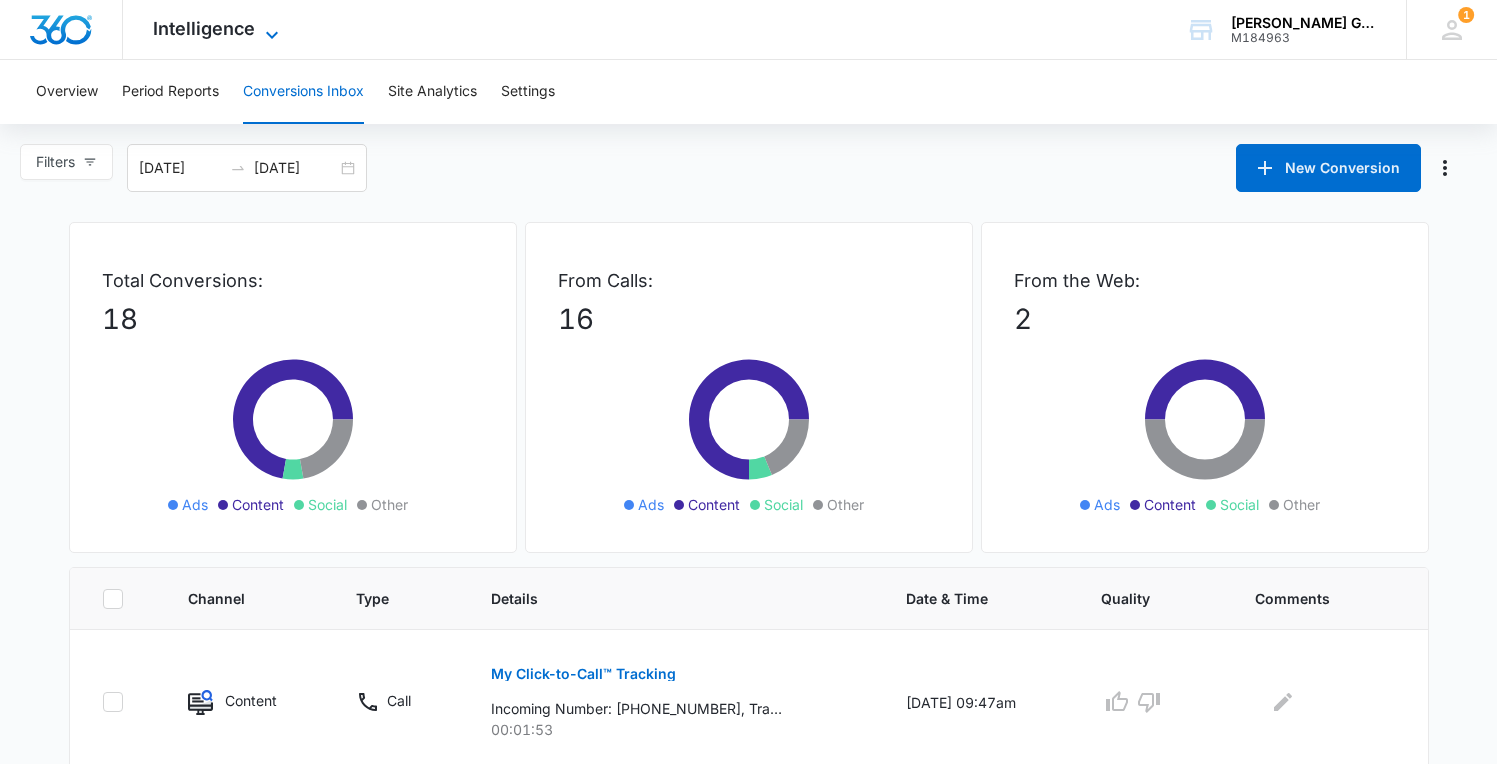
click at [230, 18] on span "Intelligence" at bounding box center [204, 28] width 102 height 21
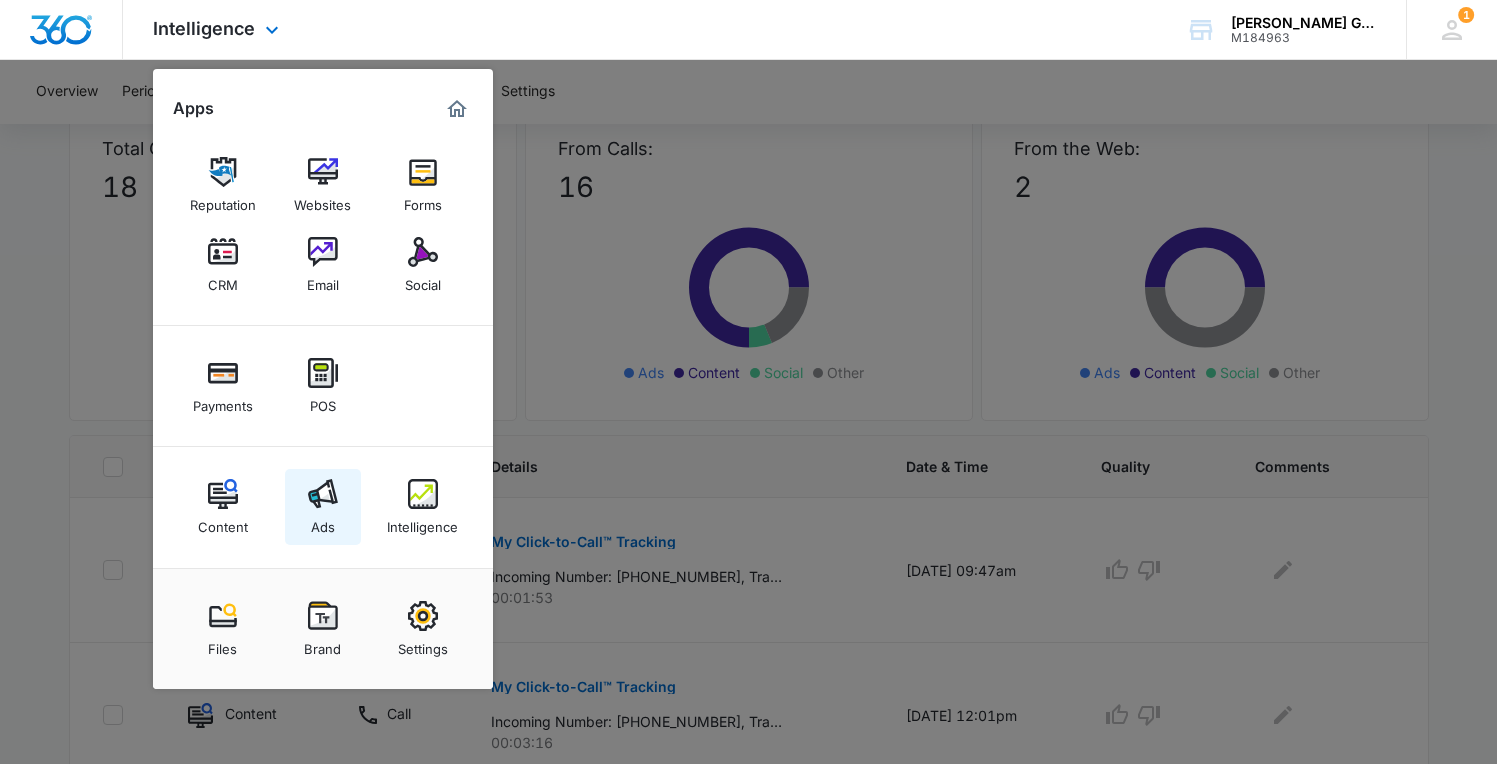
scroll to position [317, 0]
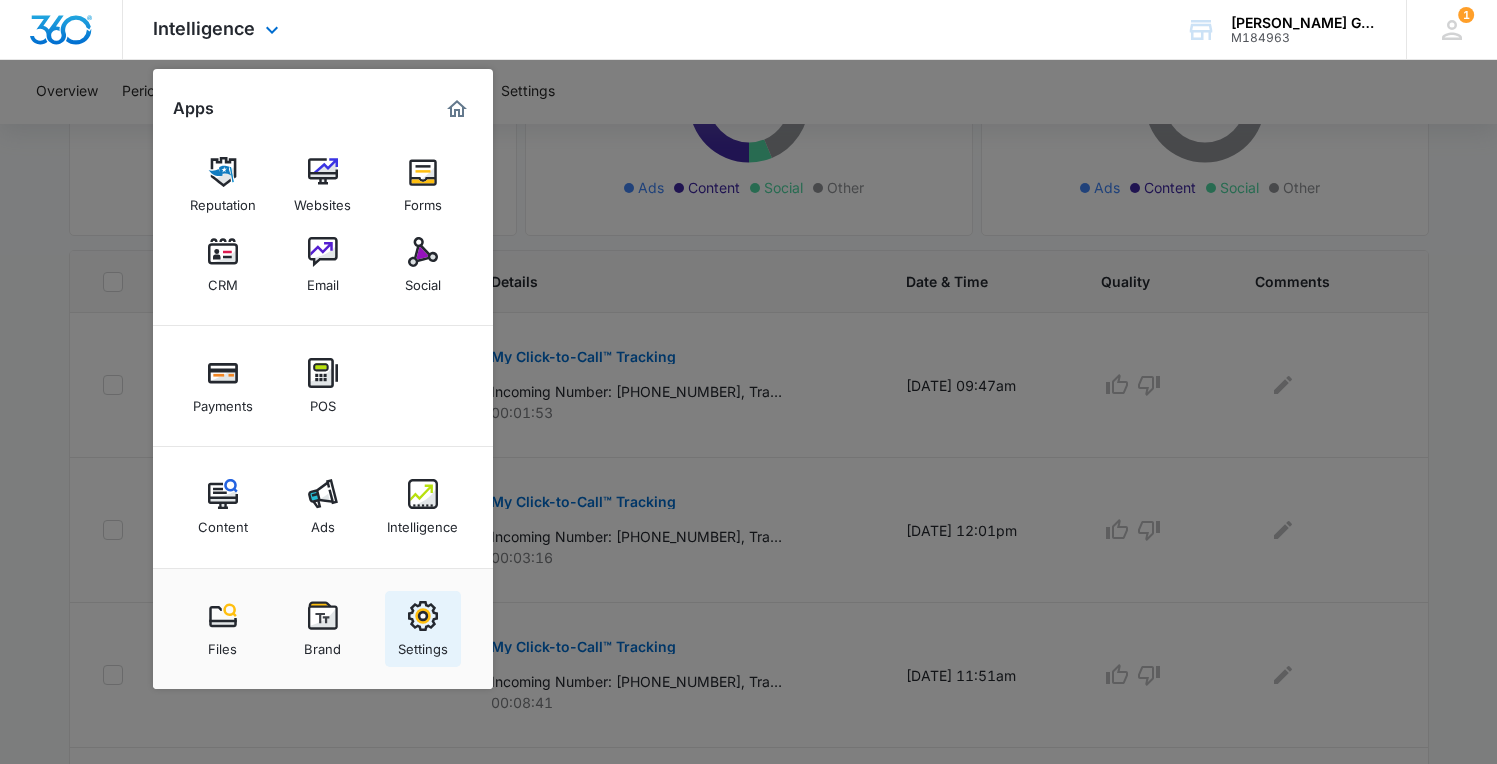
click at [419, 641] on div "Settings" at bounding box center [423, 644] width 50 height 26
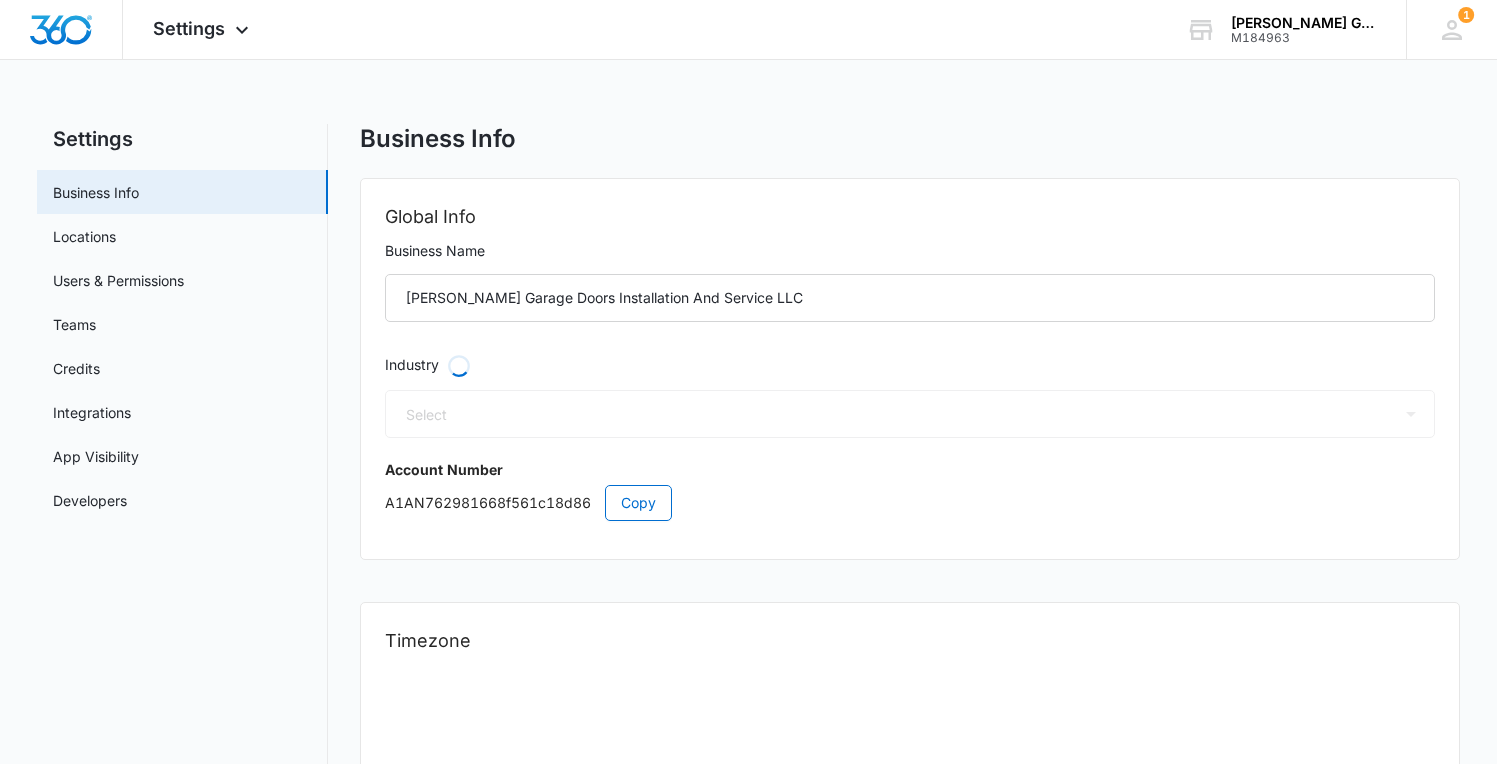
select select "10"
select select "US"
select select "America/Los_Angeles"
click at [217, 26] on span "Settings" at bounding box center [189, 28] width 72 height 21
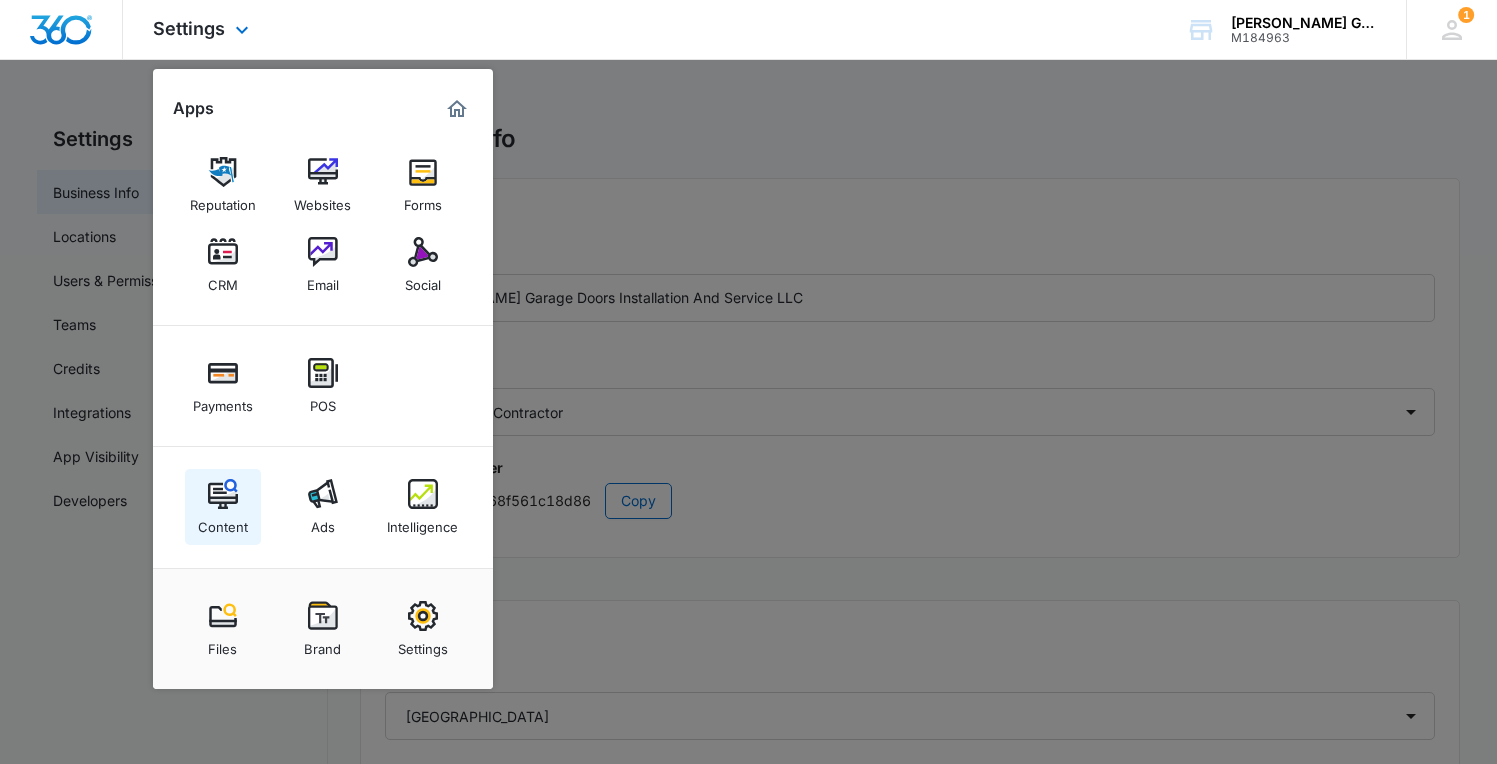
click at [222, 525] on div "Content" at bounding box center [223, 522] width 50 height 26
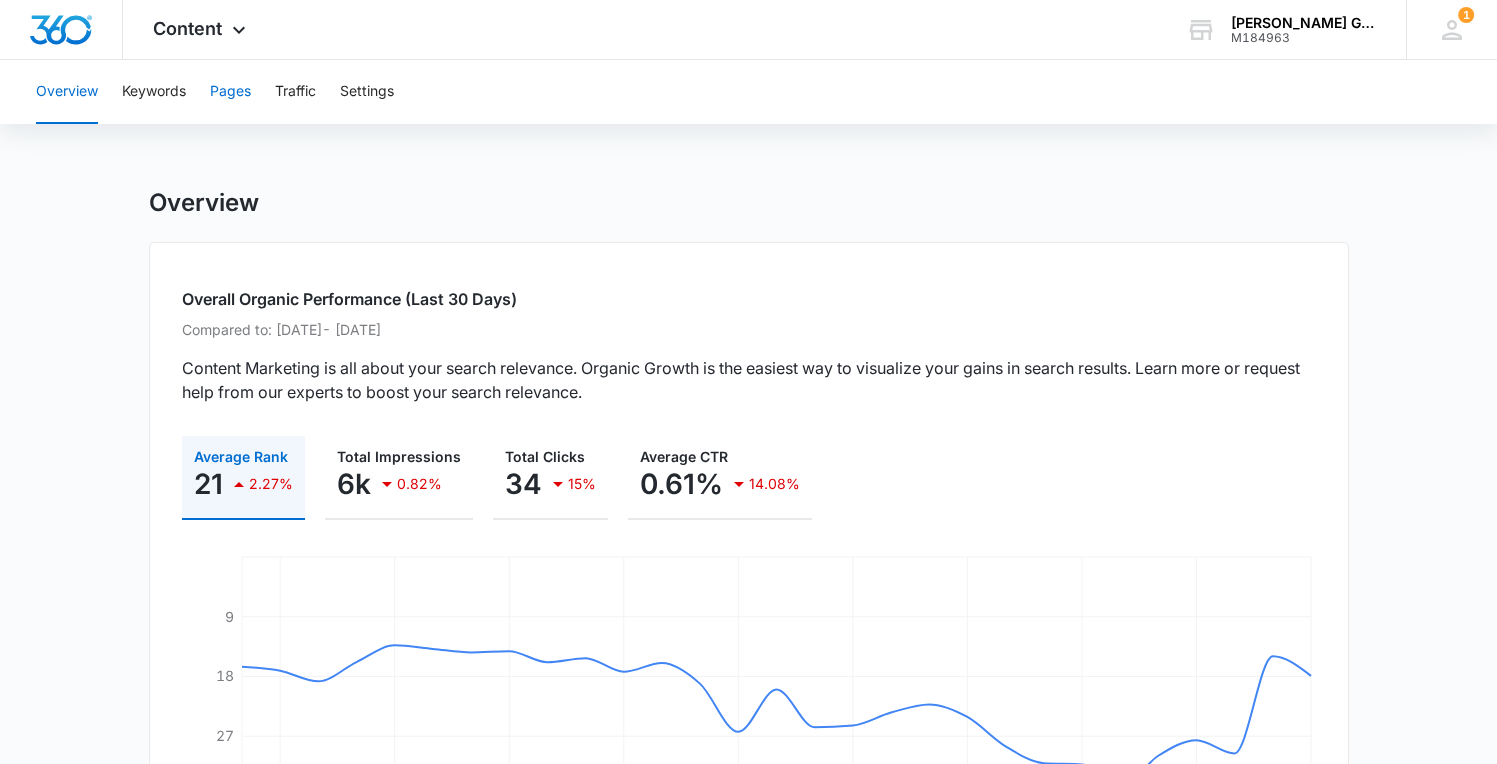
click at [230, 87] on button "Pages" at bounding box center [230, 92] width 41 height 64
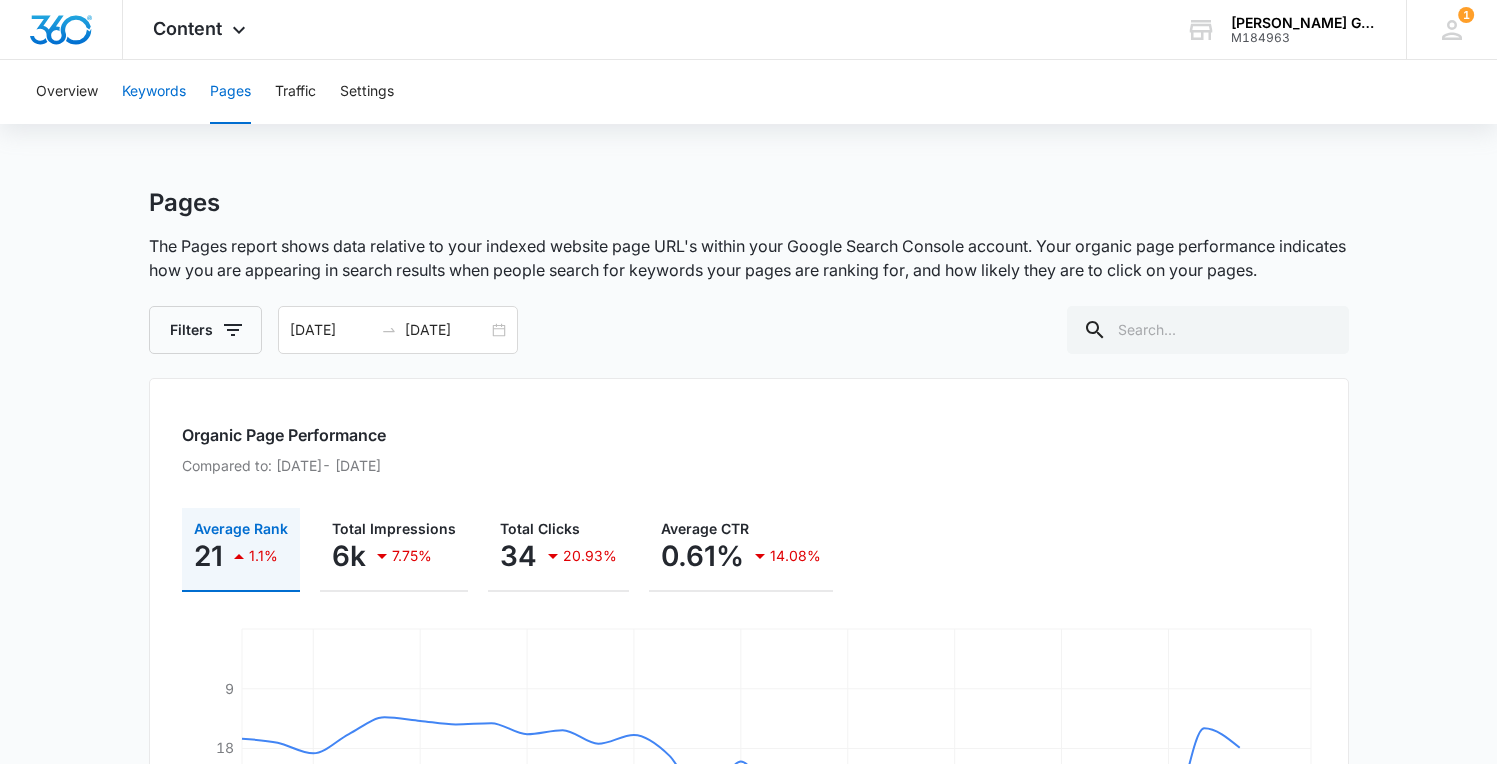
click at [162, 88] on button "Keywords" at bounding box center [154, 92] width 64 height 64
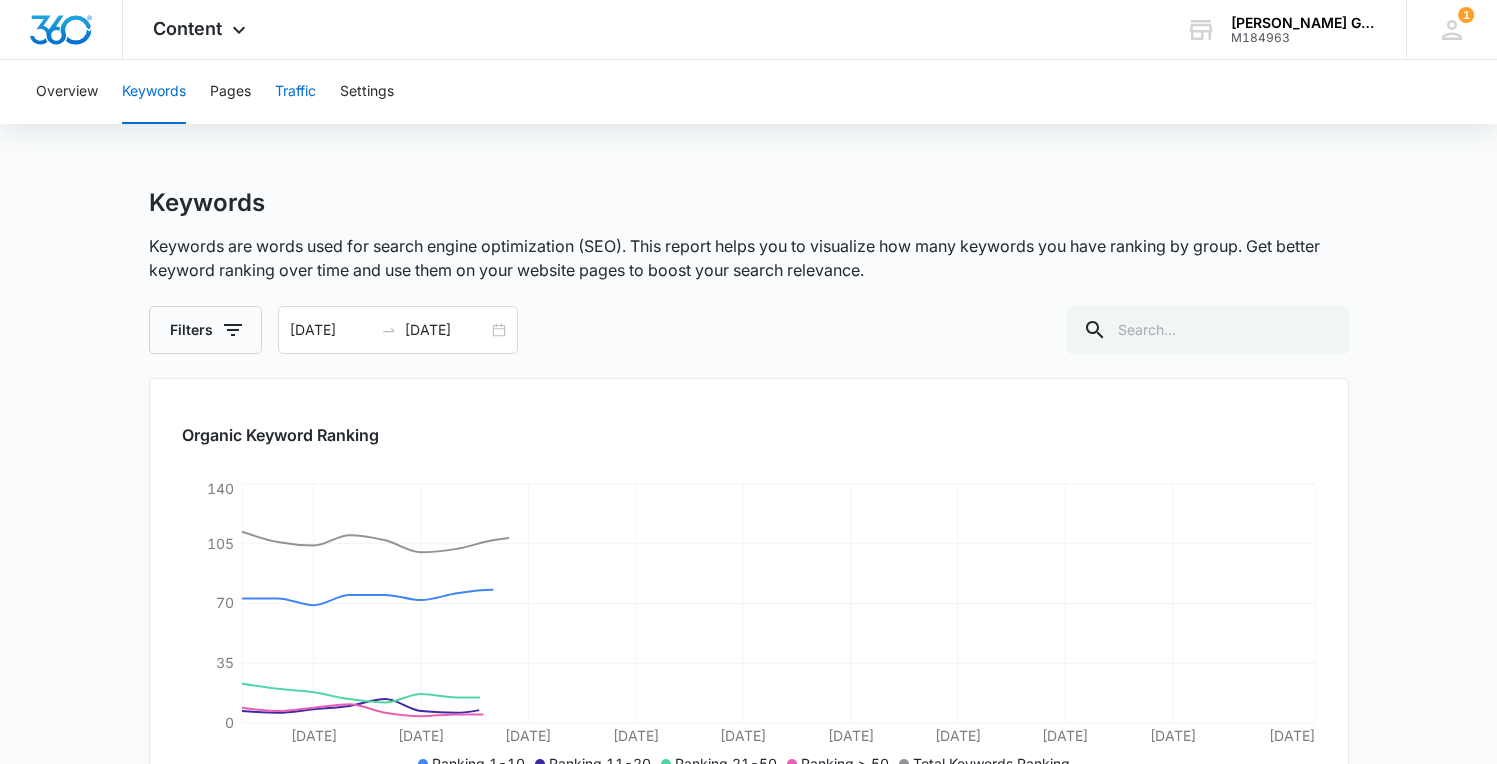
click at [316, 97] on button "Traffic" at bounding box center [295, 92] width 41 height 64
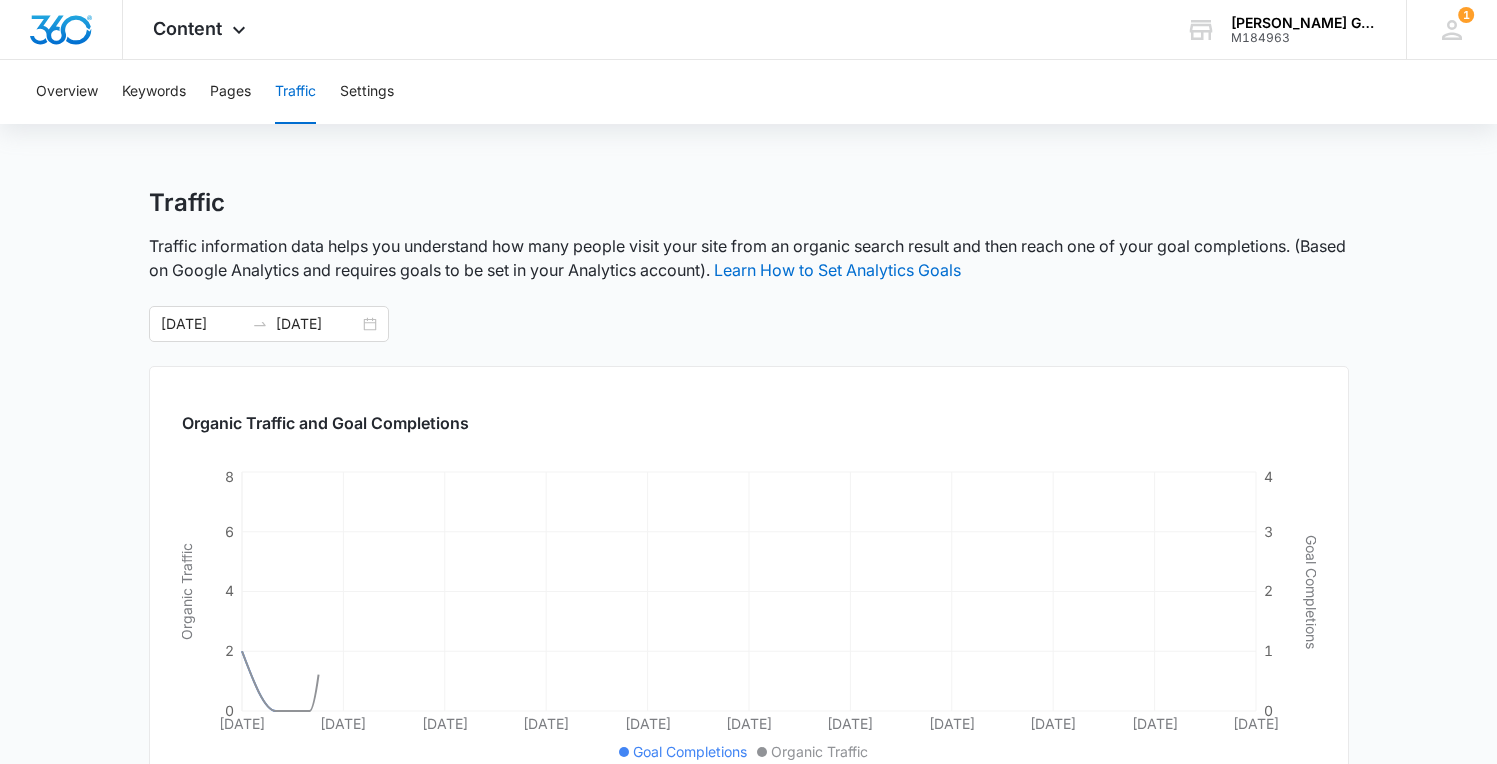
click at [398, 105] on div "Overview Keywords Pages Traffic Settings" at bounding box center [748, 92] width 1449 height 64
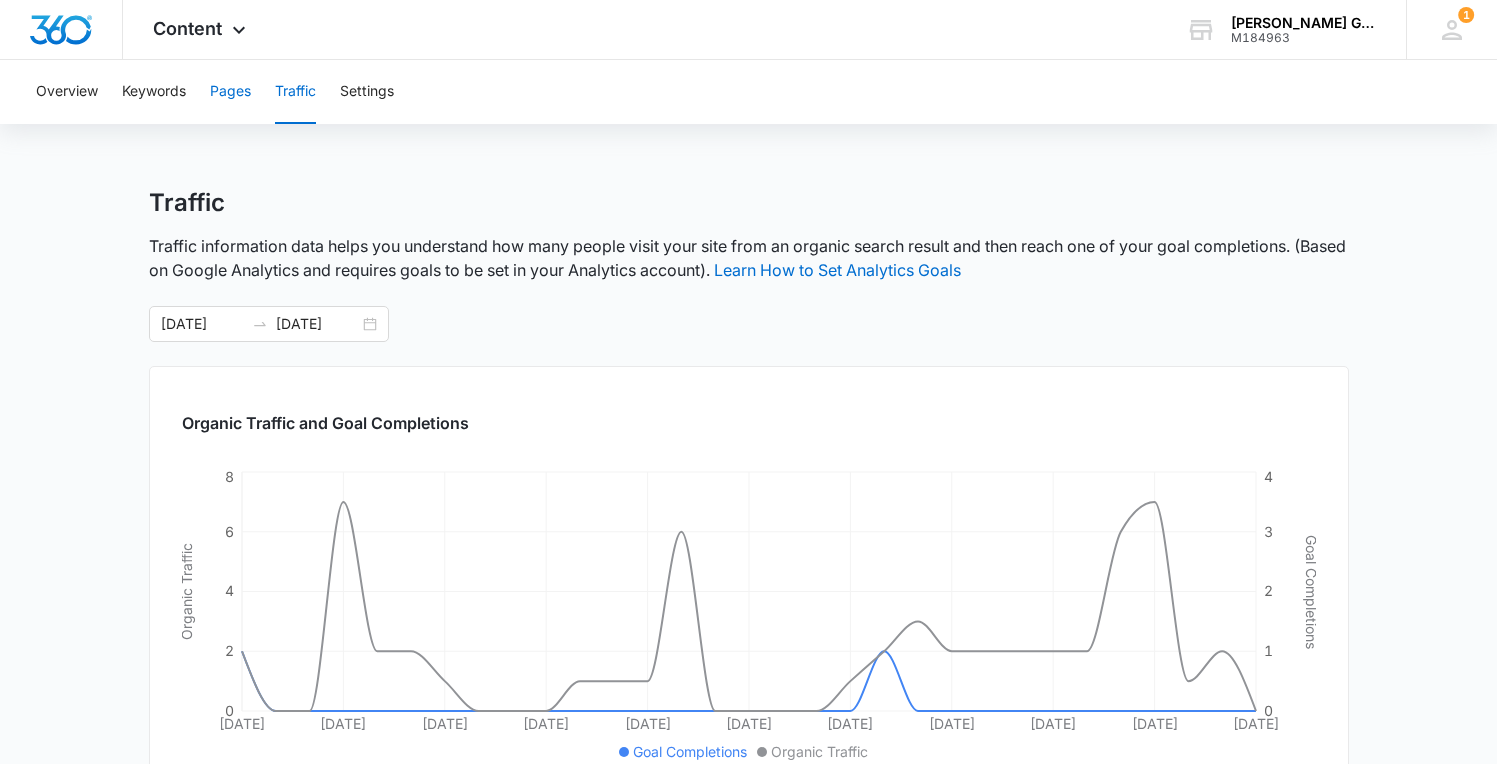
click at [231, 91] on button "Pages" at bounding box center [230, 92] width 41 height 64
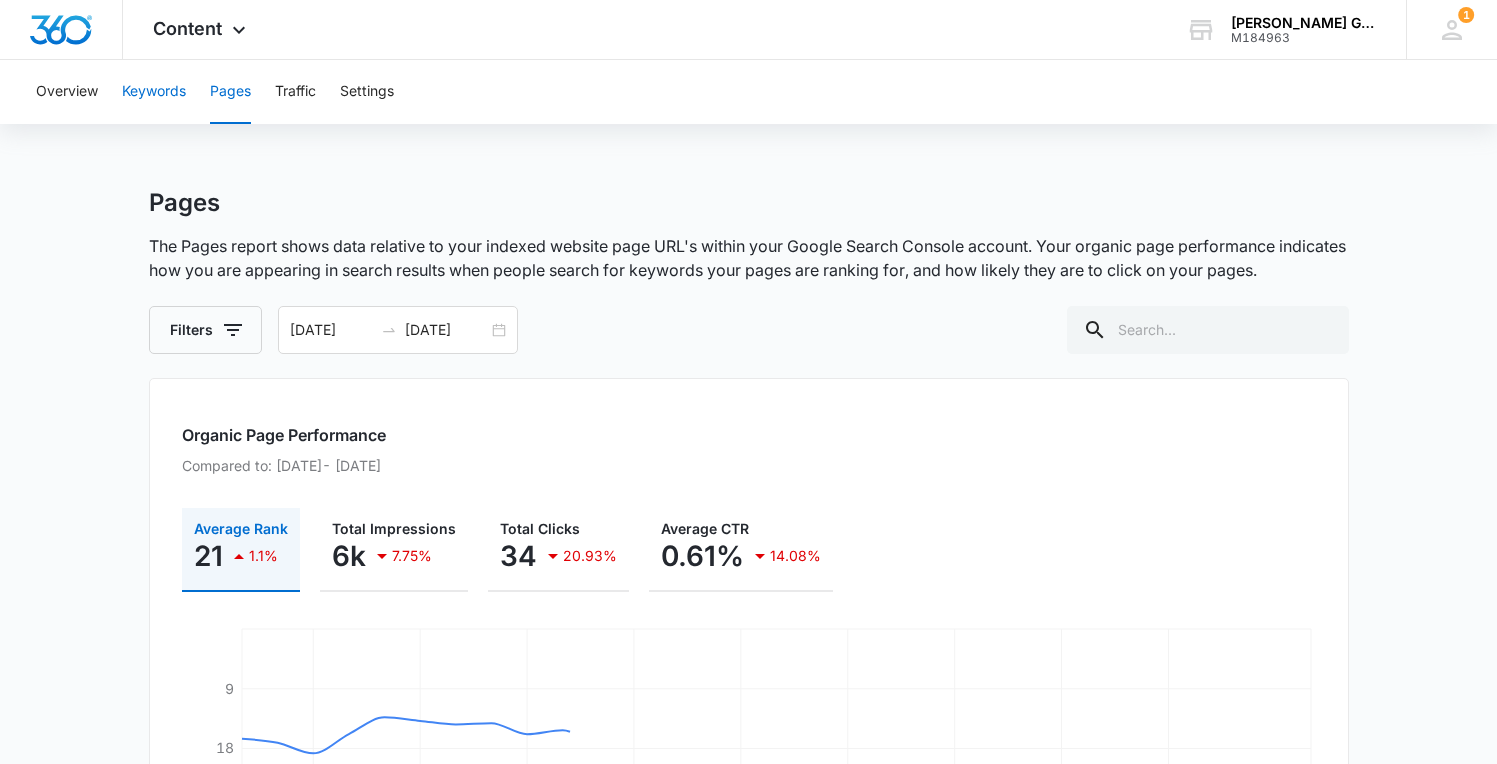
click at [144, 100] on button "Keywords" at bounding box center [154, 92] width 64 height 64
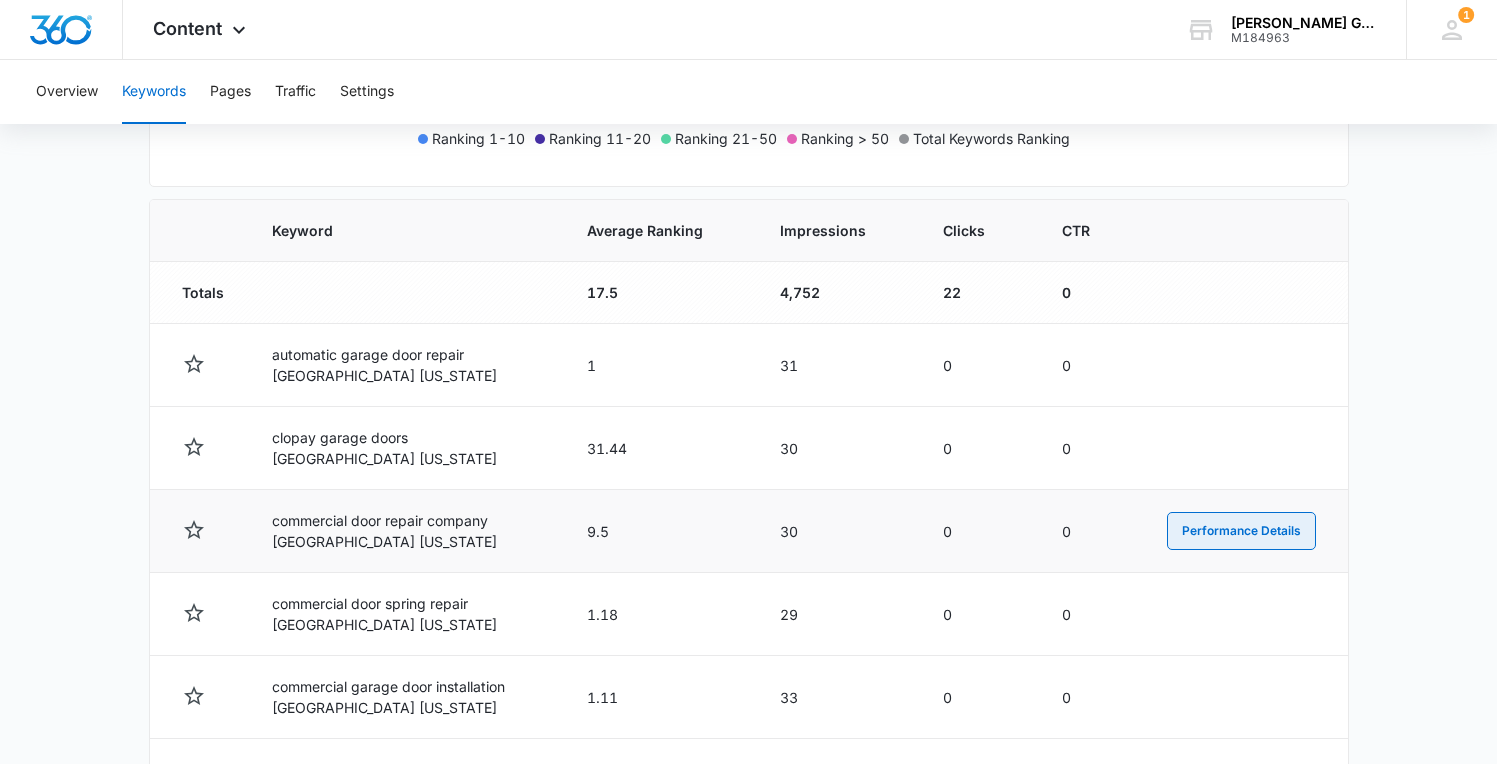
scroll to position [677, 0]
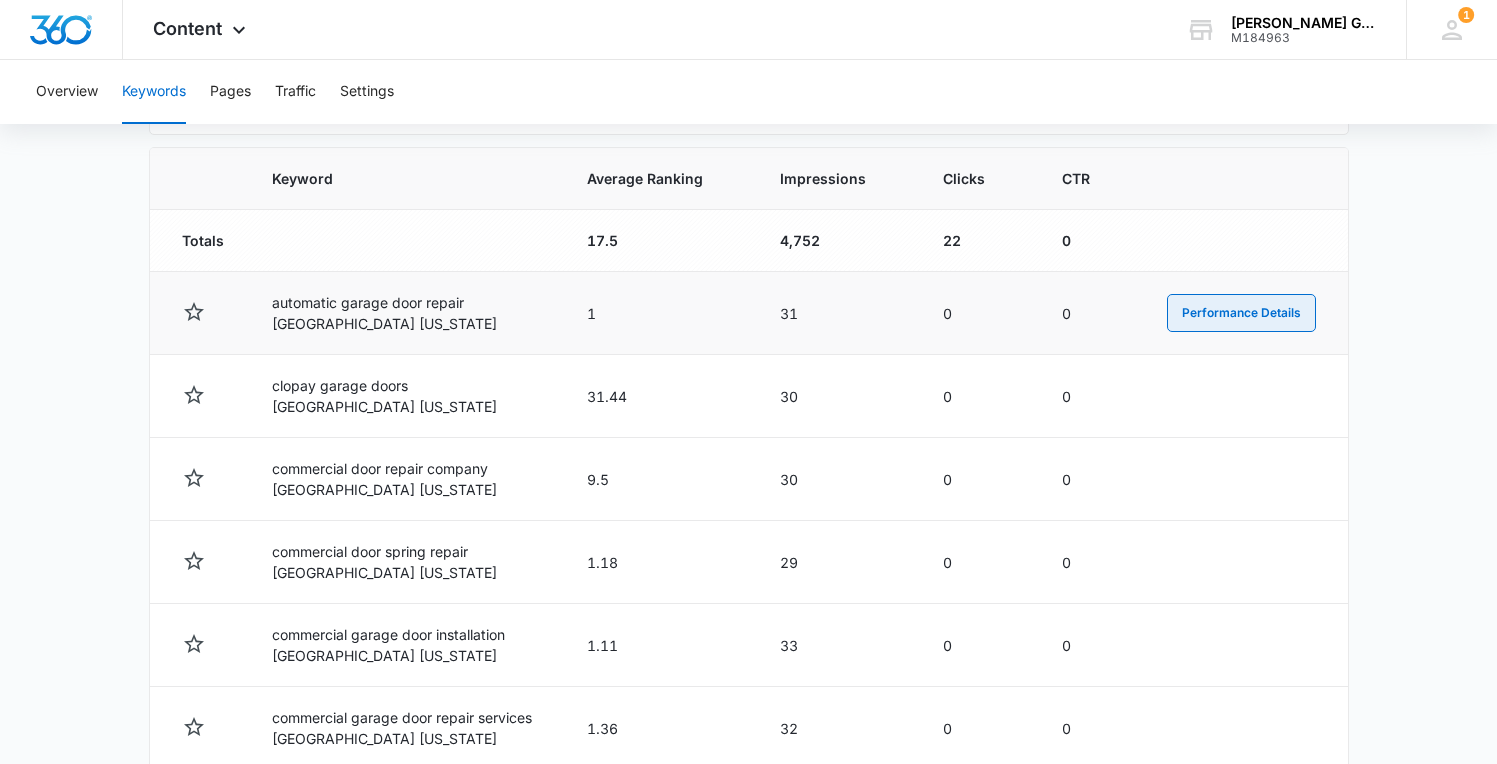
click at [1273, 309] on button "Performance Details" at bounding box center [1241, 313] width 149 height 38
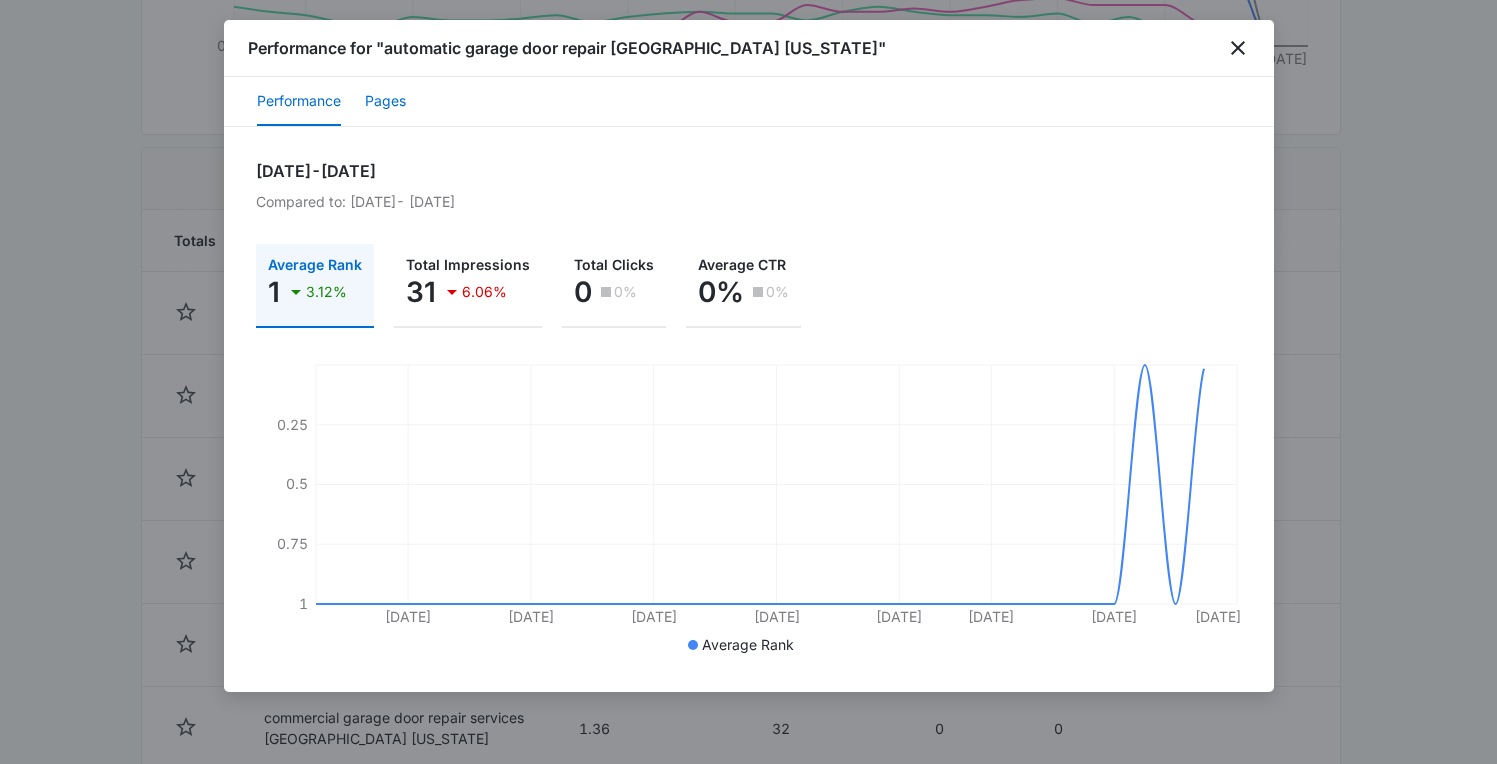
click at [368, 99] on button "Pages" at bounding box center [385, 102] width 41 height 48
